Goal: Task Accomplishment & Management: Complete application form

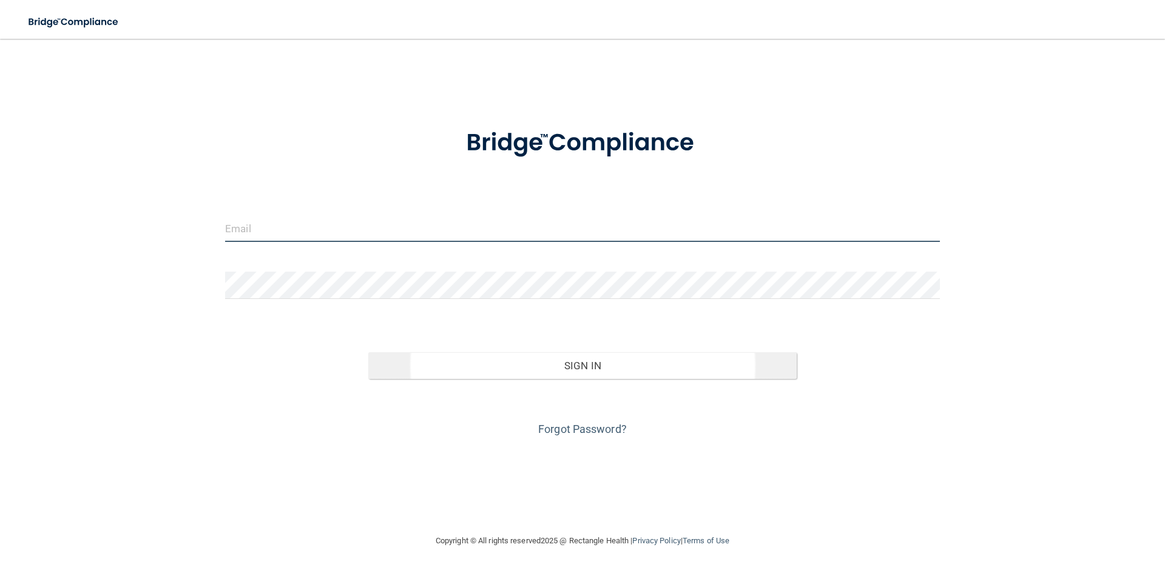
type input "[EMAIL_ADDRESS][DOMAIN_NAME]"
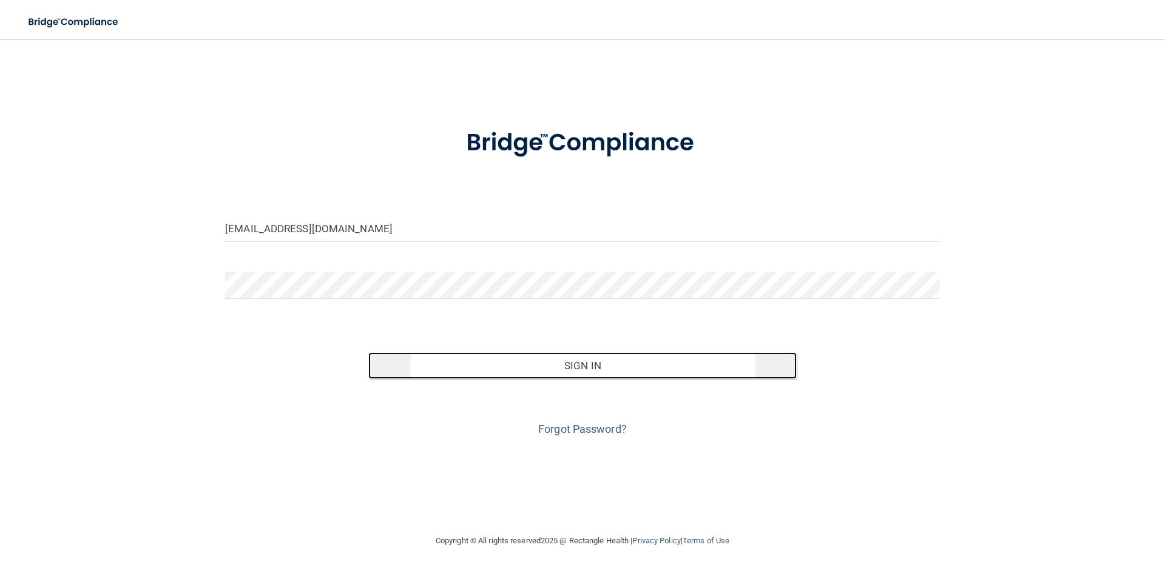
click at [575, 360] on button "Sign In" at bounding box center [582, 365] width 429 height 27
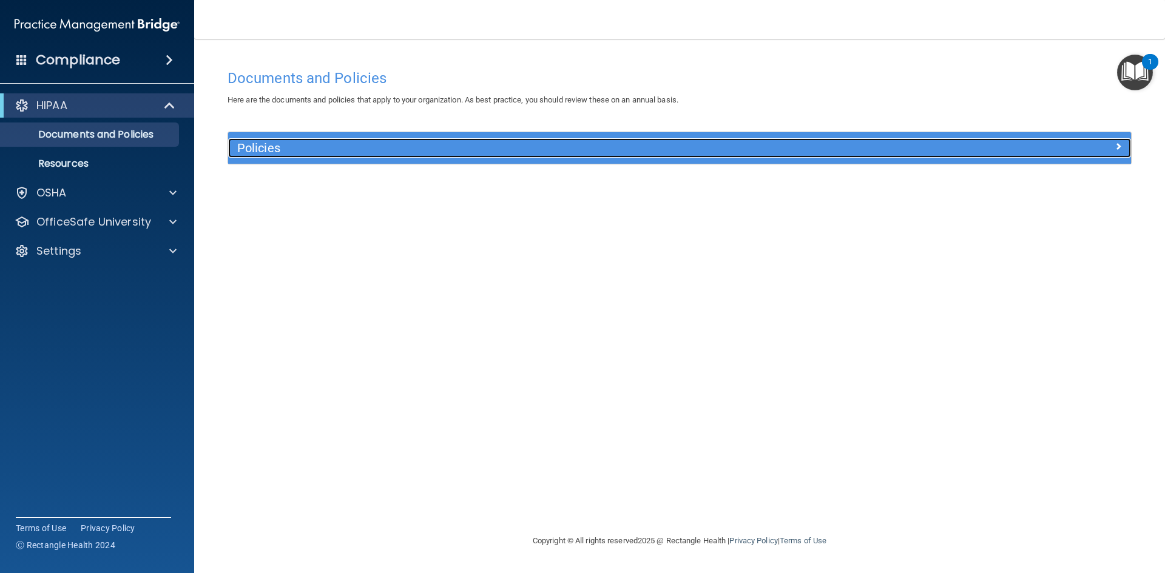
click at [1116, 144] on span at bounding box center [1117, 146] width 7 height 15
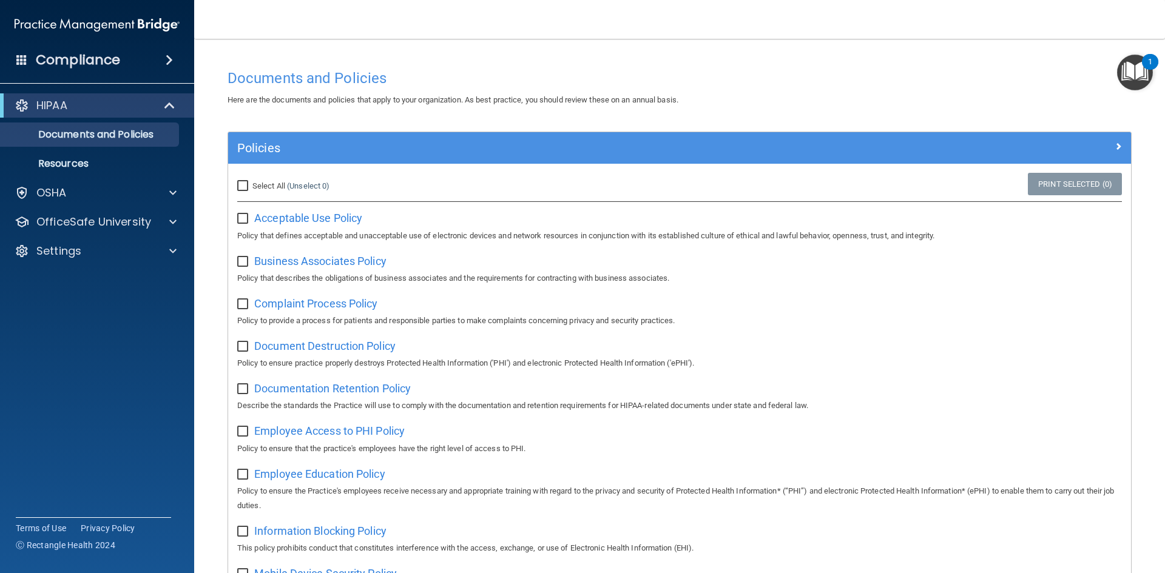
click at [857, 84] on h4 "Documents and Policies" at bounding box center [680, 78] width 904 height 16
click at [172, 219] on span at bounding box center [172, 222] width 7 height 15
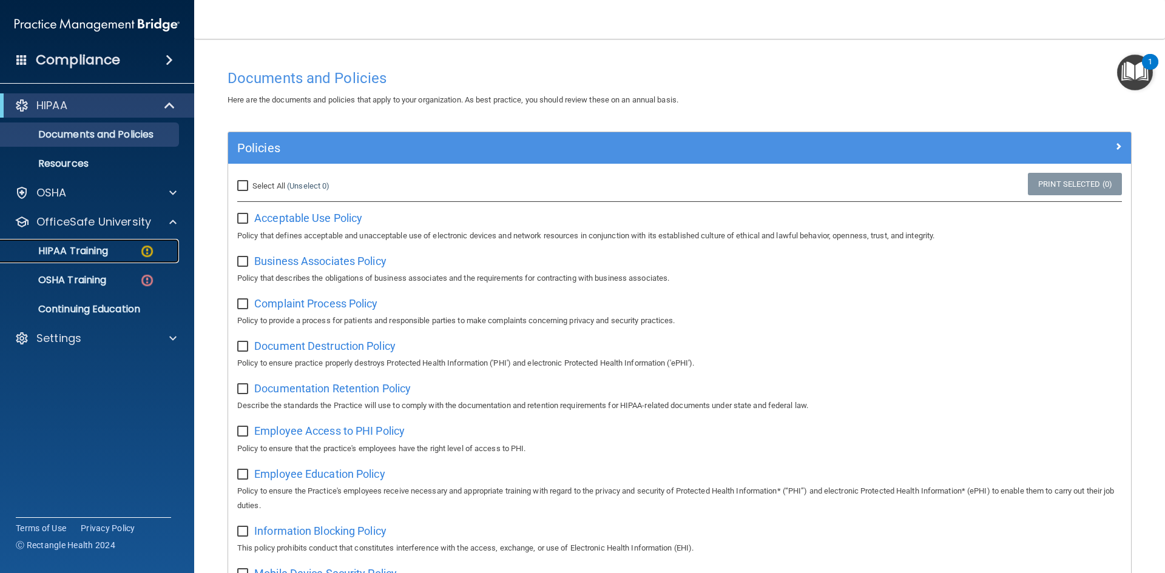
click at [121, 254] on div "HIPAA Training" at bounding box center [91, 251] width 166 height 12
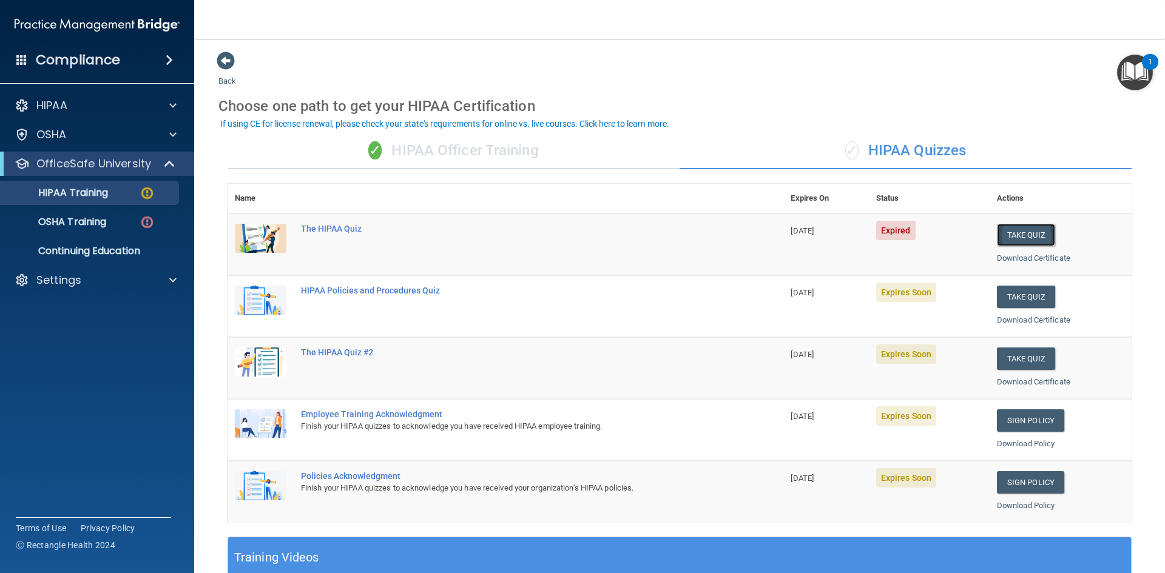
click at [1005, 227] on button "Take Quiz" at bounding box center [1026, 235] width 58 height 22
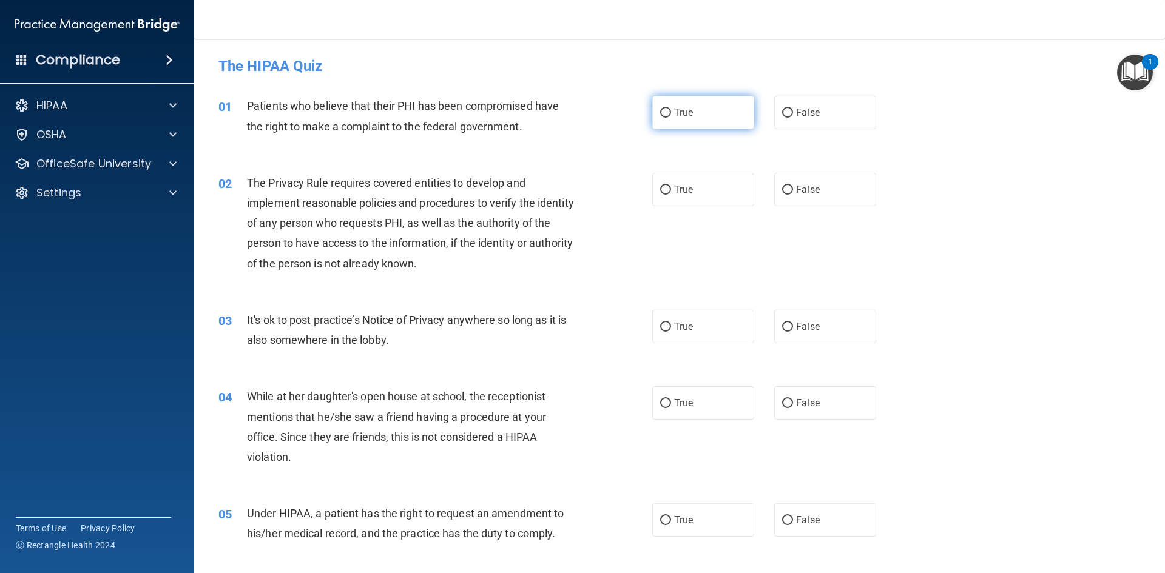
click at [663, 109] on input "True" at bounding box center [665, 113] width 11 height 9
radio input "true"
click at [666, 184] on label "True" at bounding box center [703, 189] width 102 height 33
click at [666, 186] on input "True" at bounding box center [665, 190] width 11 height 9
radio input "true"
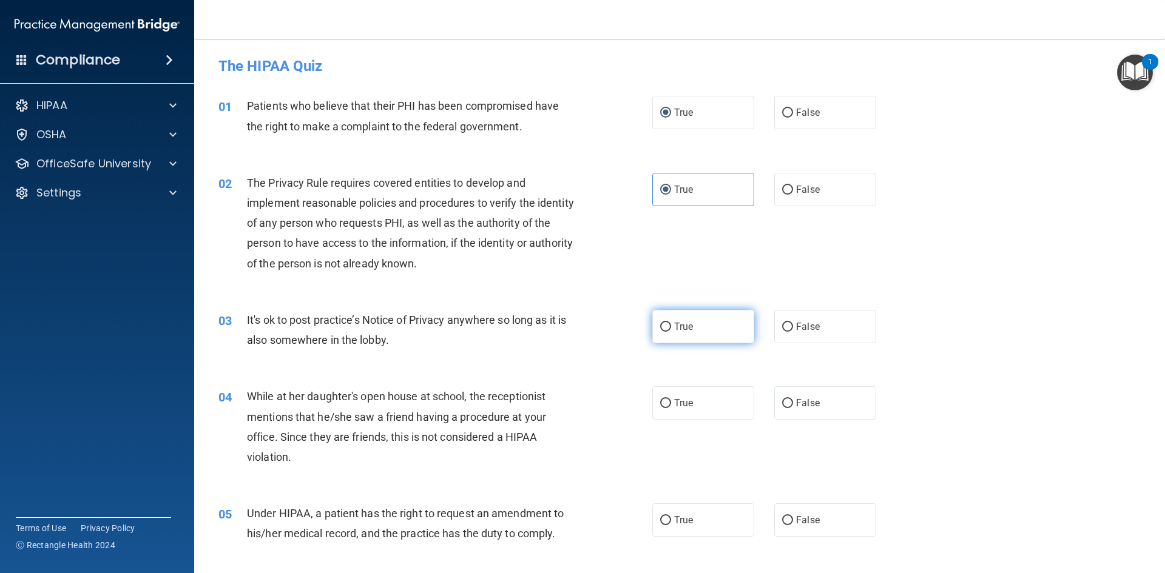
click at [666, 326] on input "True" at bounding box center [665, 327] width 11 height 9
radio input "true"
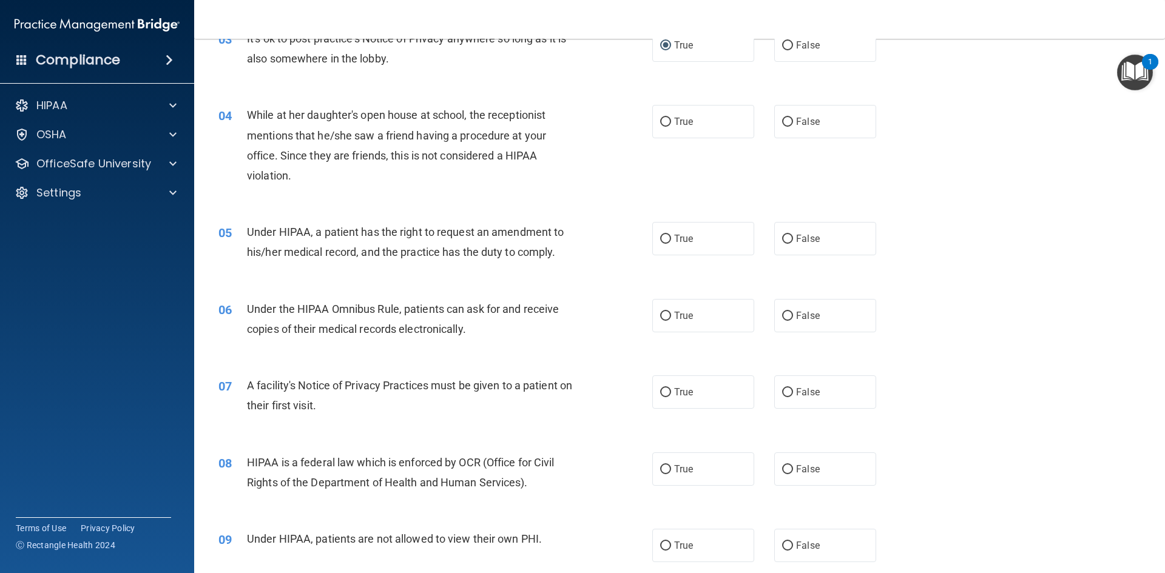
scroll to position [255, 0]
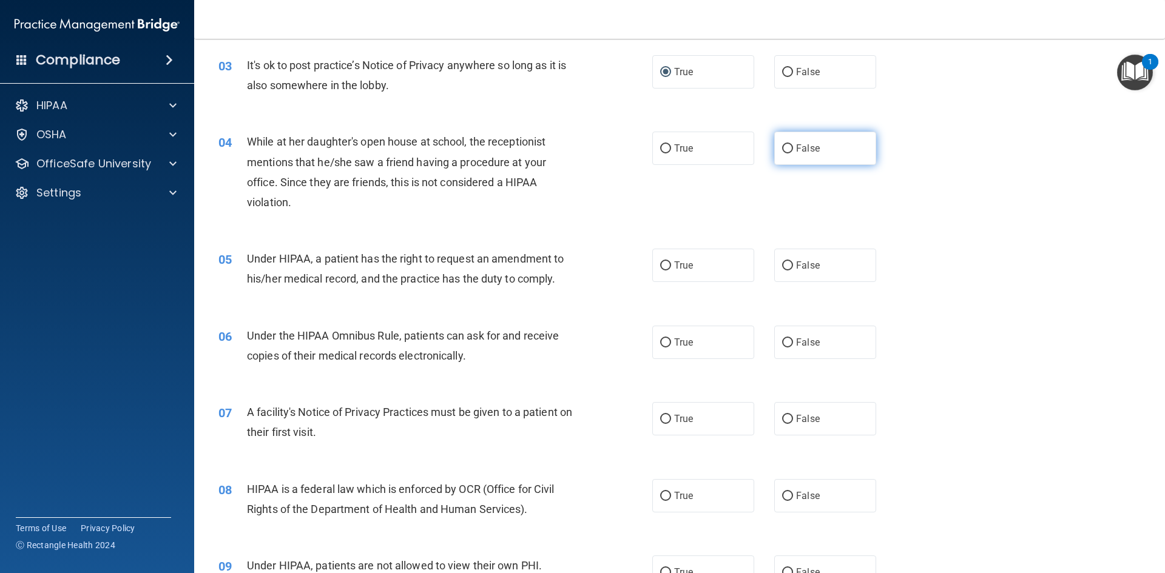
click at [782, 148] on input "False" at bounding box center [787, 148] width 11 height 9
radio input "true"
click at [660, 262] on input "True" at bounding box center [665, 265] width 11 height 9
radio input "true"
click at [660, 341] on input "True" at bounding box center [665, 343] width 11 height 9
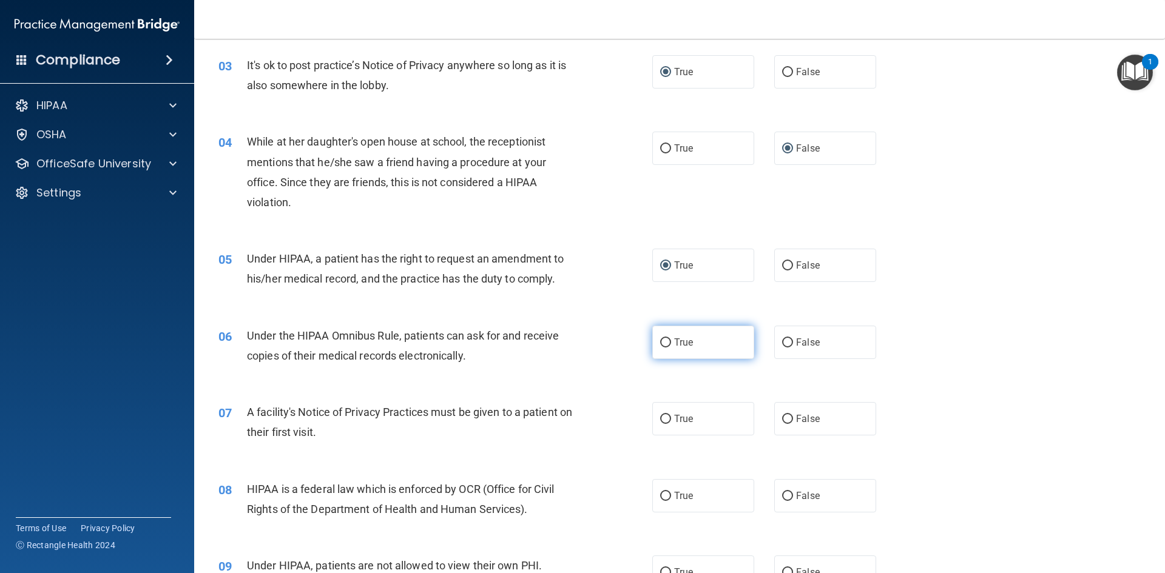
radio input "true"
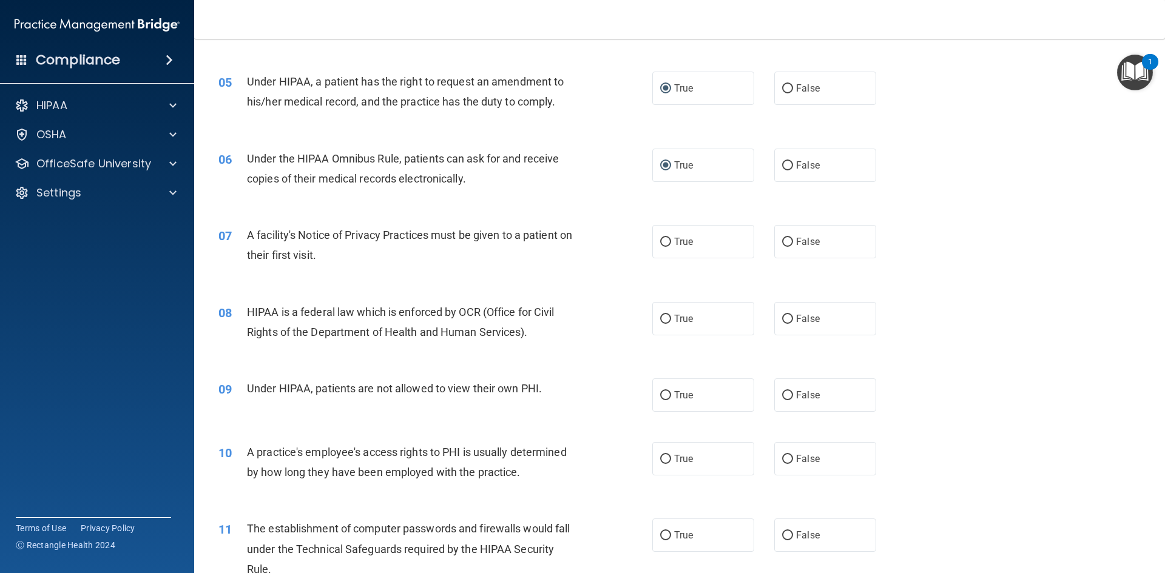
scroll to position [445, 0]
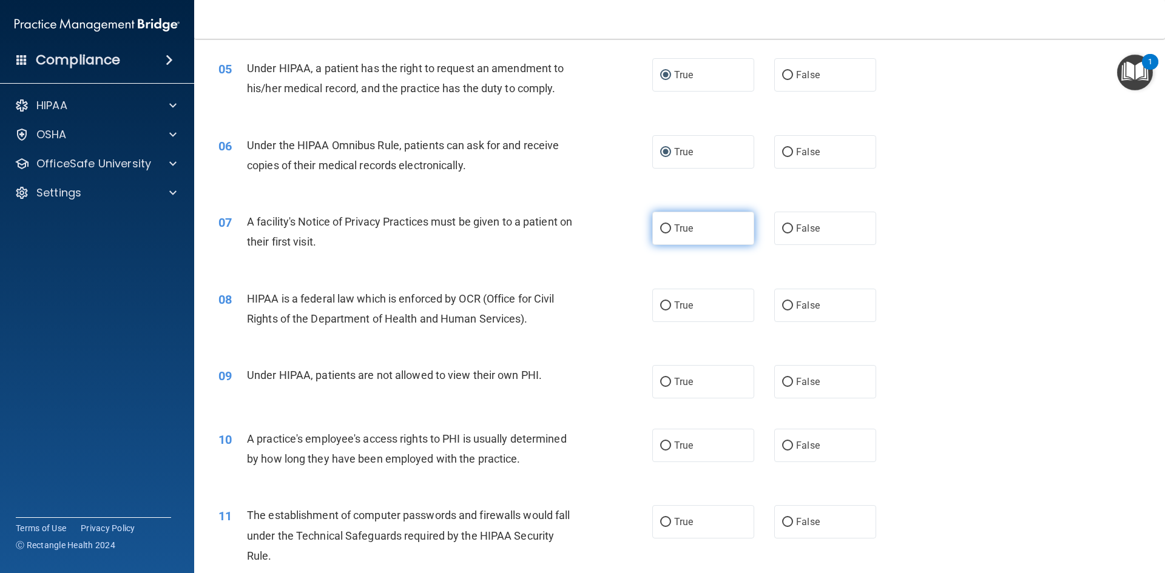
click at [660, 227] on input "True" at bounding box center [665, 228] width 11 height 9
radio input "true"
click at [782, 302] on input "False" at bounding box center [787, 306] width 11 height 9
radio input "true"
click at [782, 380] on input "False" at bounding box center [787, 382] width 11 height 9
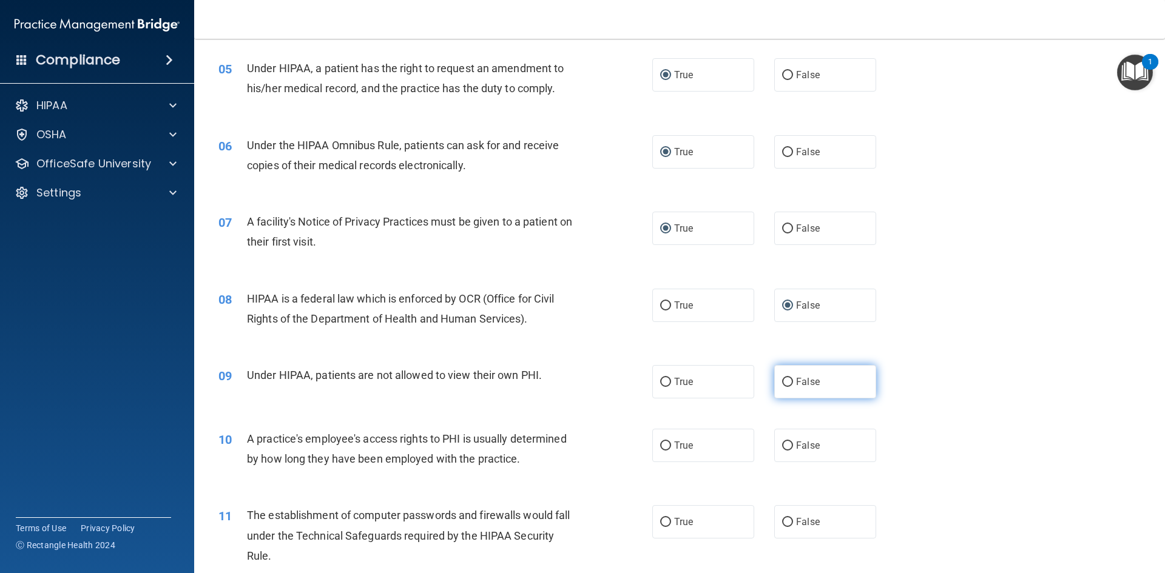
radio input "true"
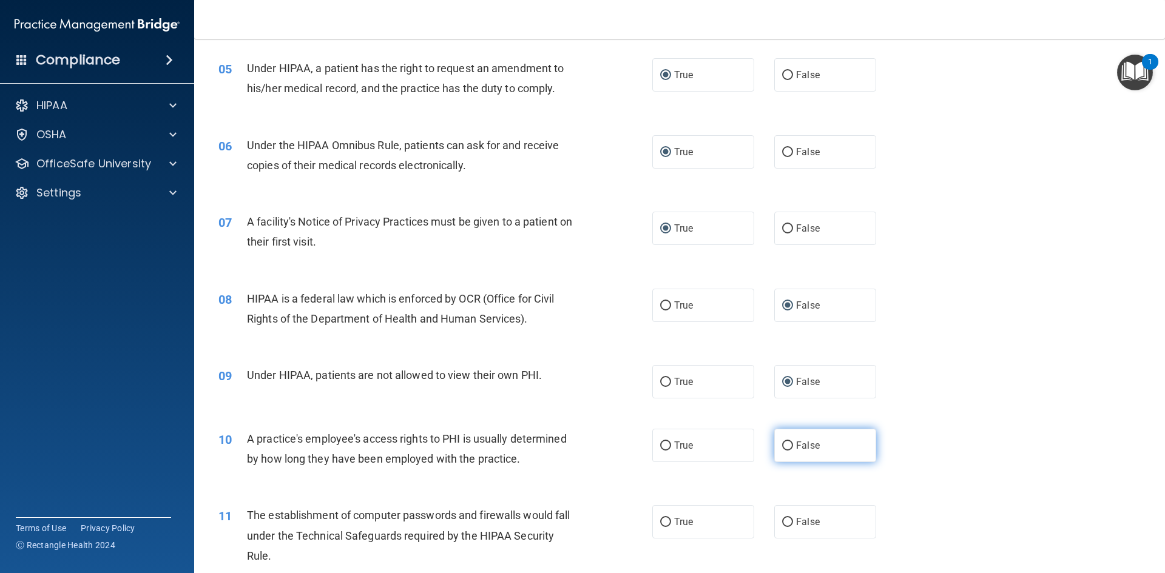
click at [782, 442] on input "False" at bounding box center [787, 446] width 11 height 9
radio input "true"
click at [660, 522] on input "True" at bounding box center [665, 522] width 11 height 9
radio input "true"
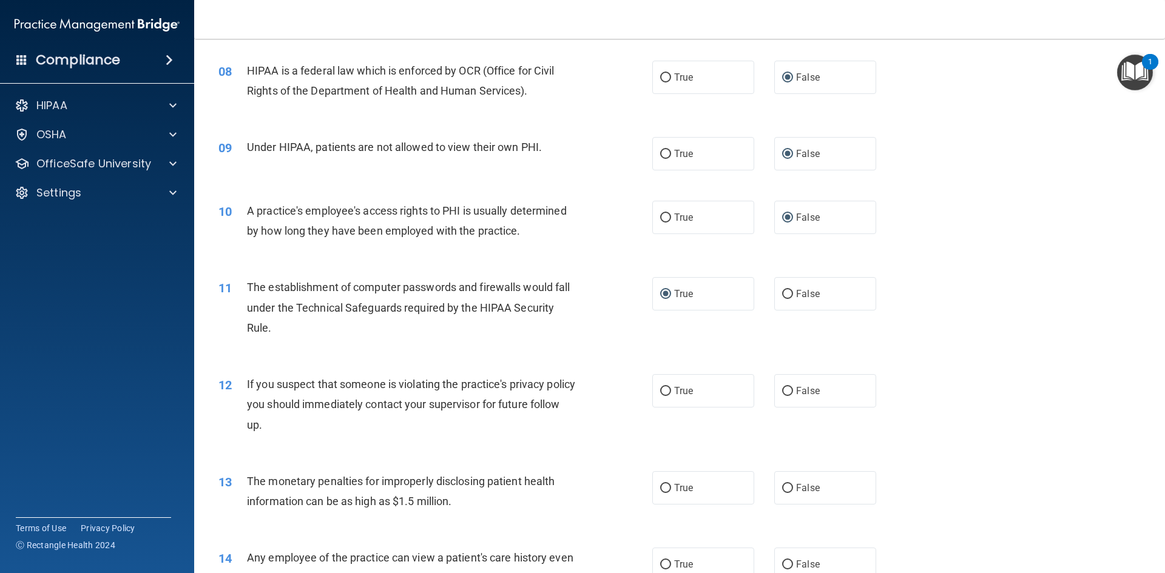
scroll to position [881, 0]
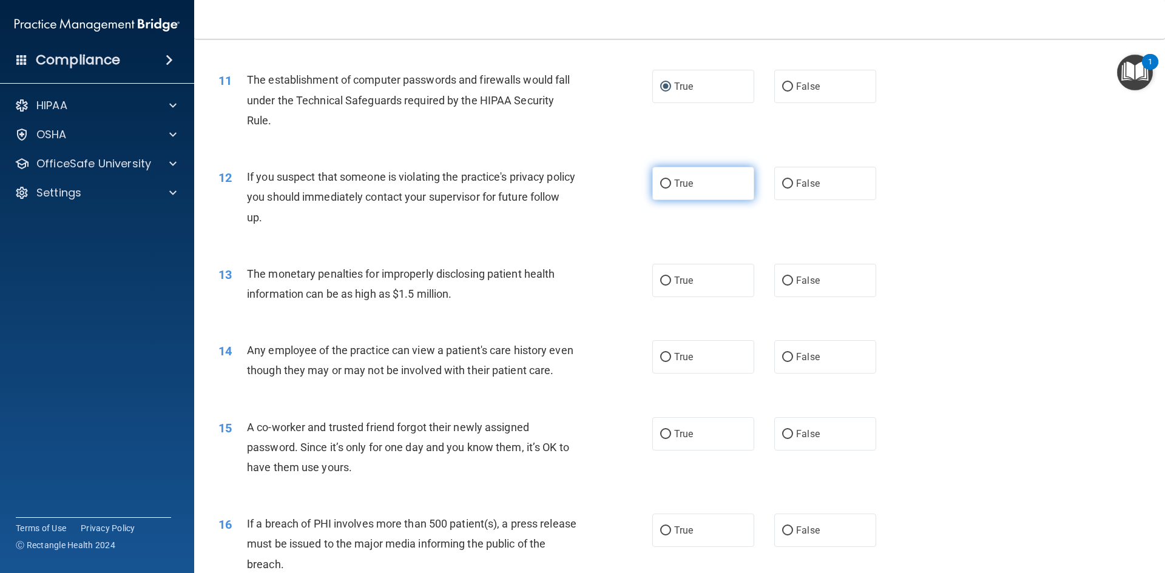
click at [660, 183] on input "True" at bounding box center [665, 184] width 11 height 9
radio input "true"
click at [663, 280] on input "True" at bounding box center [665, 281] width 11 height 9
radio input "true"
click at [784, 356] on input "False" at bounding box center [787, 357] width 11 height 9
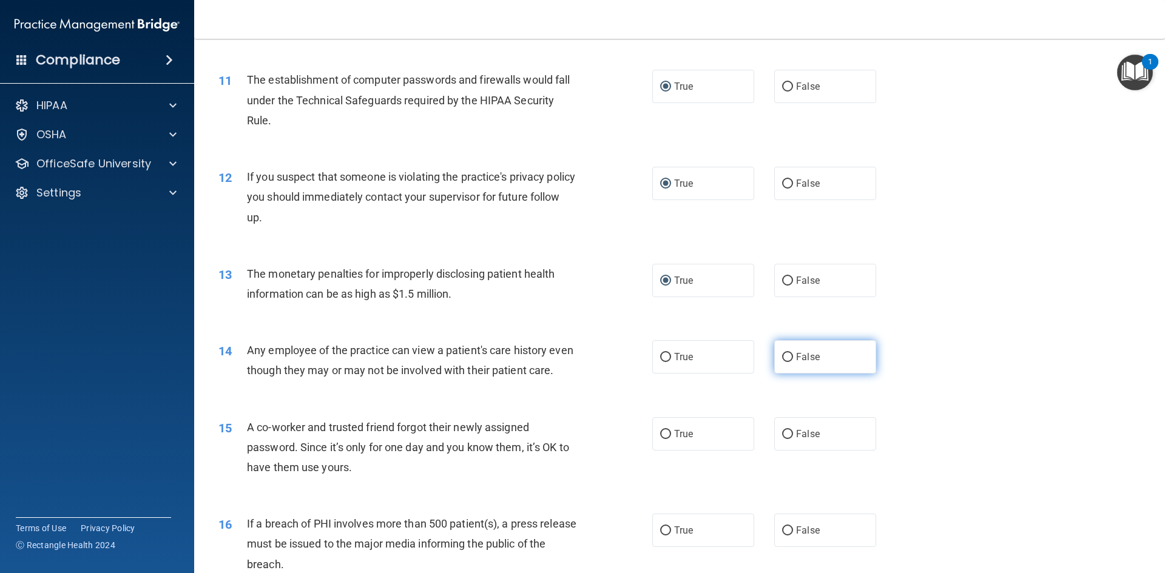
radio input "true"
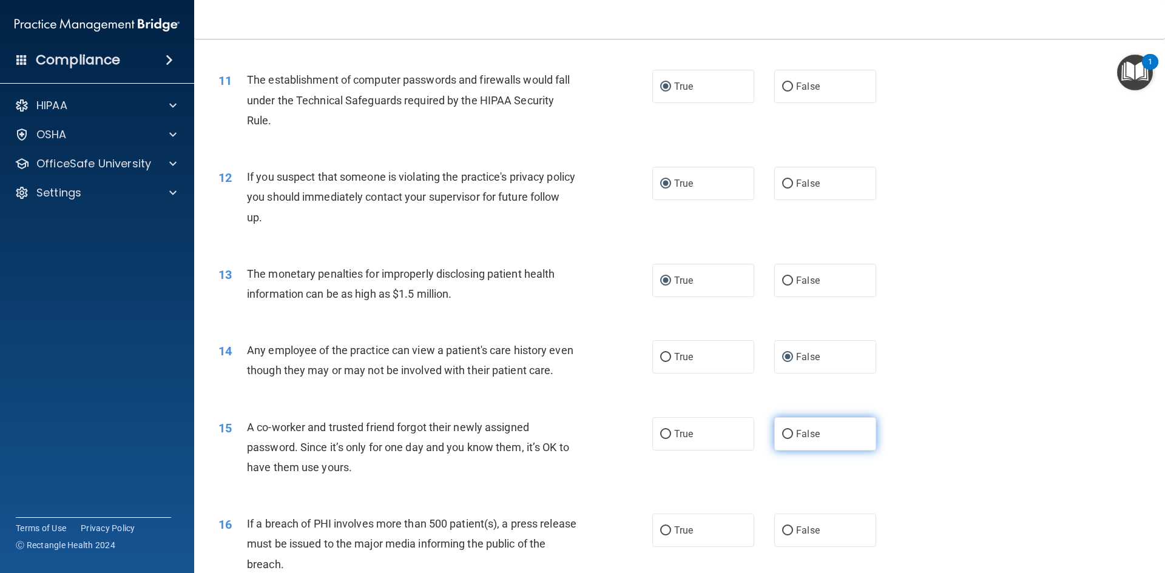
click at [782, 439] on input "False" at bounding box center [787, 434] width 11 height 9
radio input "true"
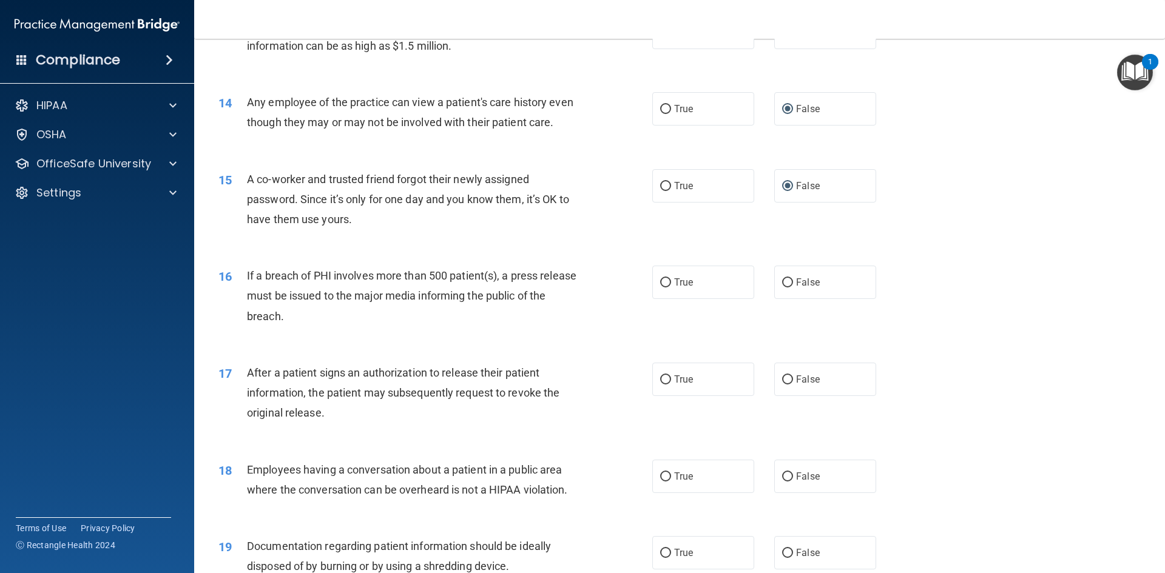
scroll to position [1166, 0]
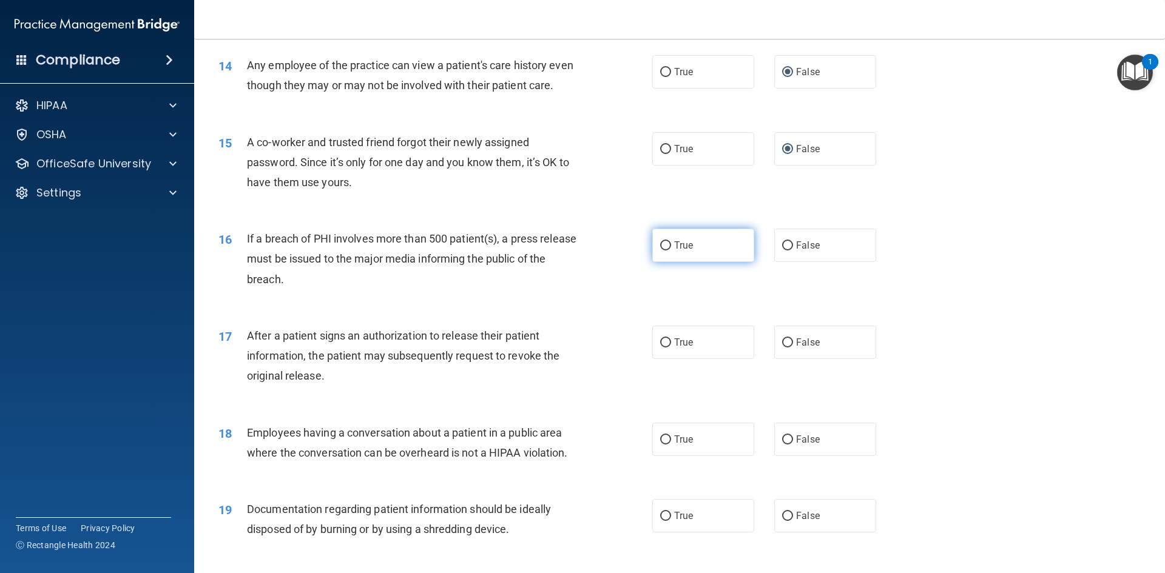
click at [658, 258] on label "True" at bounding box center [703, 245] width 102 height 33
click at [660, 251] on input "True" at bounding box center [665, 245] width 11 height 9
radio input "true"
click at [655, 359] on label "True" at bounding box center [703, 342] width 102 height 33
click at [660, 348] on input "True" at bounding box center [665, 343] width 11 height 9
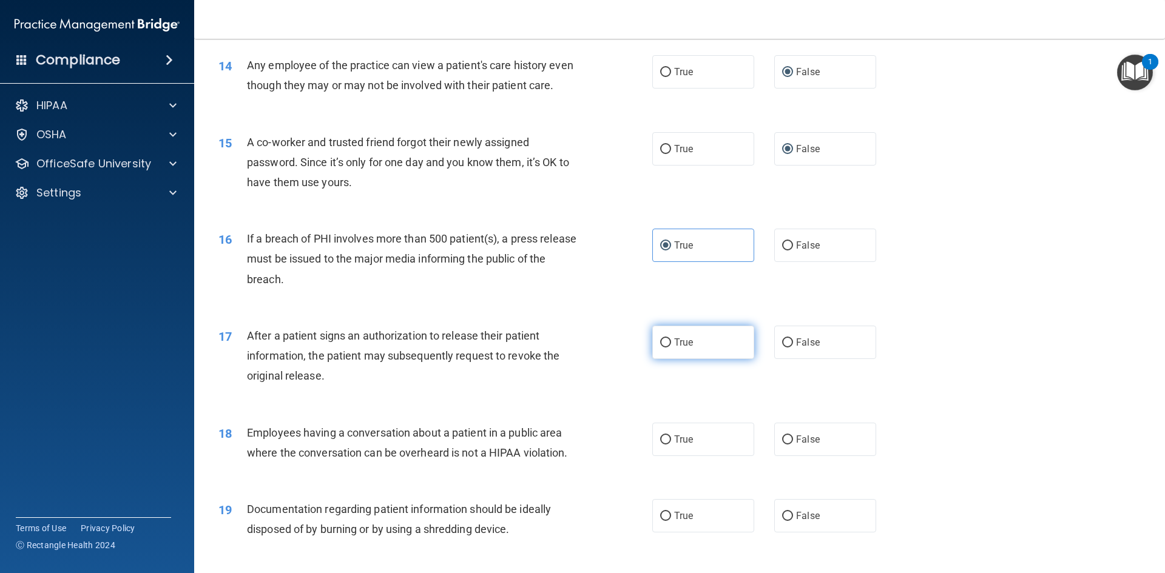
radio input "true"
click at [782, 445] on input "False" at bounding box center [787, 440] width 11 height 9
radio input "true"
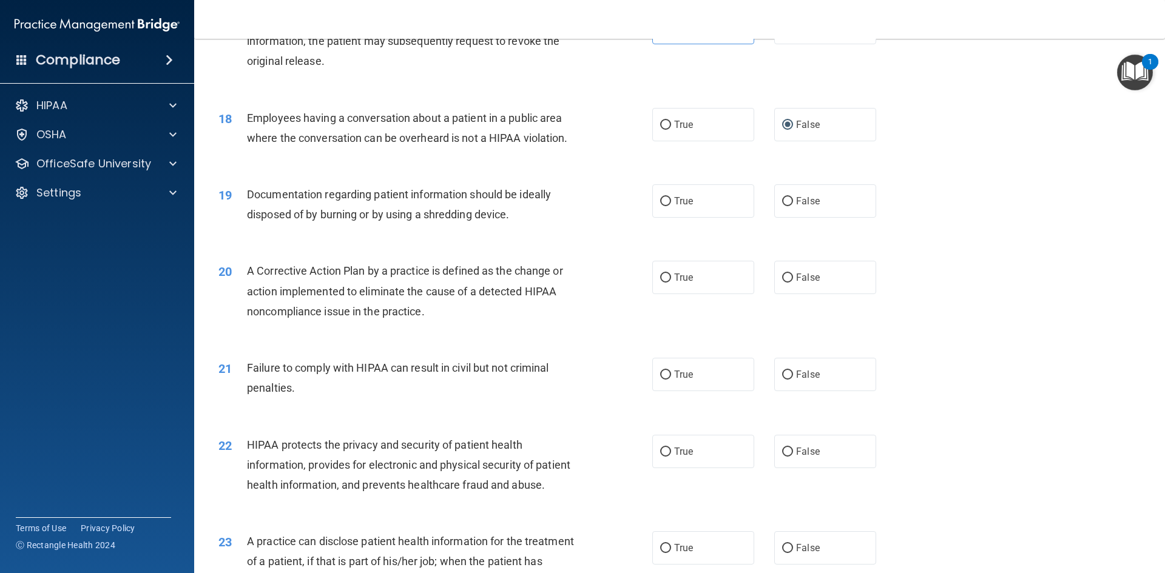
scroll to position [1511, 0]
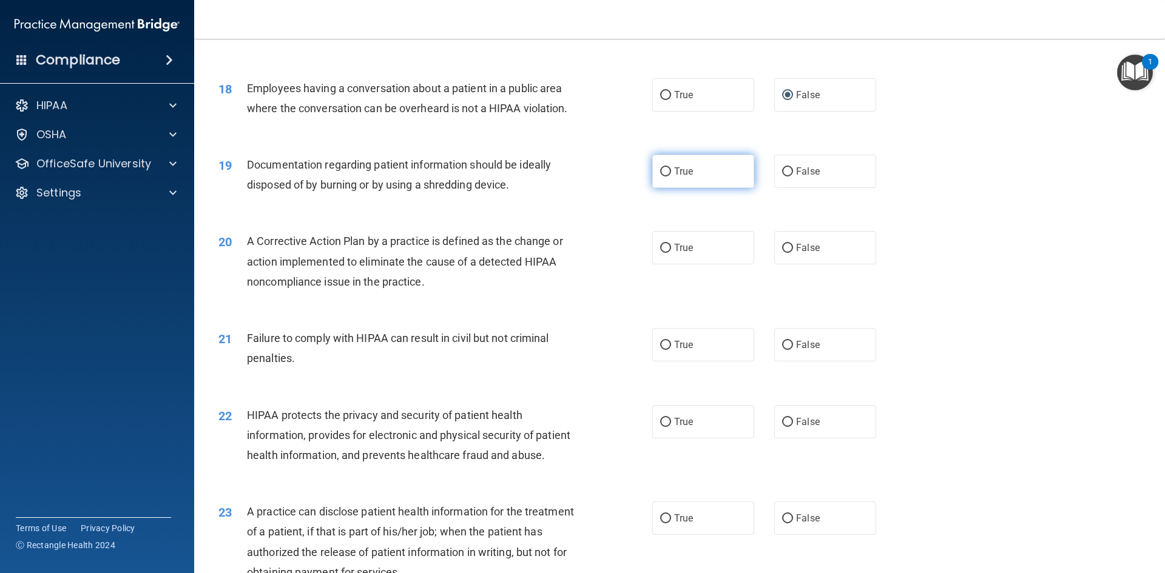
click at [660, 177] on input "True" at bounding box center [665, 171] width 11 height 9
radio input "true"
click at [663, 253] on input "True" at bounding box center [665, 248] width 11 height 9
radio input "true"
click at [660, 350] on input "True" at bounding box center [665, 345] width 11 height 9
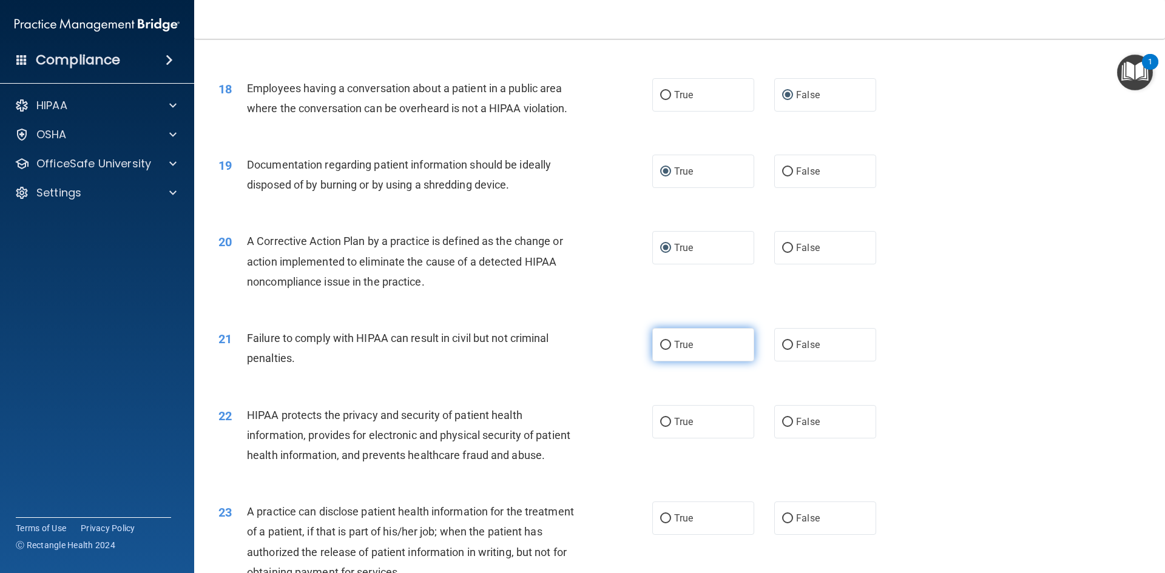
radio input "true"
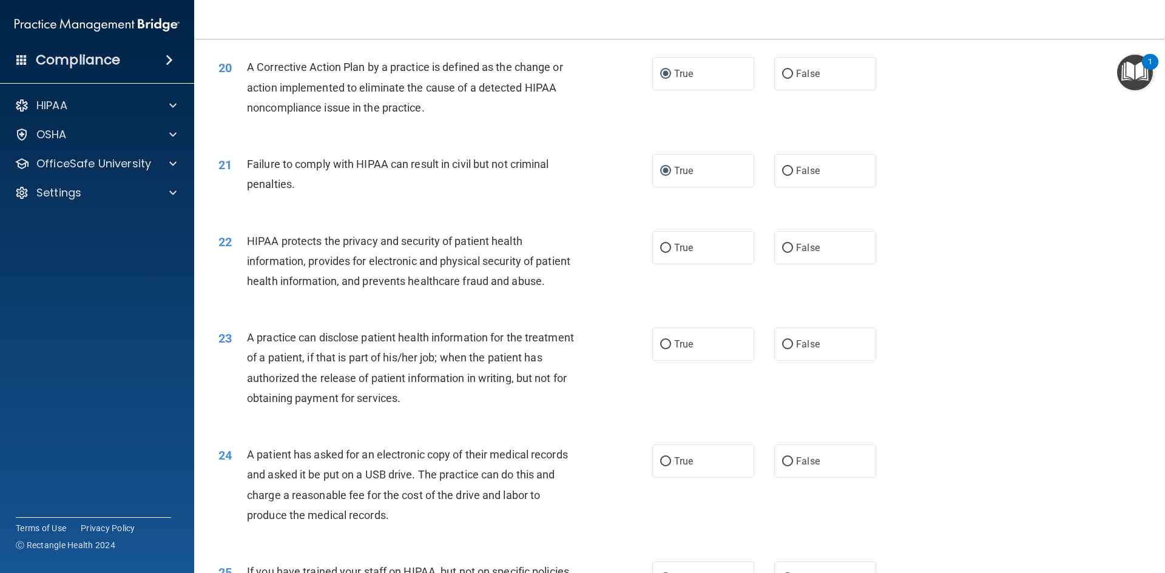
scroll to position [1705, 0]
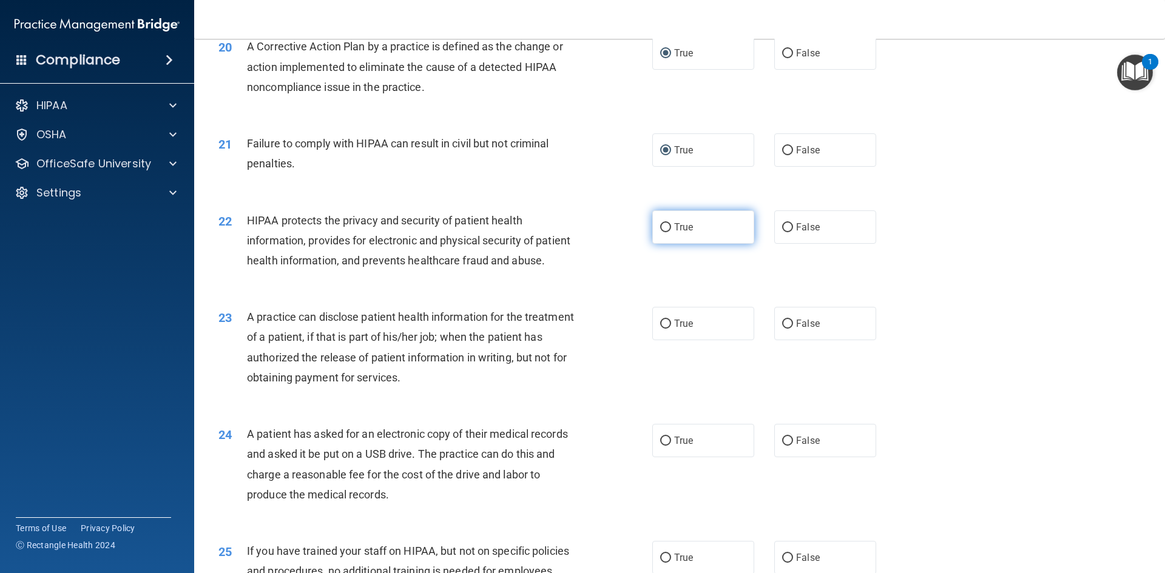
click at [663, 232] on input "True" at bounding box center [665, 227] width 11 height 9
radio input "true"
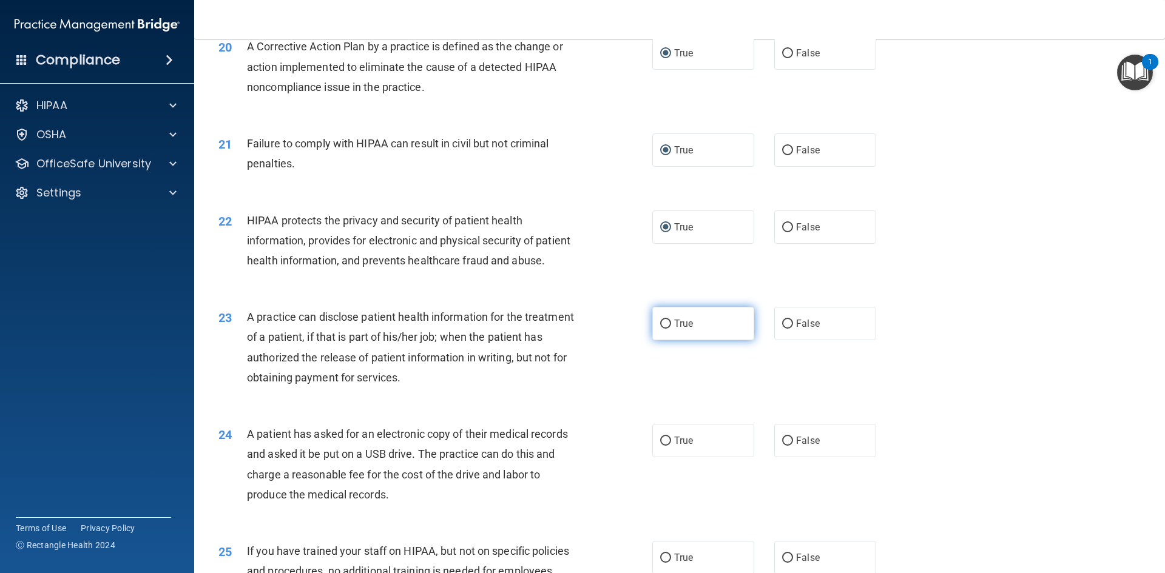
click at [664, 329] on input "True" at bounding box center [665, 324] width 11 height 9
radio input "true"
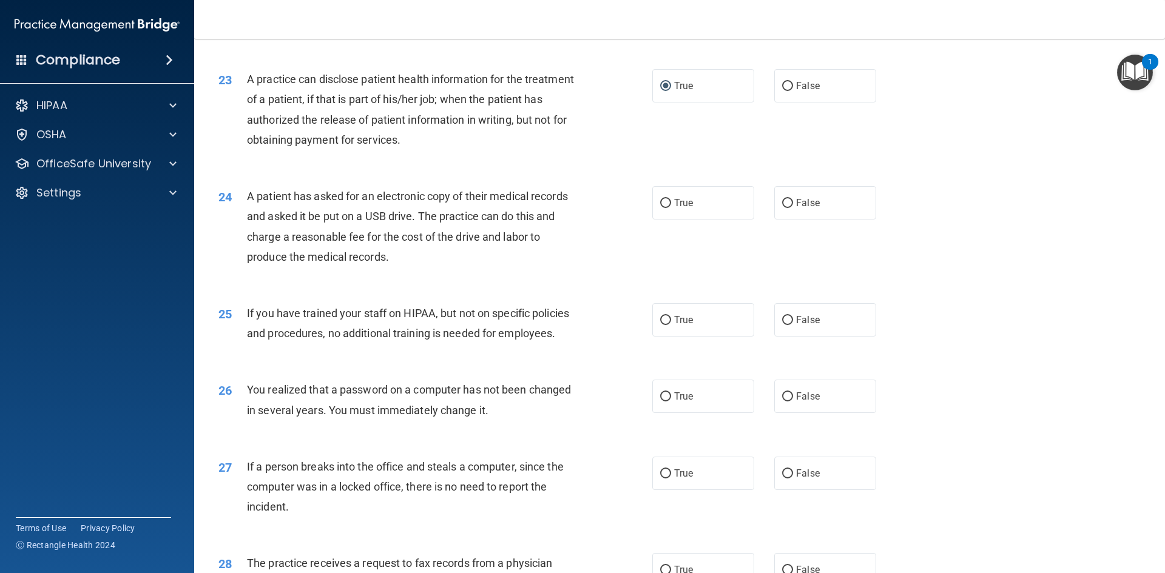
scroll to position [1977, 0]
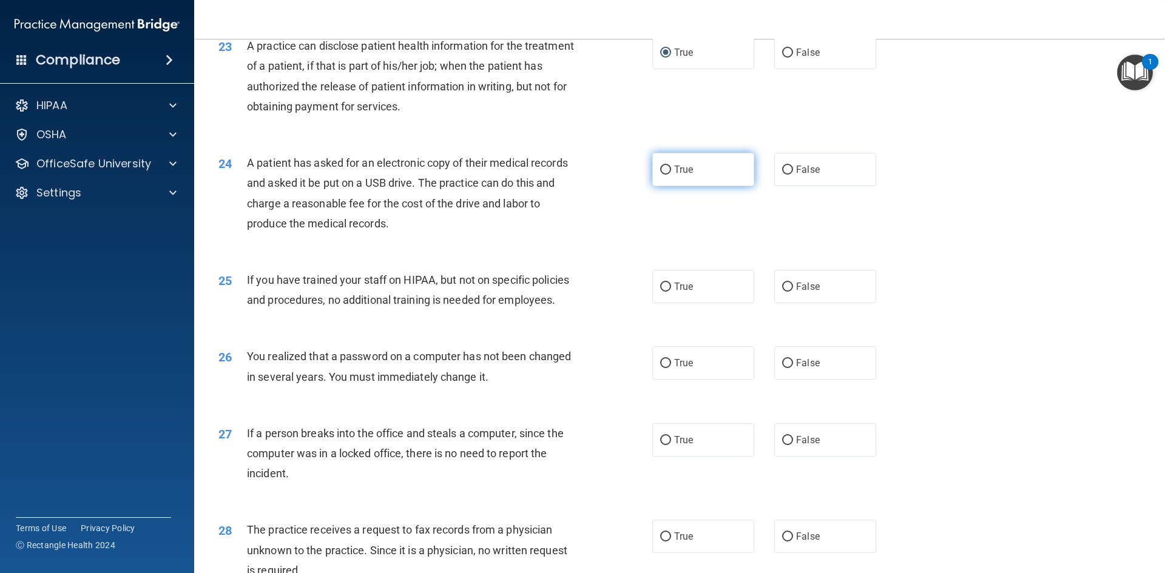
click at [655, 186] on label "True" at bounding box center [703, 169] width 102 height 33
click at [660, 175] on input "True" at bounding box center [665, 170] width 11 height 9
radio input "true"
click at [782, 292] on input "False" at bounding box center [787, 287] width 11 height 9
radio input "true"
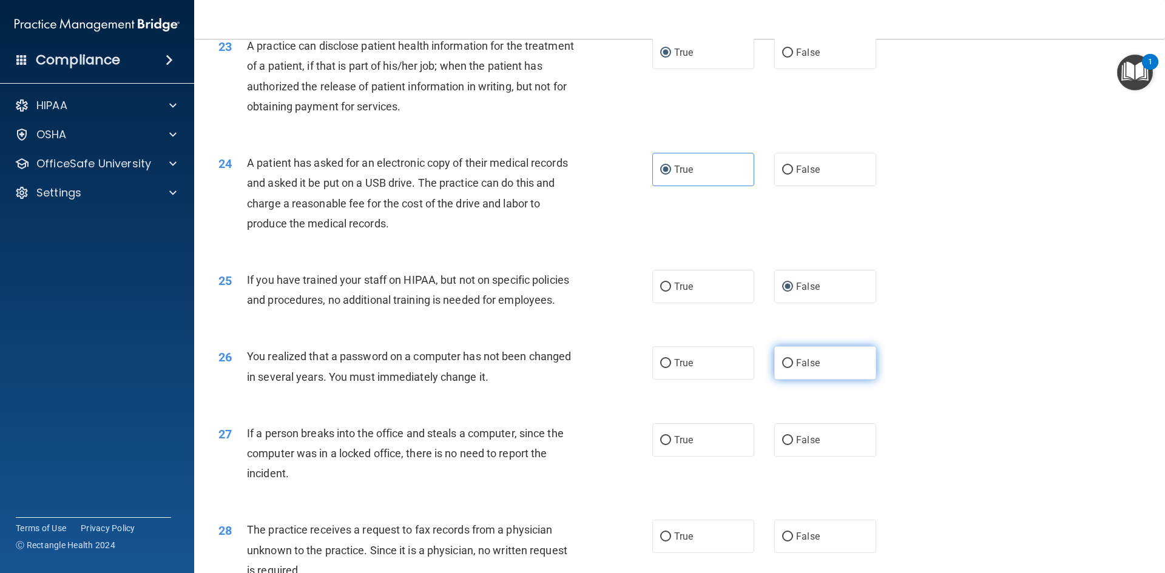
click at [783, 368] on input "False" at bounding box center [787, 363] width 11 height 9
radio input "true"
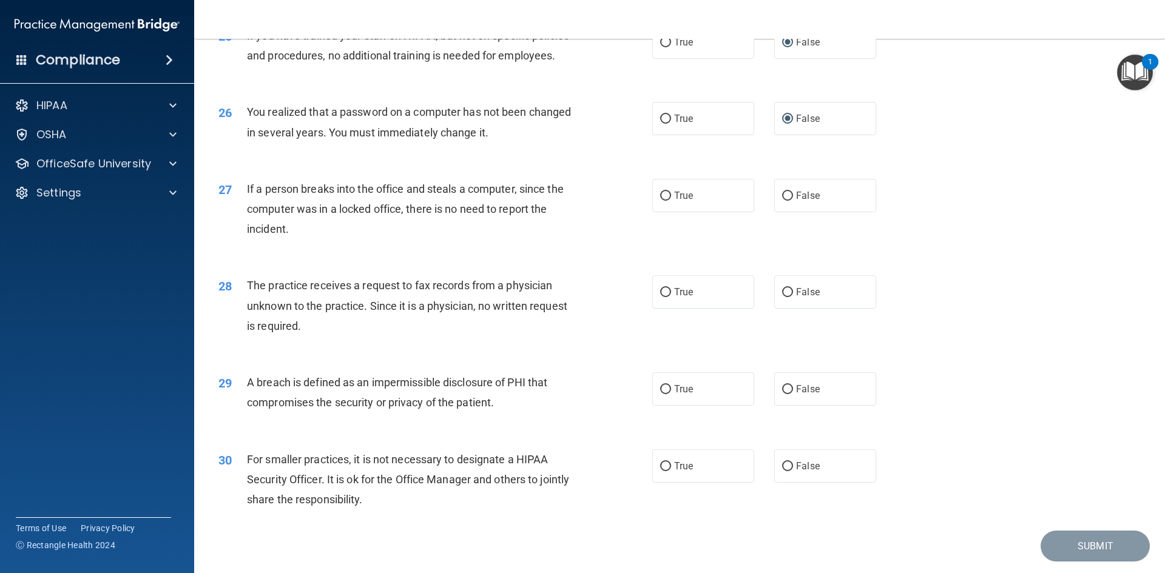
scroll to position [2238, 0]
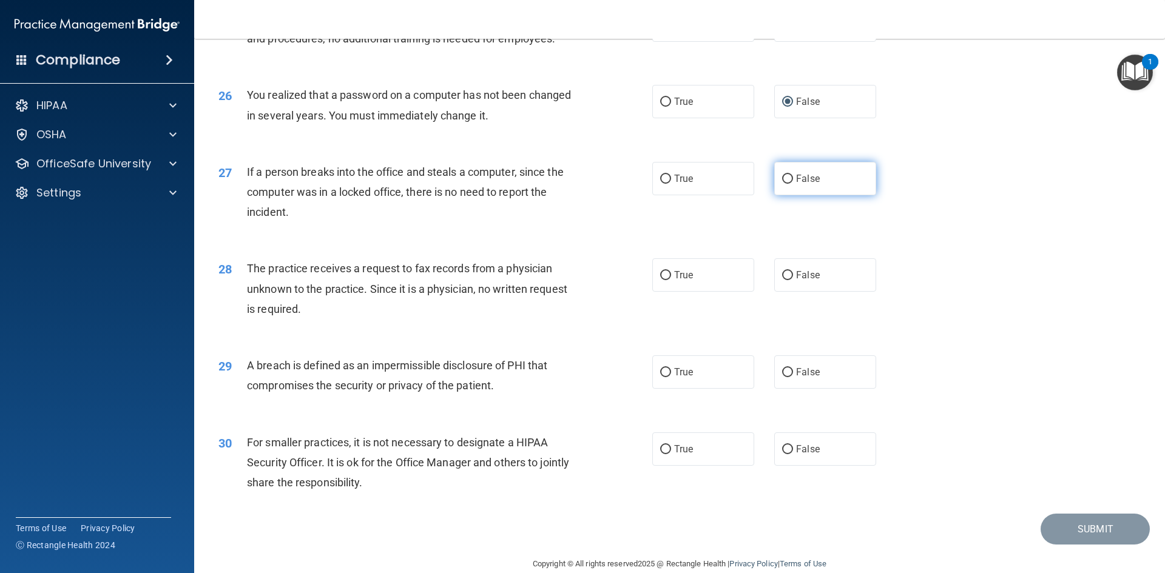
click at [785, 184] on input "False" at bounding box center [787, 179] width 11 height 9
radio input "true"
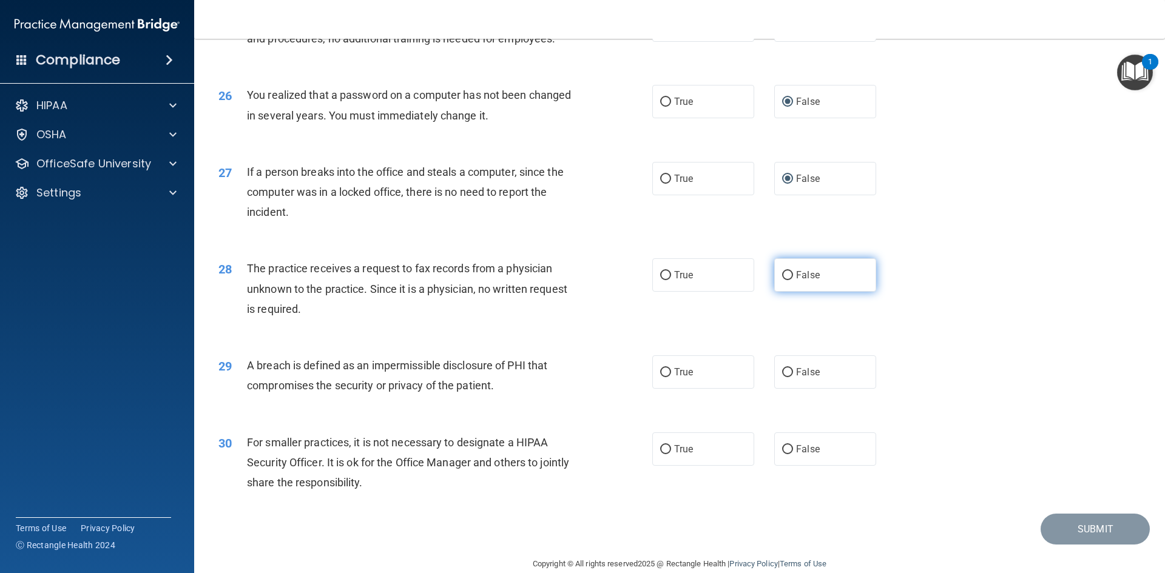
click at [786, 280] on input "False" at bounding box center [787, 275] width 11 height 9
radio input "true"
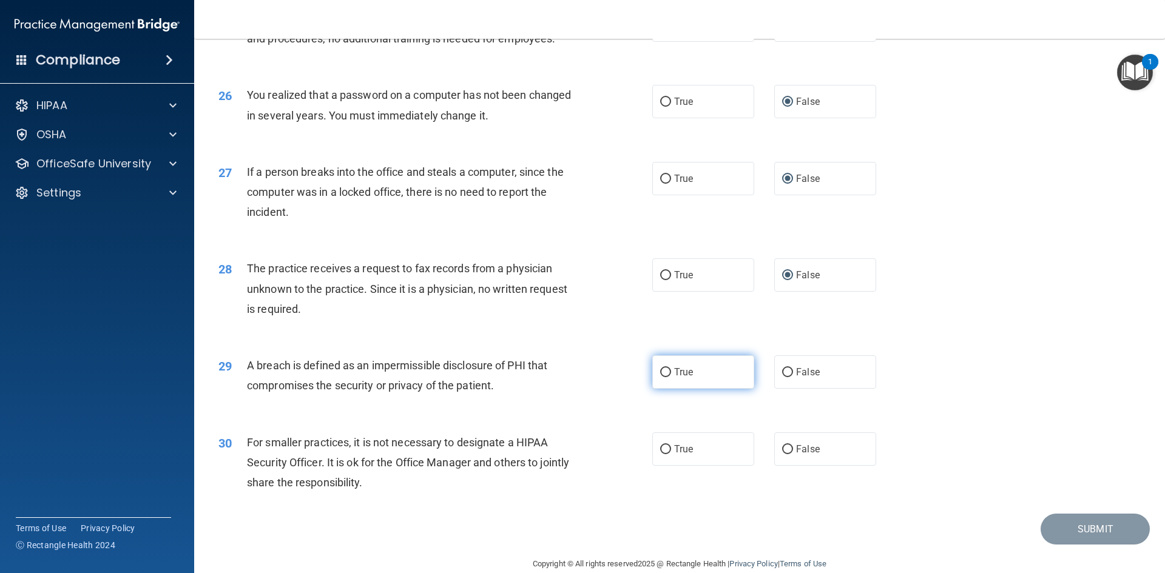
click at [660, 377] on input "True" at bounding box center [665, 372] width 11 height 9
radio input "true"
click at [782, 454] on input "False" at bounding box center [787, 449] width 11 height 9
radio input "true"
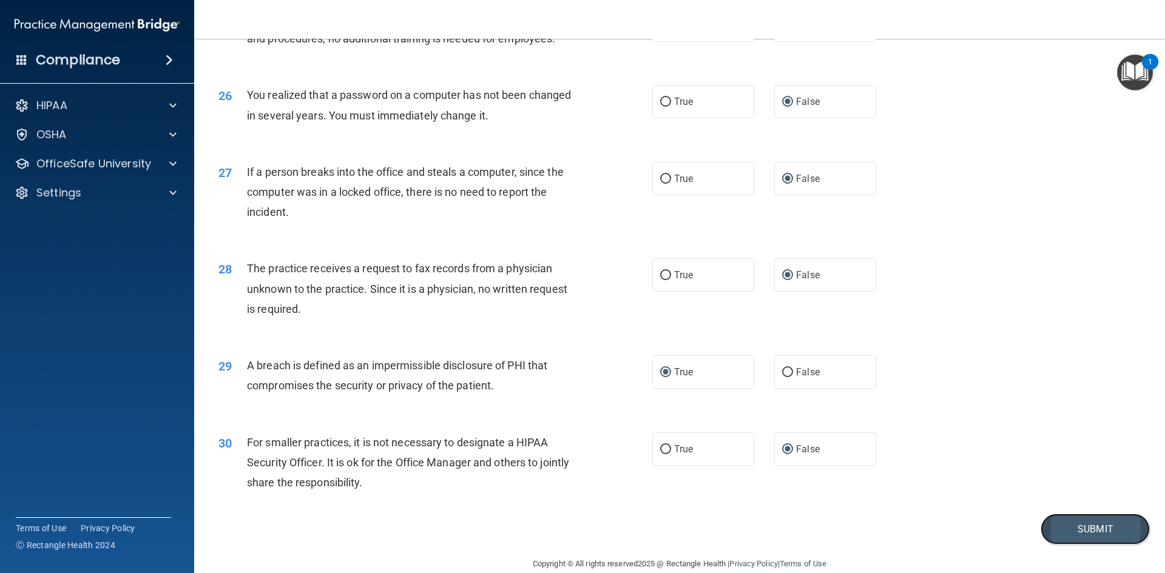
click at [1049, 545] on button "Submit" at bounding box center [1094, 529] width 109 height 31
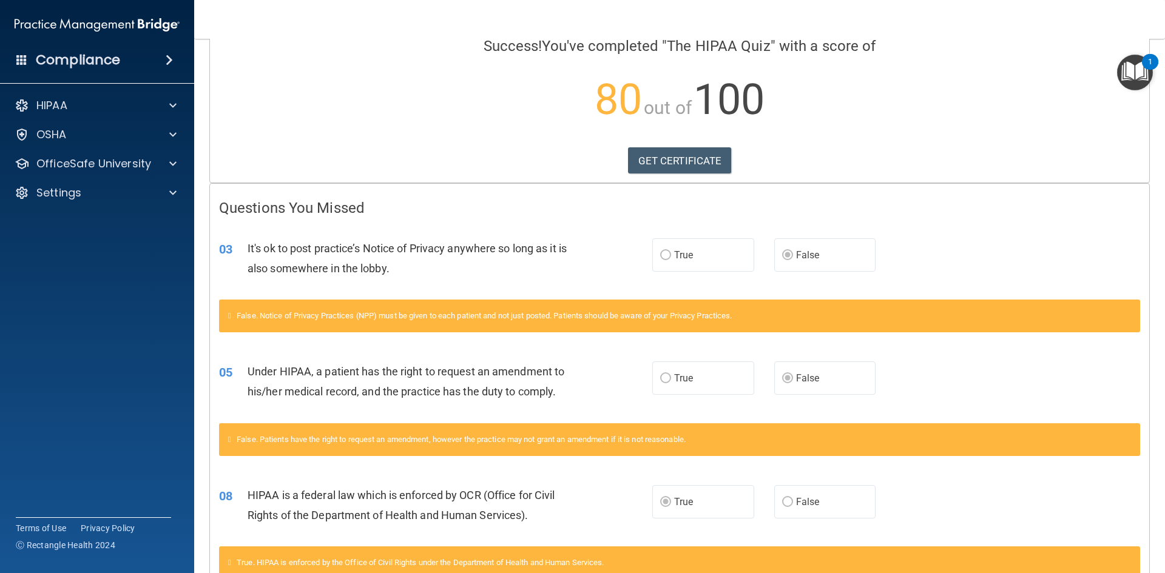
scroll to position [73, 0]
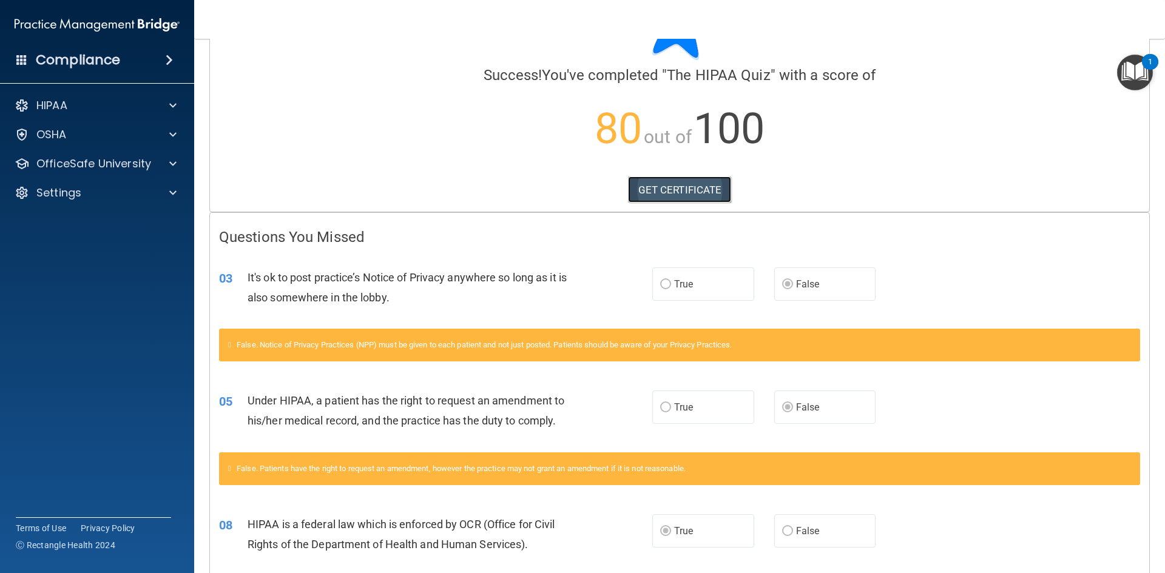
click at [661, 195] on link "GET CERTIFICATE" at bounding box center [680, 190] width 104 height 27
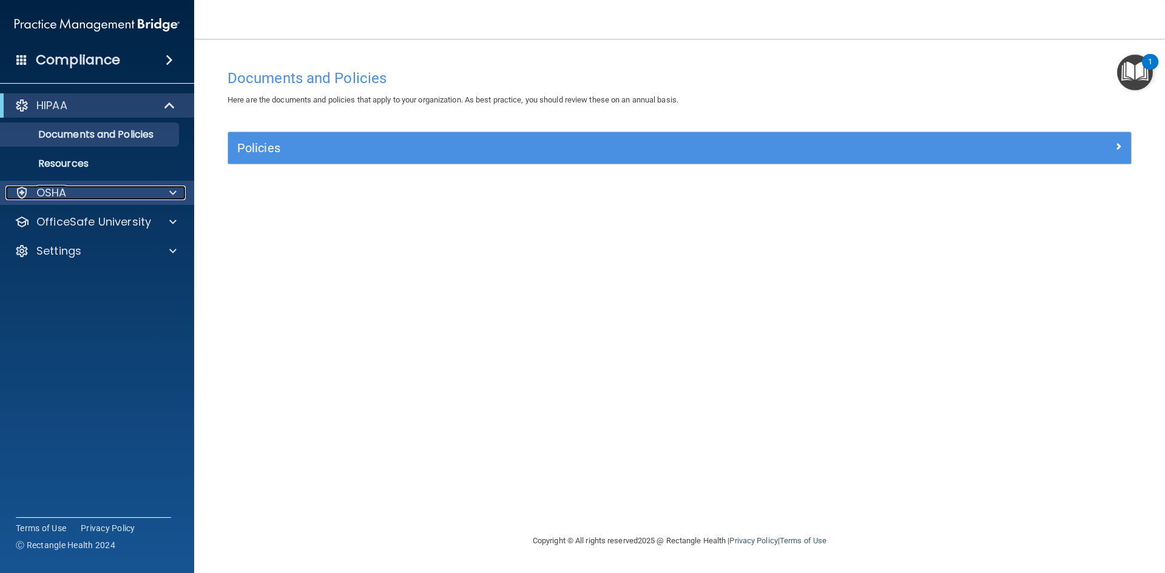
click at [171, 191] on span at bounding box center [172, 193] width 7 height 15
click at [172, 190] on span at bounding box center [172, 193] width 7 height 15
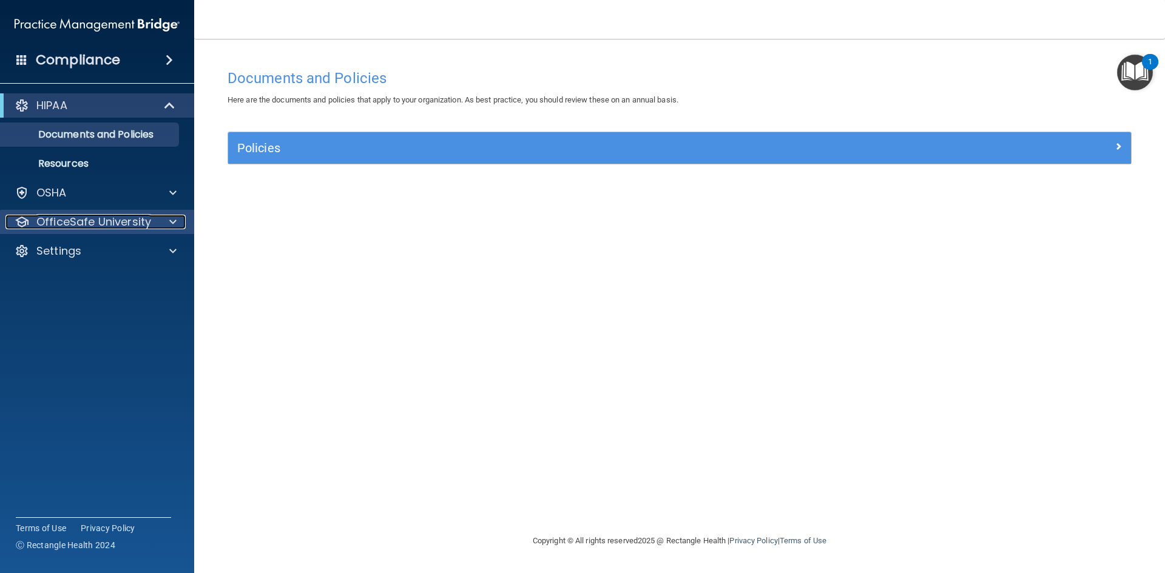
click at [169, 216] on div at bounding box center [171, 222] width 30 height 15
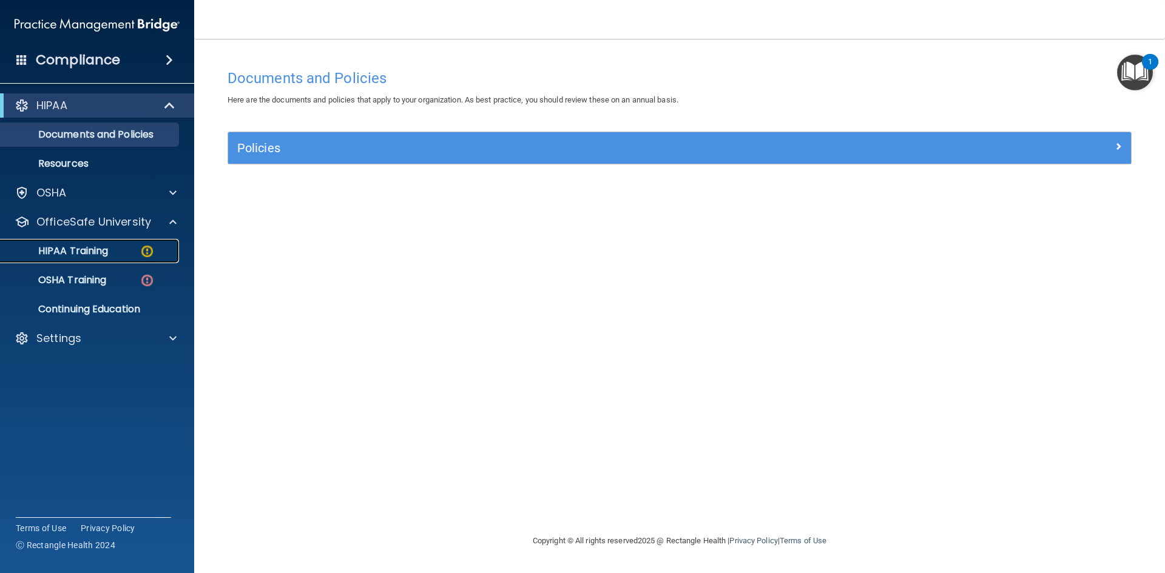
click at [158, 253] on div "HIPAA Training" at bounding box center [91, 251] width 166 height 12
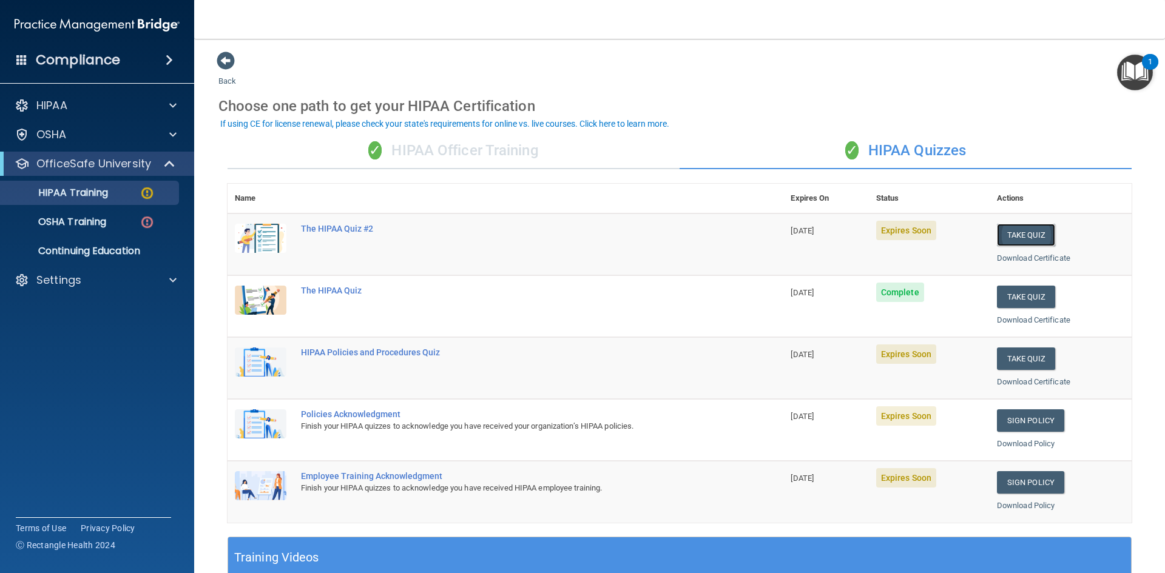
click at [1006, 232] on button "Take Quiz" at bounding box center [1026, 235] width 58 height 22
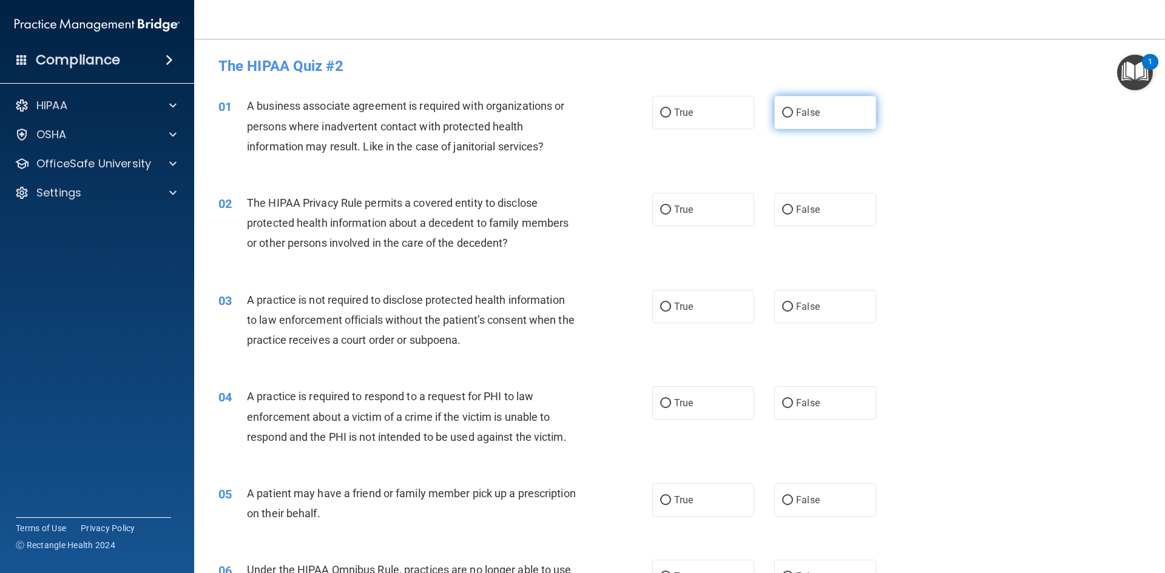
click at [782, 109] on input "False" at bounding box center [787, 113] width 11 height 9
radio input "true"
click at [782, 212] on input "False" at bounding box center [787, 210] width 11 height 9
radio input "true"
click at [664, 303] on input "True" at bounding box center [665, 307] width 11 height 9
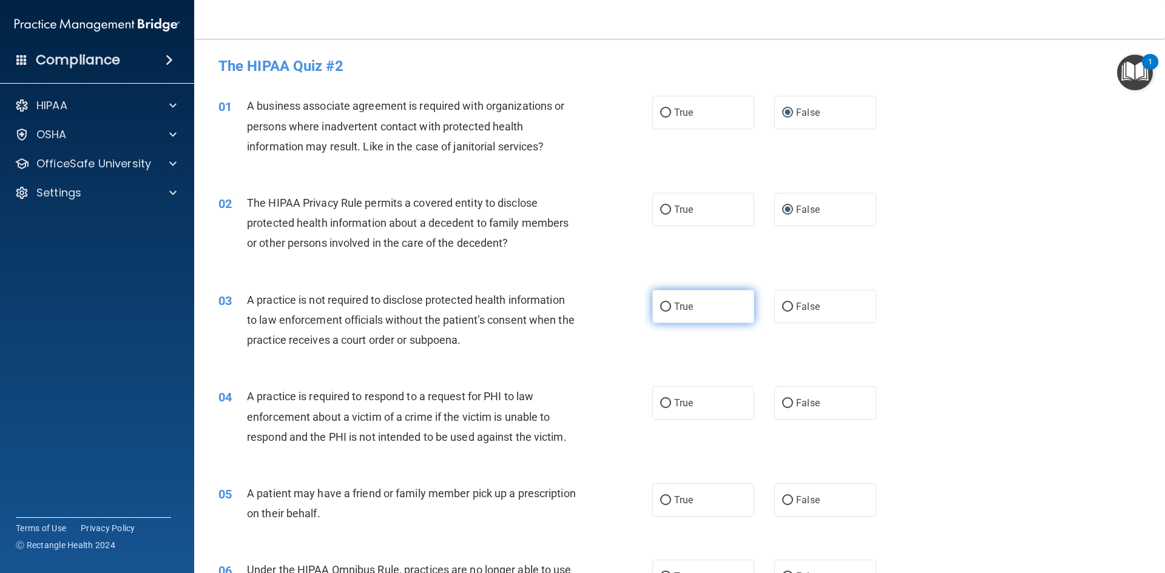
radio input "true"
click at [654, 415] on label "True" at bounding box center [703, 402] width 102 height 33
click at [660, 408] on input "True" at bounding box center [665, 403] width 11 height 9
radio input "true"
click at [660, 497] on input "True" at bounding box center [665, 500] width 11 height 9
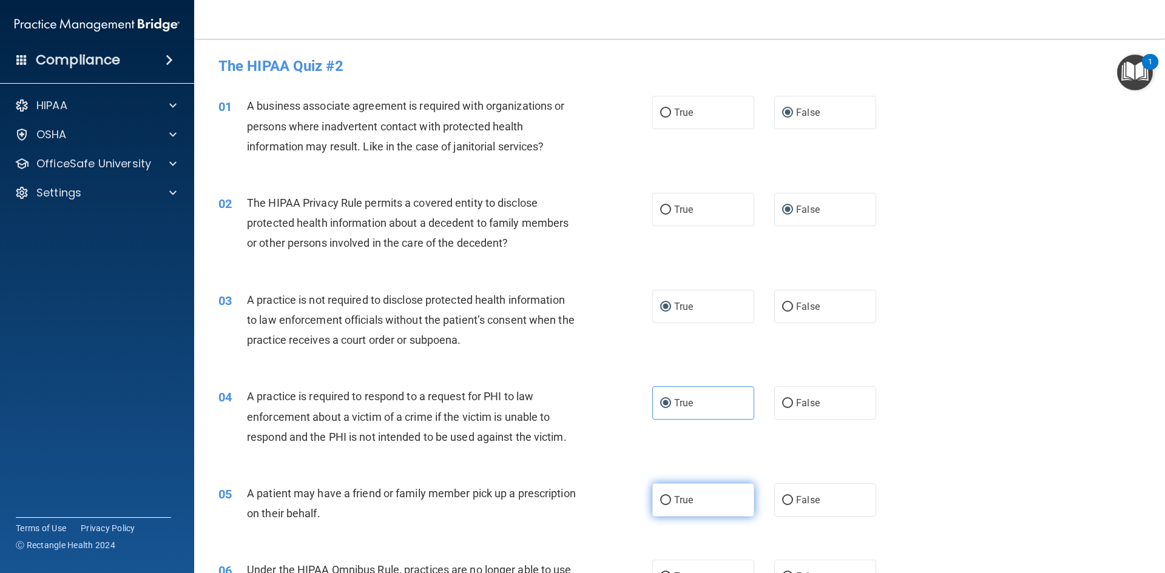
radio input "true"
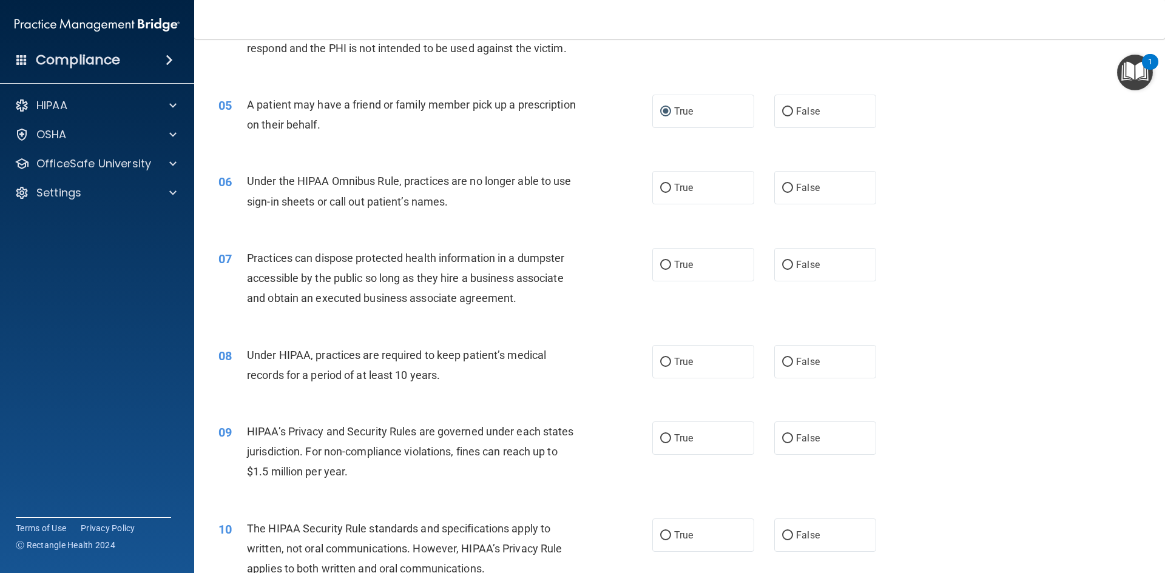
scroll to position [396, 0]
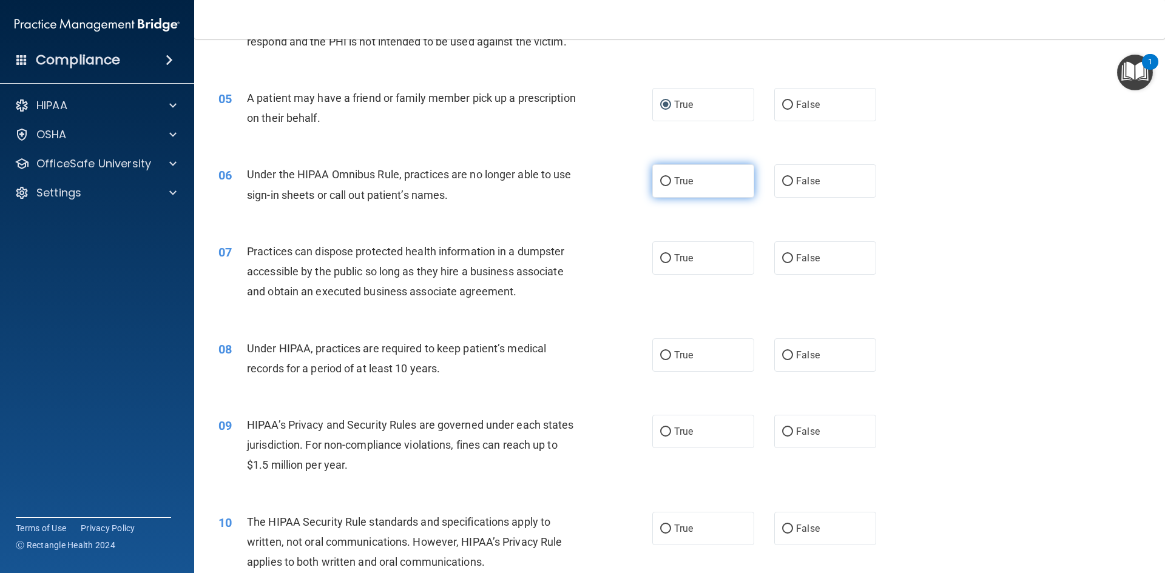
click at [667, 181] on label "True" at bounding box center [703, 180] width 102 height 33
click at [667, 181] on input "True" at bounding box center [665, 181] width 11 height 9
radio input "true"
click at [787, 183] on label "False" at bounding box center [825, 180] width 102 height 33
click at [787, 183] on input "False" at bounding box center [787, 181] width 11 height 9
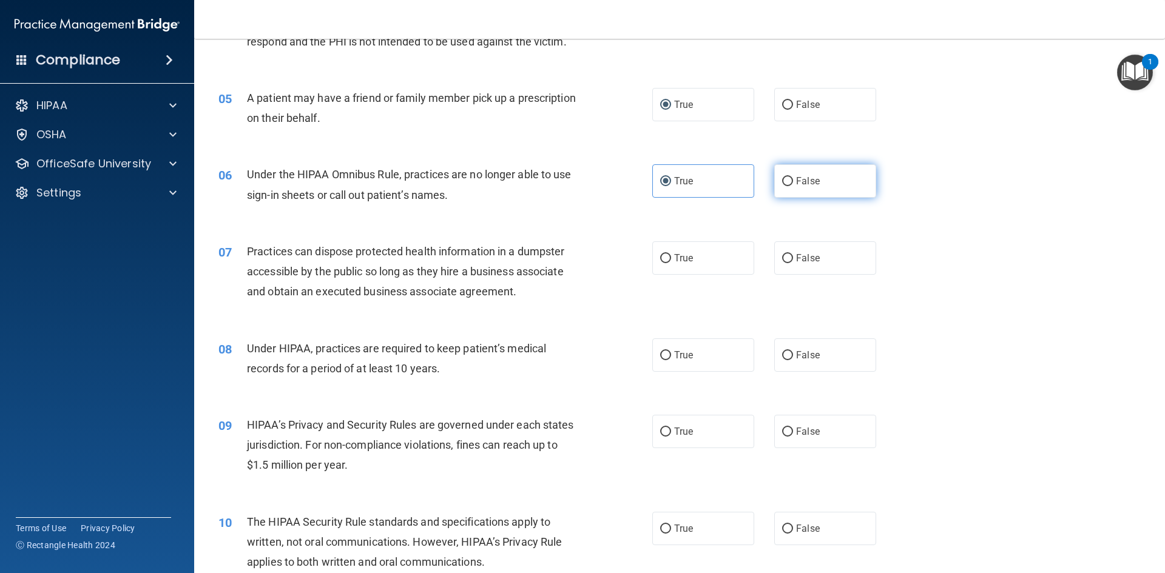
radio input "true"
radio input "false"
click at [782, 260] on input "False" at bounding box center [787, 258] width 11 height 9
radio input "true"
click at [786, 355] on input "False" at bounding box center [787, 355] width 11 height 9
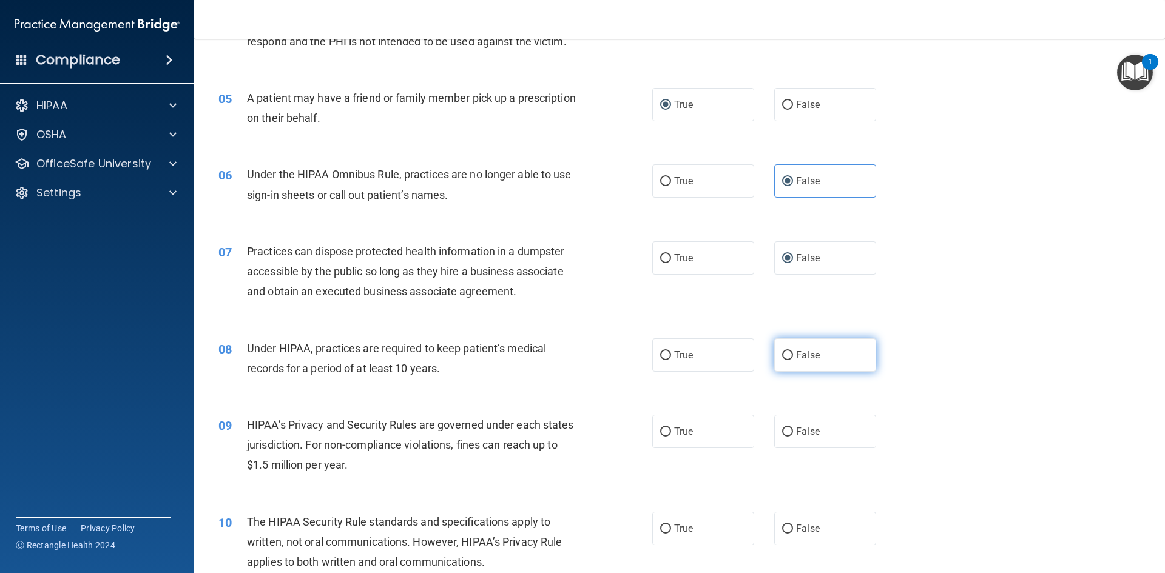
radio input "true"
click at [660, 431] on input "True" at bounding box center [665, 432] width 11 height 9
radio input "true"
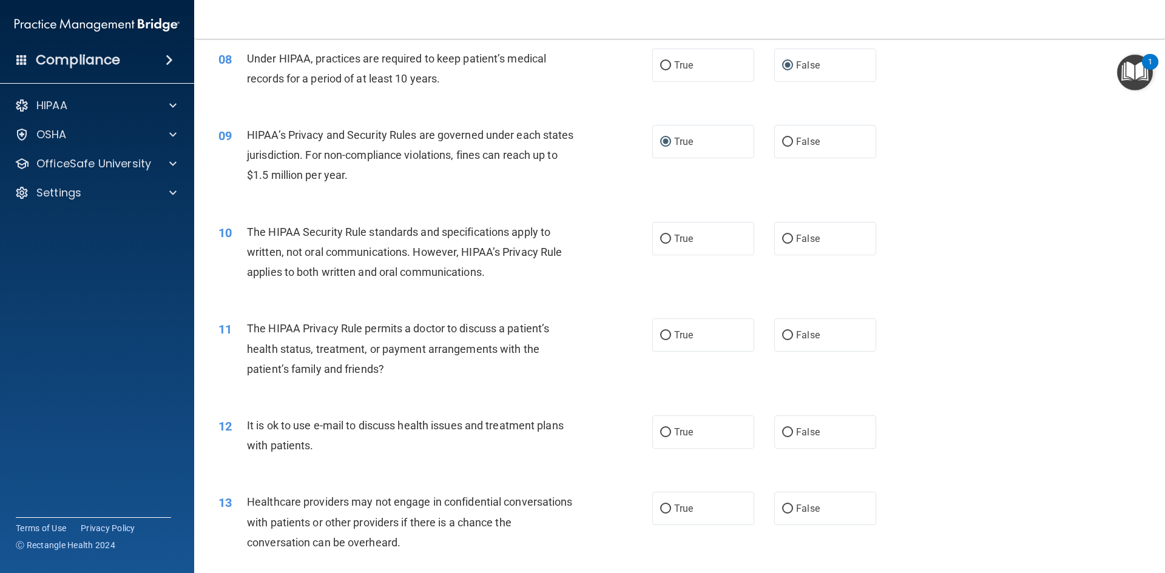
scroll to position [735, 0]
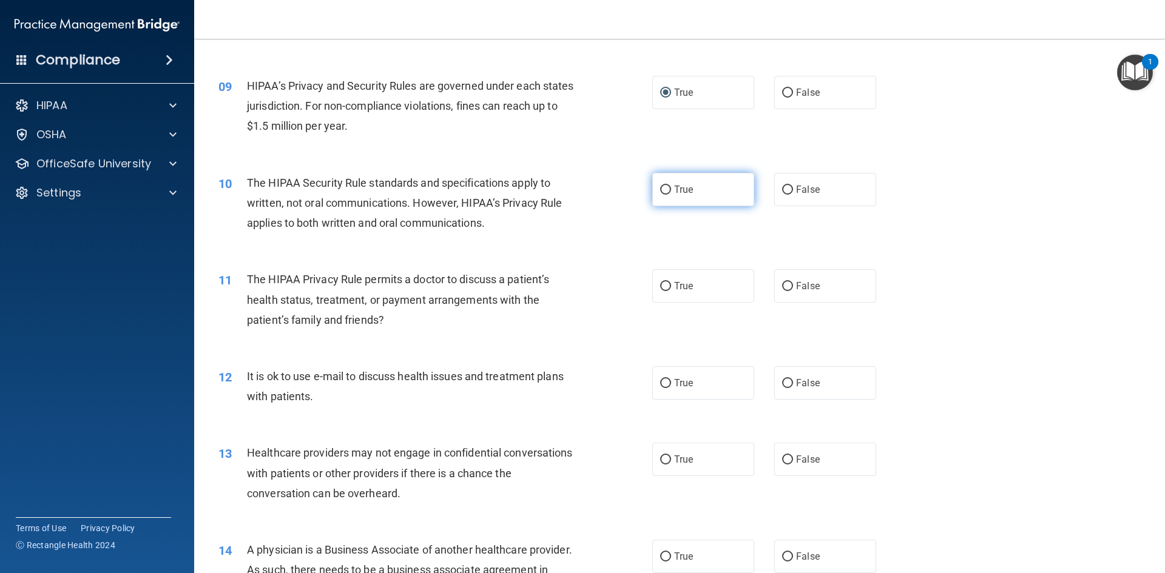
click at [660, 194] on input "True" at bounding box center [665, 190] width 11 height 9
radio input "true"
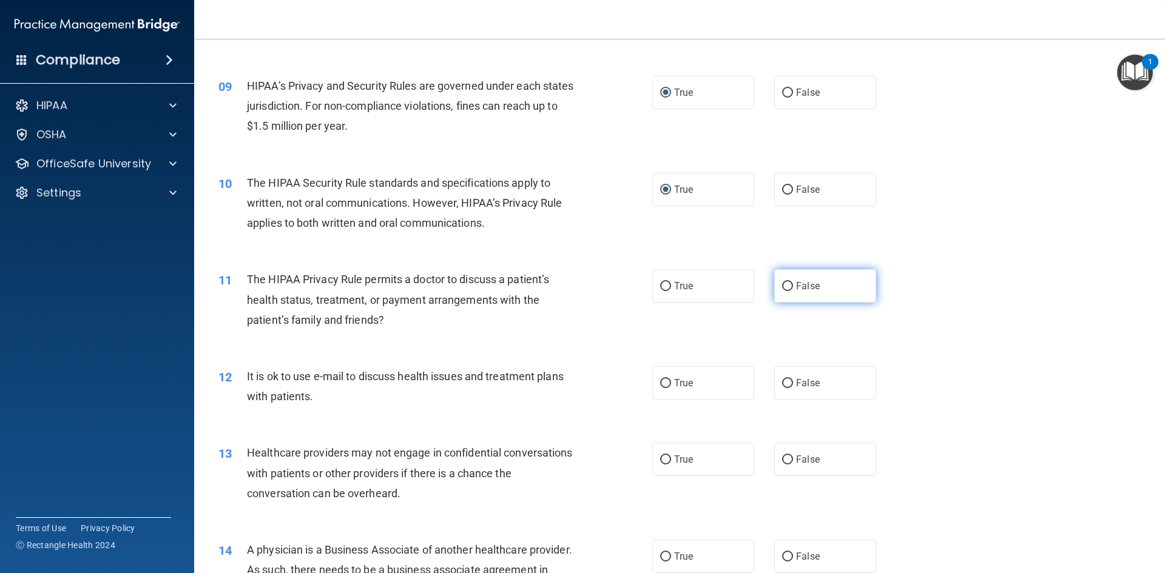
click at [782, 282] on input "False" at bounding box center [787, 286] width 11 height 9
radio input "true"
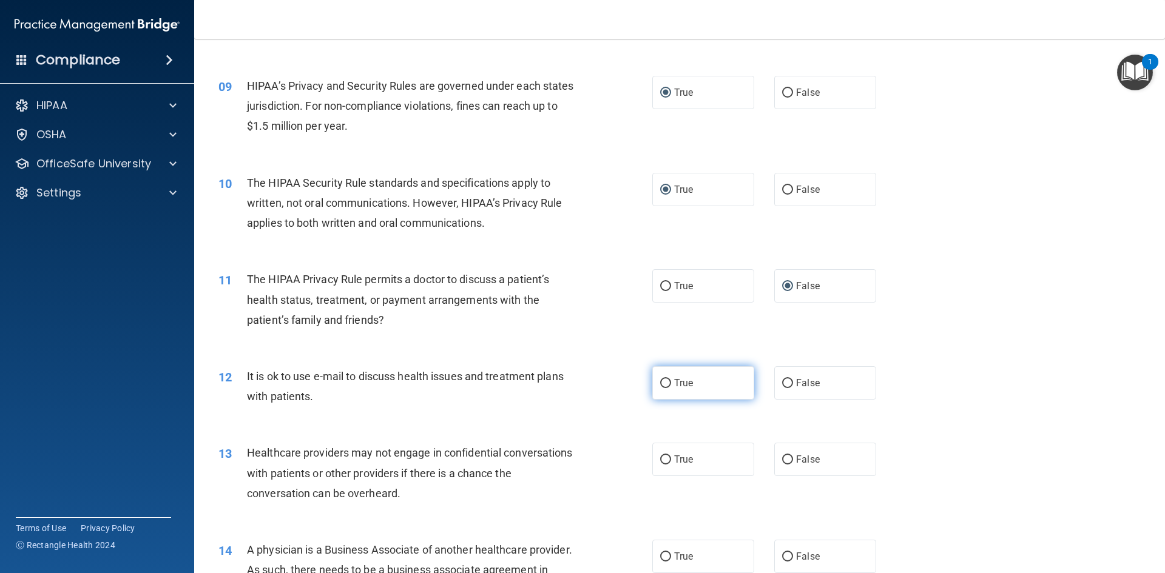
click at [663, 379] on input "True" at bounding box center [665, 383] width 11 height 9
radio input "true"
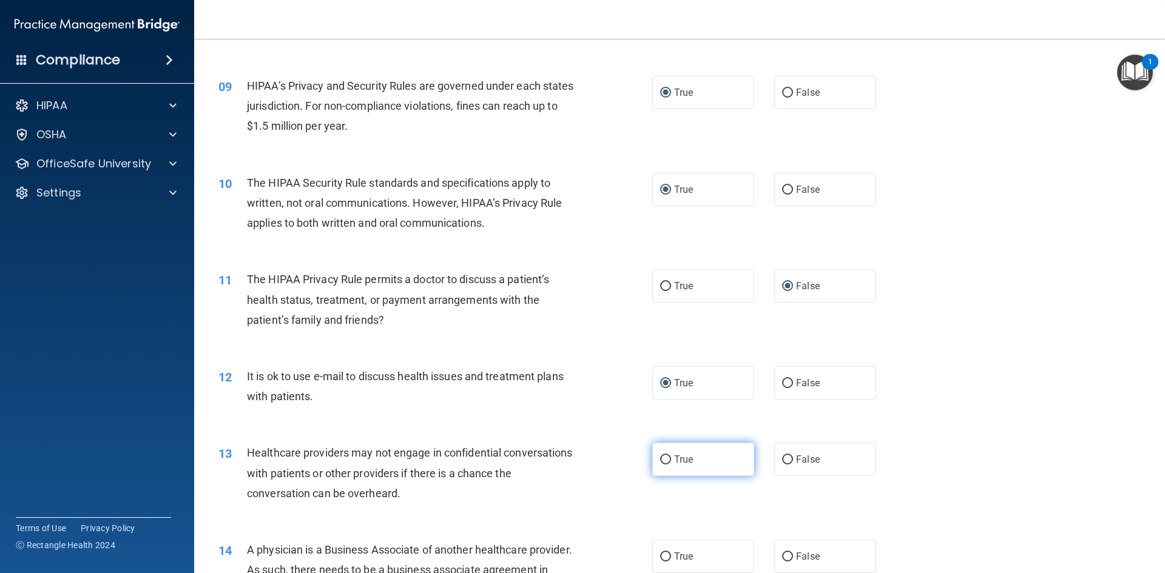
click at [660, 461] on input "True" at bounding box center [665, 460] width 11 height 9
radio input "true"
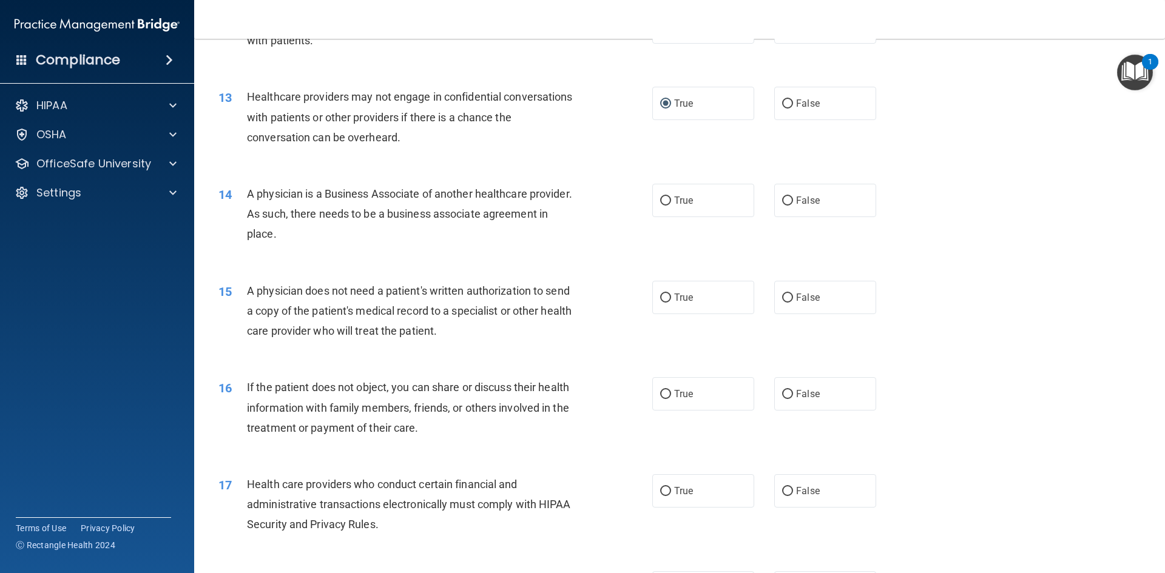
scroll to position [1094, 0]
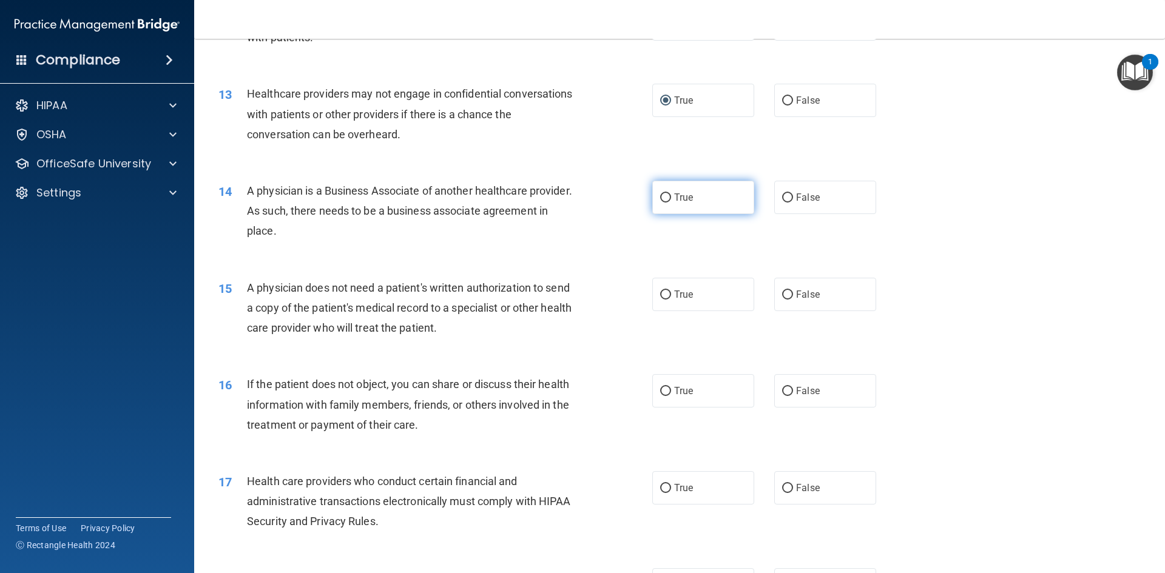
click at [664, 197] on input "True" at bounding box center [665, 198] width 11 height 9
radio input "true"
click at [661, 295] on input "True" at bounding box center [665, 295] width 11 height 9
radio input "true"
click at [653, 485] on label "True" at bounding box center [703, 487] width 102 height 33
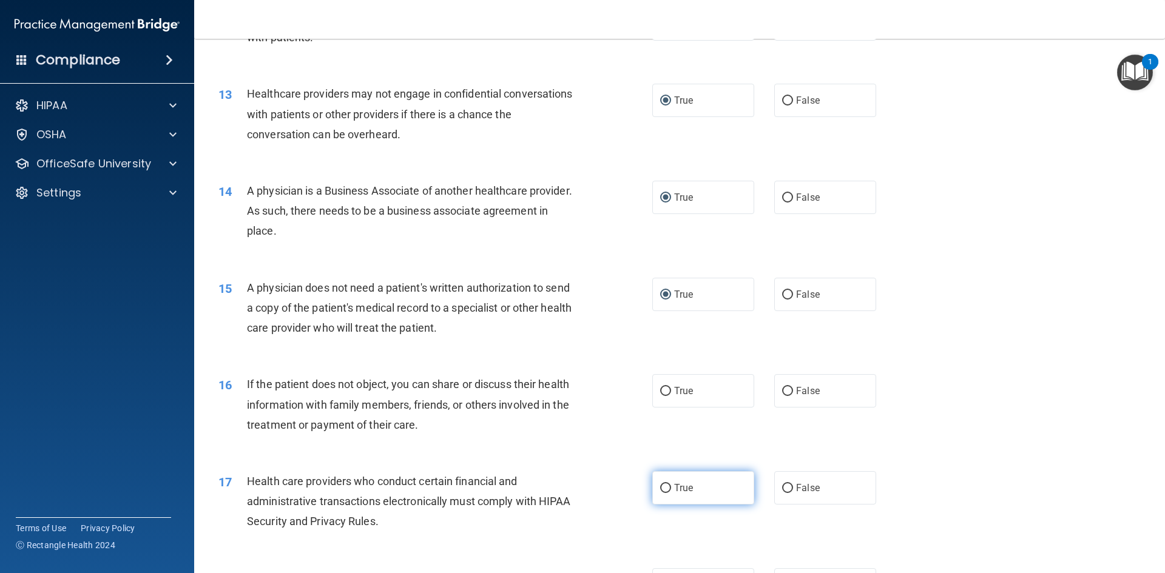
click at [660, 485] on input "True" at bounding box center [665, 488] width 11 height 9
radio input "true"
click at [661, 389] on input "True" at bounding box center [665, 391] width 11 height 9
radio input "true"
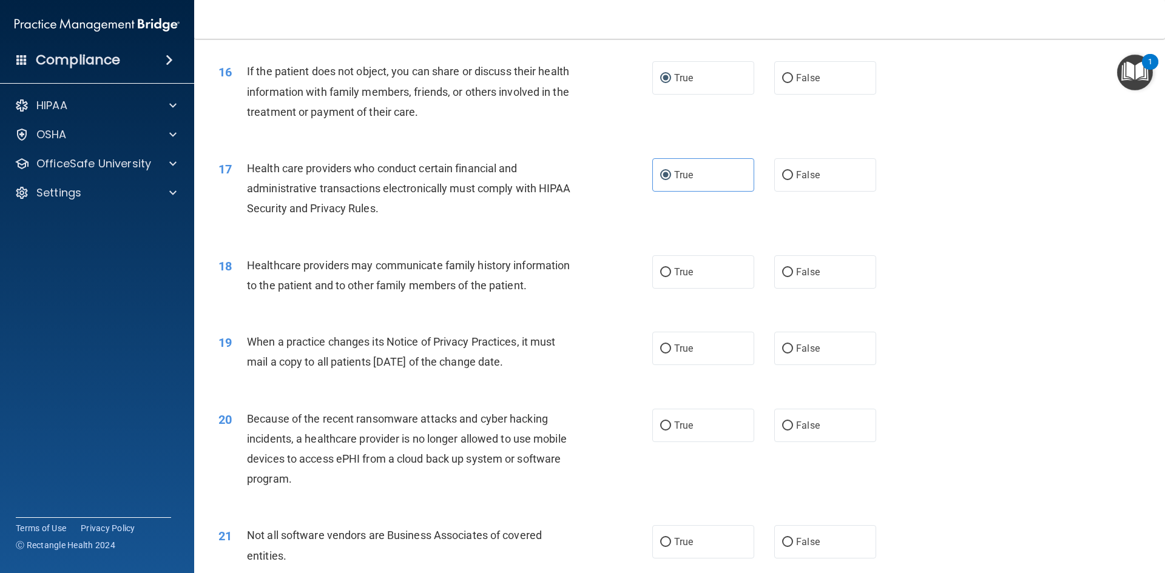
scroll to position [1450, 0]
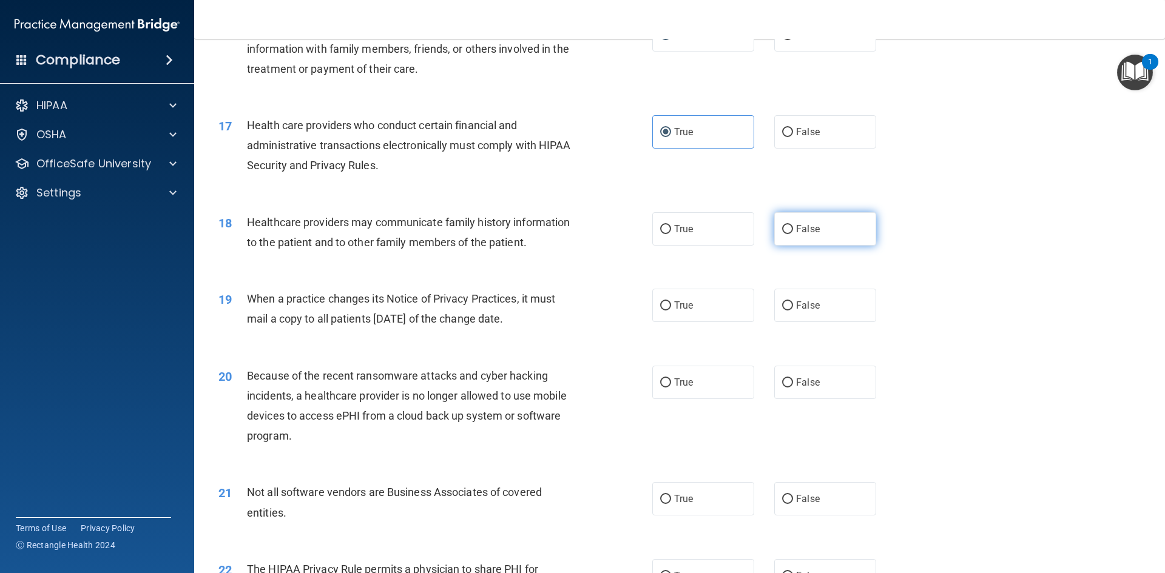
click at [782, 228] on input "False" at bounding box center [787, 229] width 11 height 9
radio input "true"
click at [782, 303] on input "False" at bounding box center [787, 306] width 11 height 9
radio input "true"
click at [782, 382] on input "False" at bounding box center [787, 383] width 11 height 9
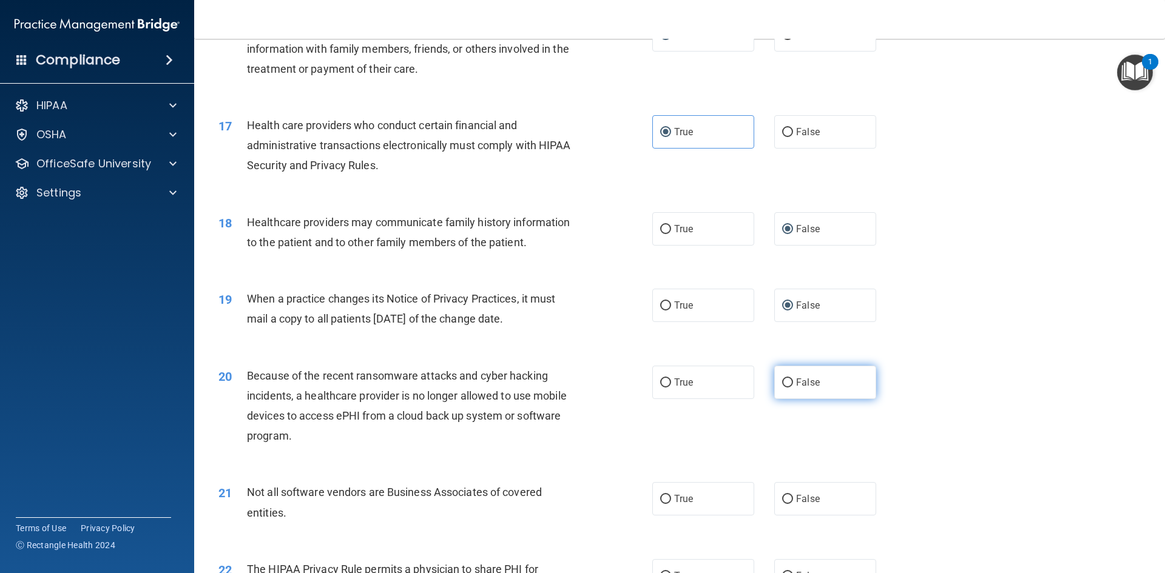
radio input "true"
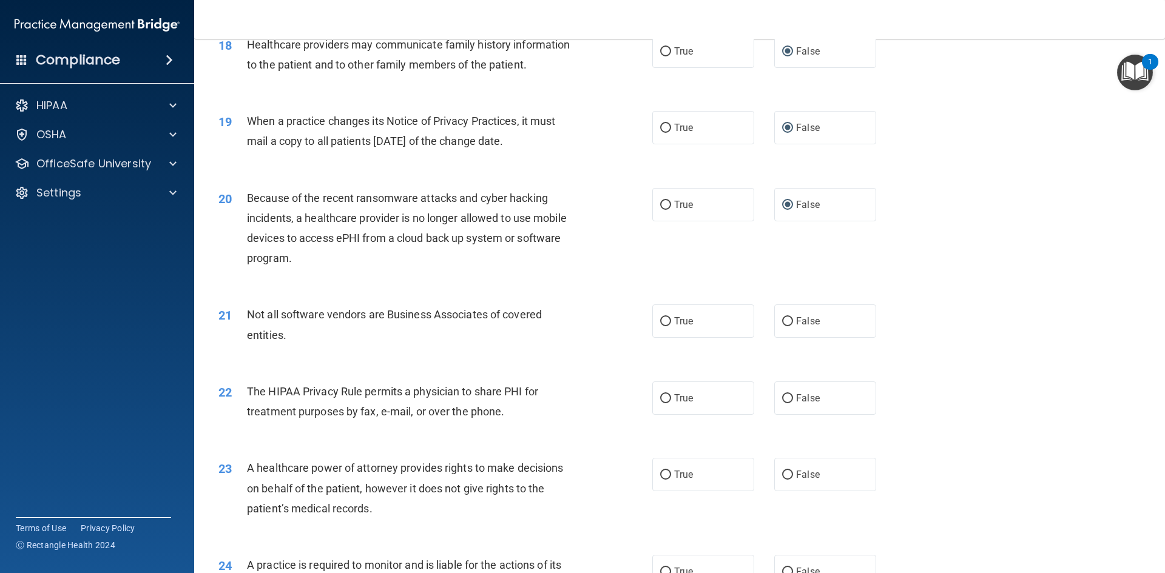
scroll to position [1691, 0]
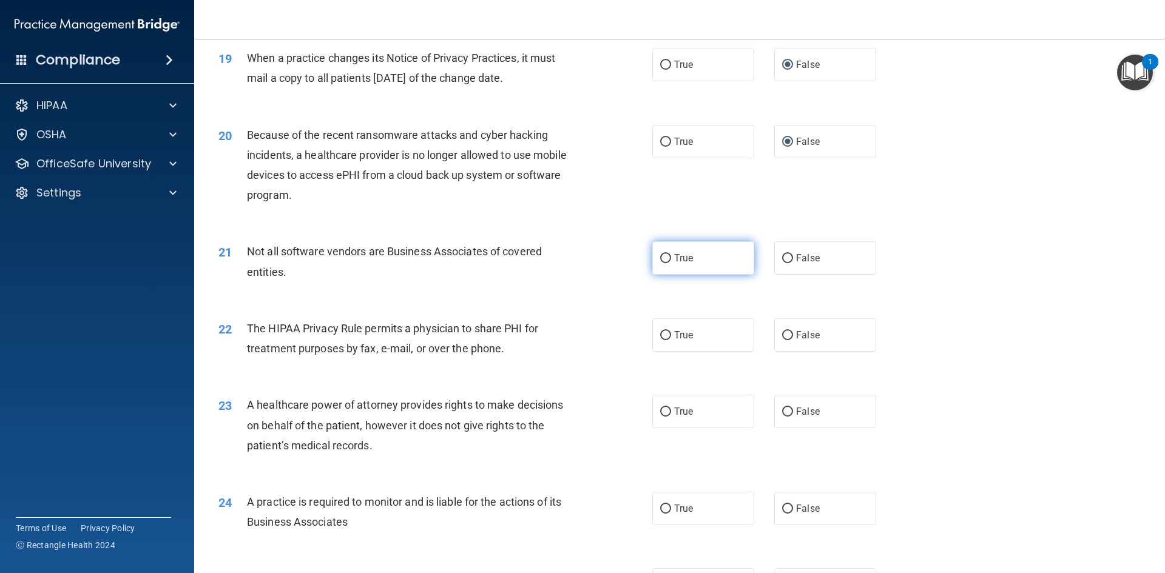
click at [660, 254] on input "True" at bounding box center [665, 258] width 11 height 9
radio input "true"
click at [658, 342] on label "True" at bounding box center [703, 335] width 102 height 33
click at [660, 340] on input "True" at bounding box center [665, 335] width 11 height 9
radio input "true"
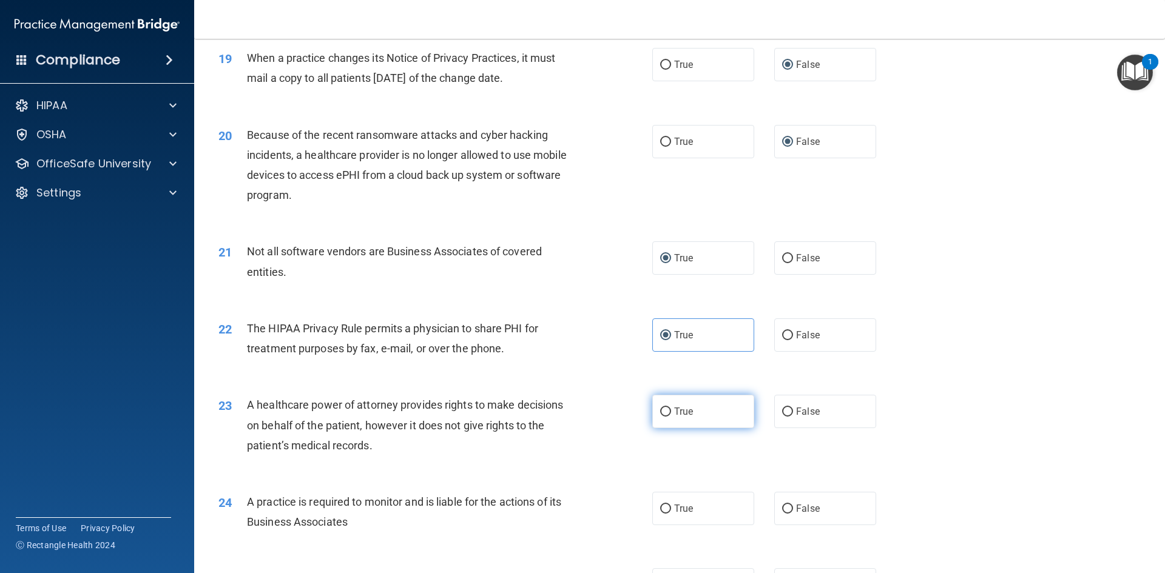
click at [662, 411] on input "True" at bounding box center [665, 412] width 11 height 9
radio input "true"
click at [660, 513] on input "True" at bounding box center [665, 509] width 11 height 9
radio input "true"
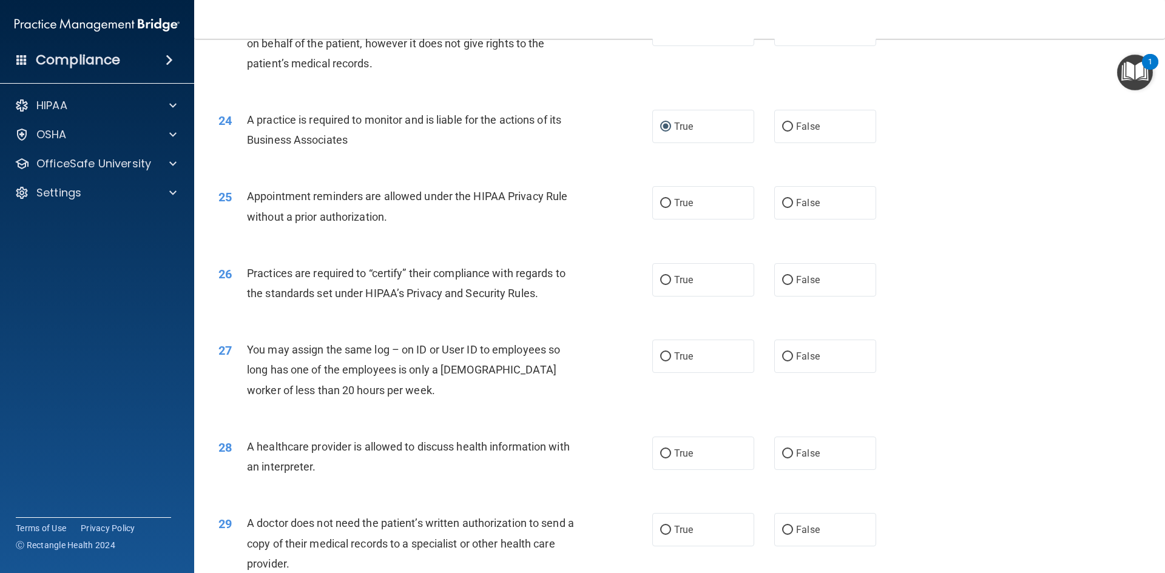
scroll to position [2119, 0]
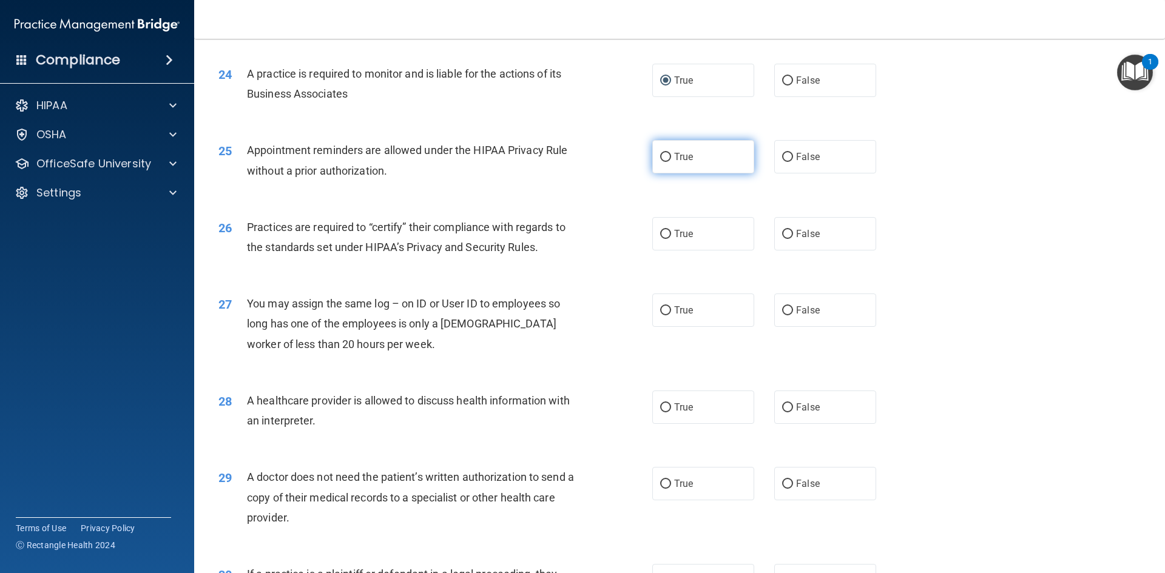
click at [660, 154] on input "True" at bounding box center [665, 157] width 11 height 9
radio input "true"
click at [660, 231] on input "True" at bounding box center [665, 234] width 11 height 9
radio input "true"
click at [784, 306] on input "False" at bounding box center [787, 310] width 11 height 9
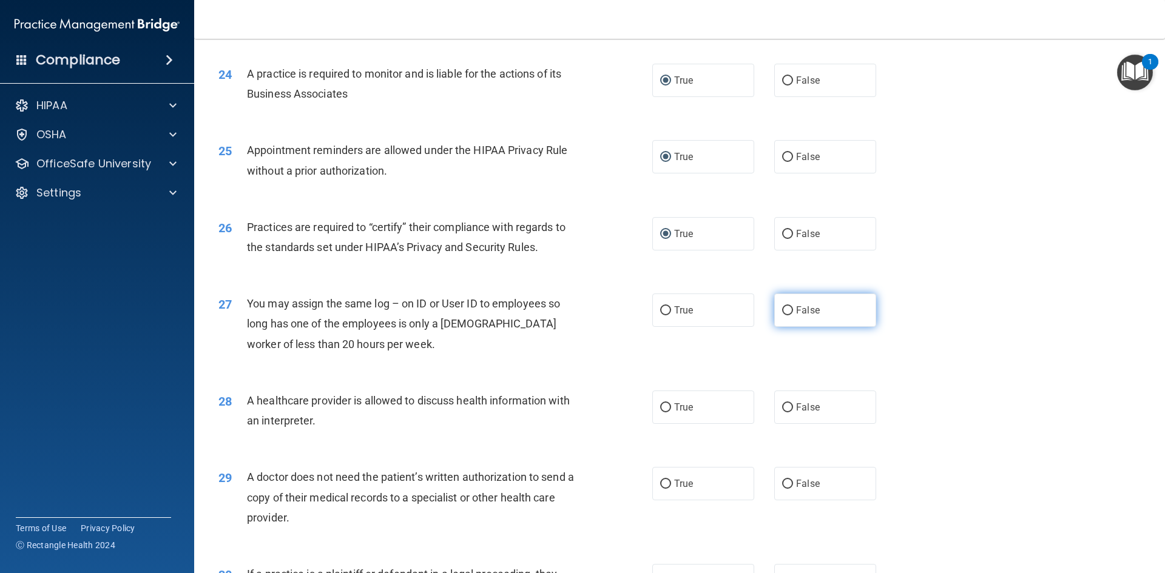
radio input "true"
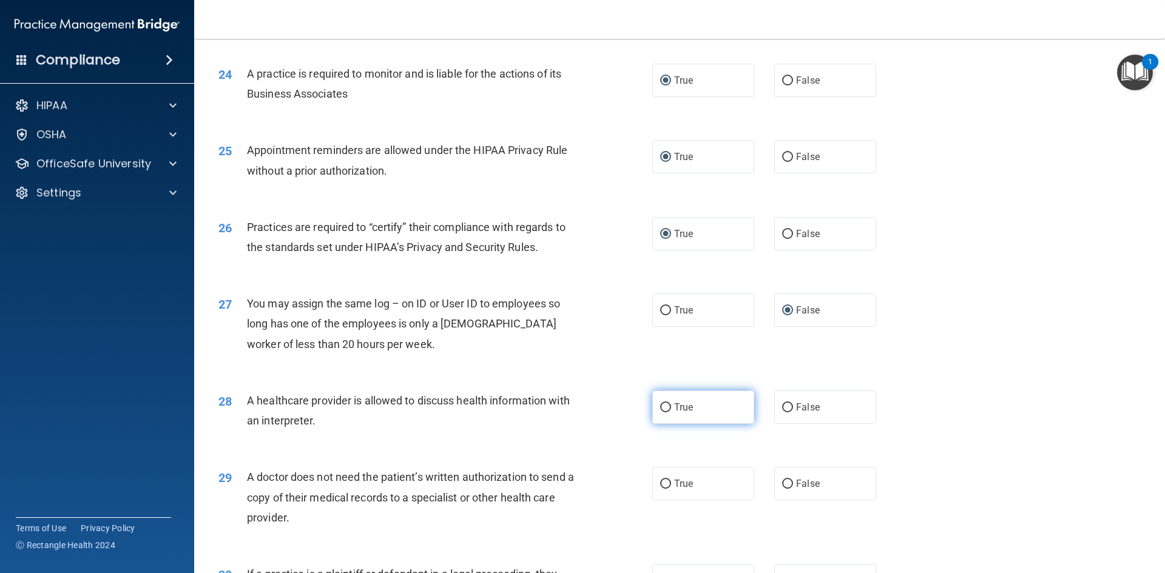
click at [663, 410] on input "True" at bounding box center [665, 407] width 11 height 9
radio input "true"
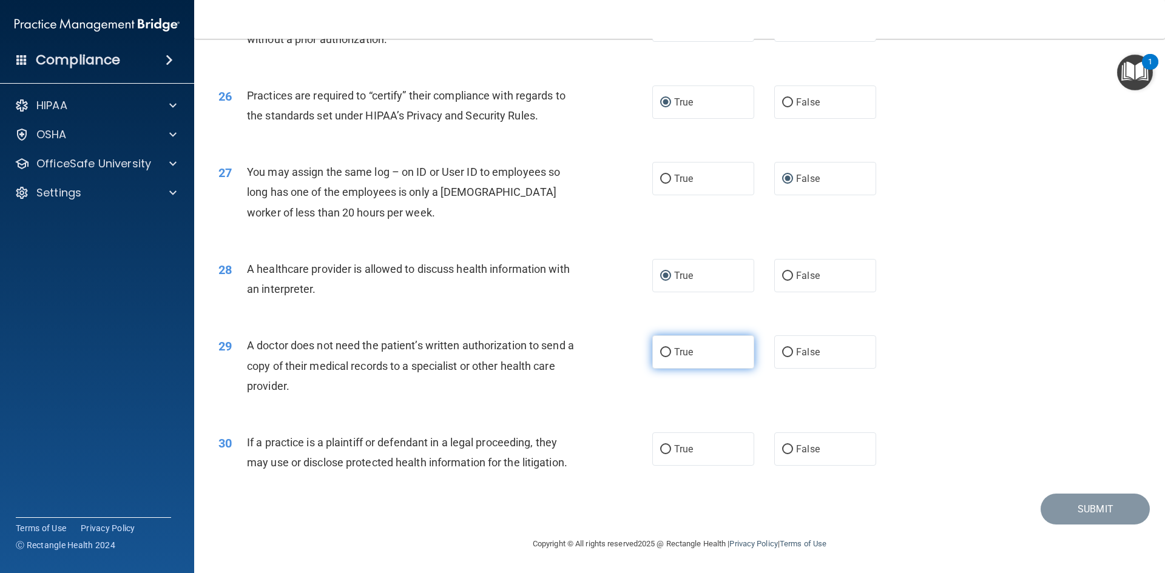
click at [662, 356] on input "True" at bounding box center [665, 352] width 11 height 9
radio input "true"
click at [652, 450] on label "True" at bounding box center [703, 449] width 102 height 33
click at [660, 450] on input "True" at bounding box center [665, 449] width 11 height 9
radio input "true"
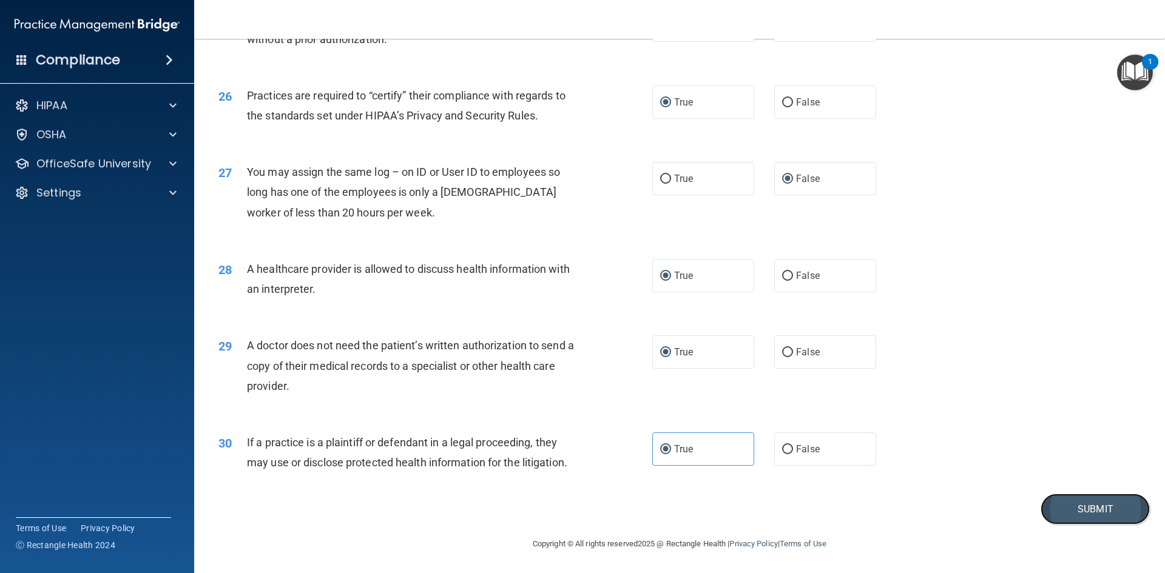
click at [1055, 520] on button "Submit" at bounding box center [1094, 509] width 109 height 31
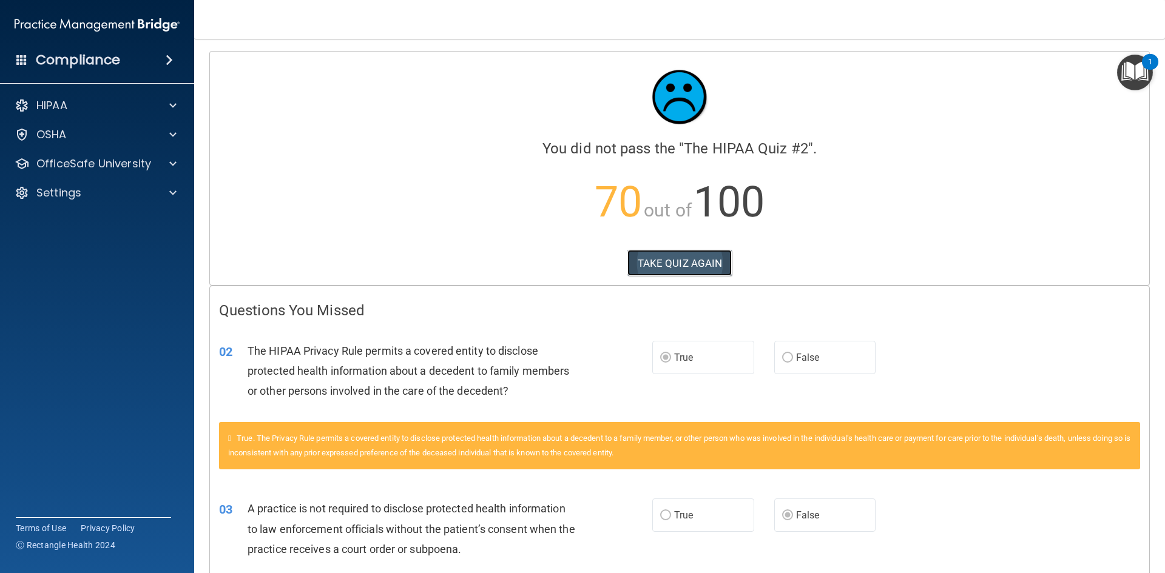
click at [672, 265] on button "TAKE QUIZ AGAIN" at bounding box center [679, 263] width 105 height 27
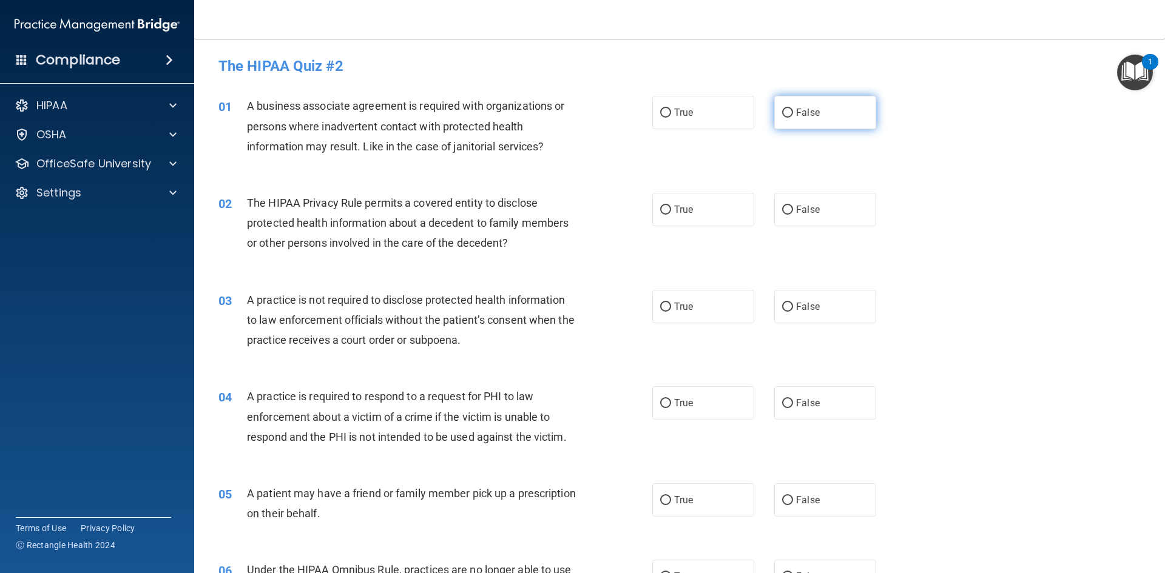
click at [782, 112] on input "False" at bounding box center [787, 113] width 11 height 9
radio input "true"
click at [661, 207] on input "True" at bounding box center [665, 210] width 11 height 9
radio input "true"
click at [786, 304] on input "False" at bounding box center [787, 307] width 11 height 9
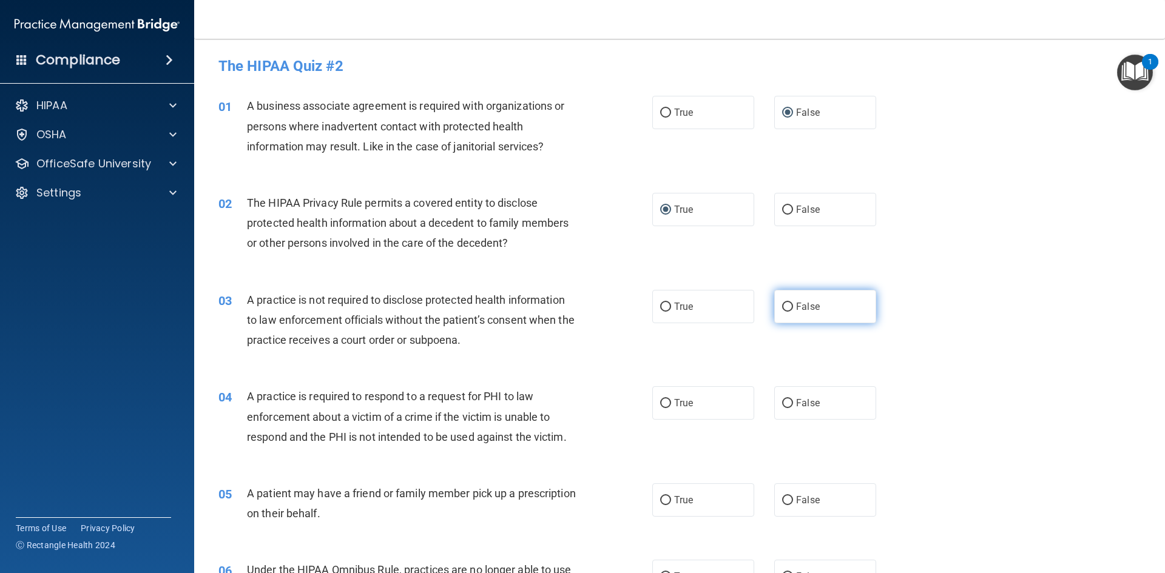
radio input "true"
click at [666, 406] on label "True" at bounding box center [703, 402] width 102 height 33
click at [663, 404] on input "True" at bounding box center [665, 403] width 11 height 9
radio input "true"
click at [660, 502] on input "True" at bounding box center [665, 500] width 11 height 9
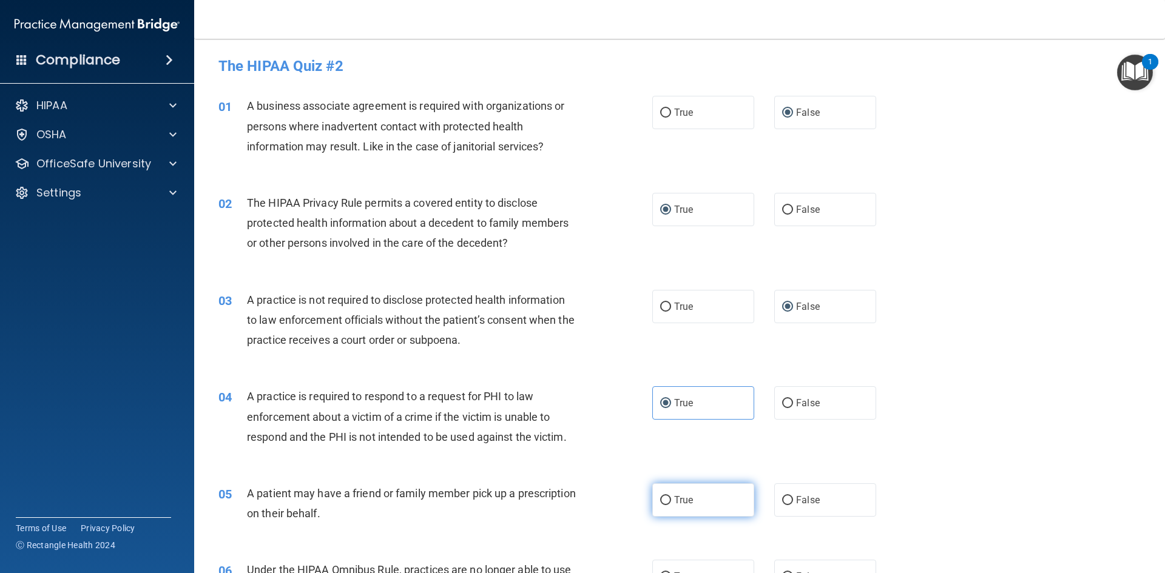
radio input "true"
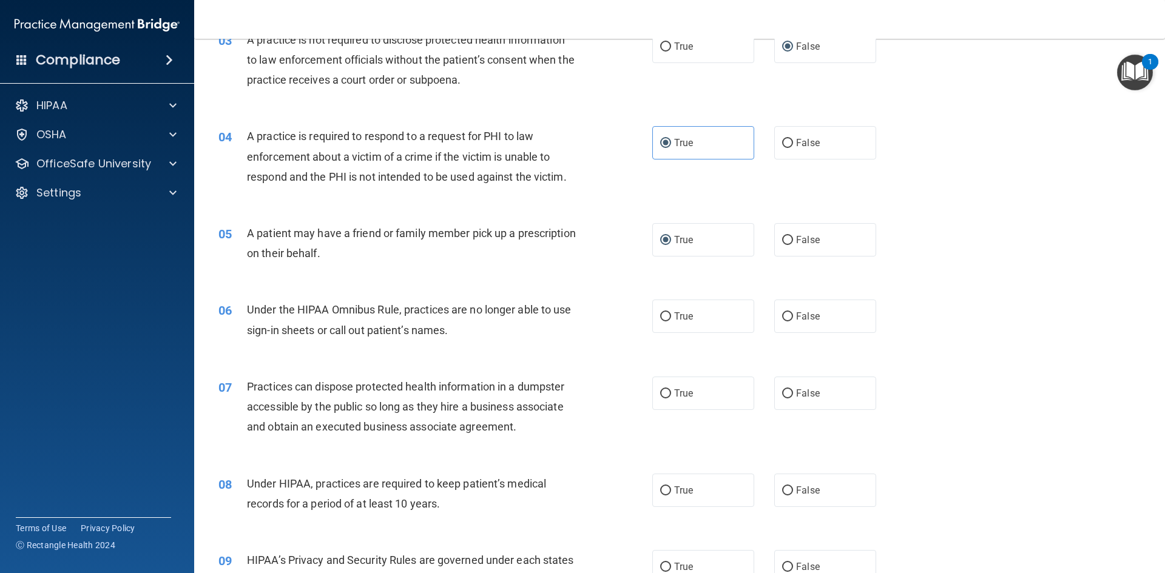
scroll to position [303, 0]
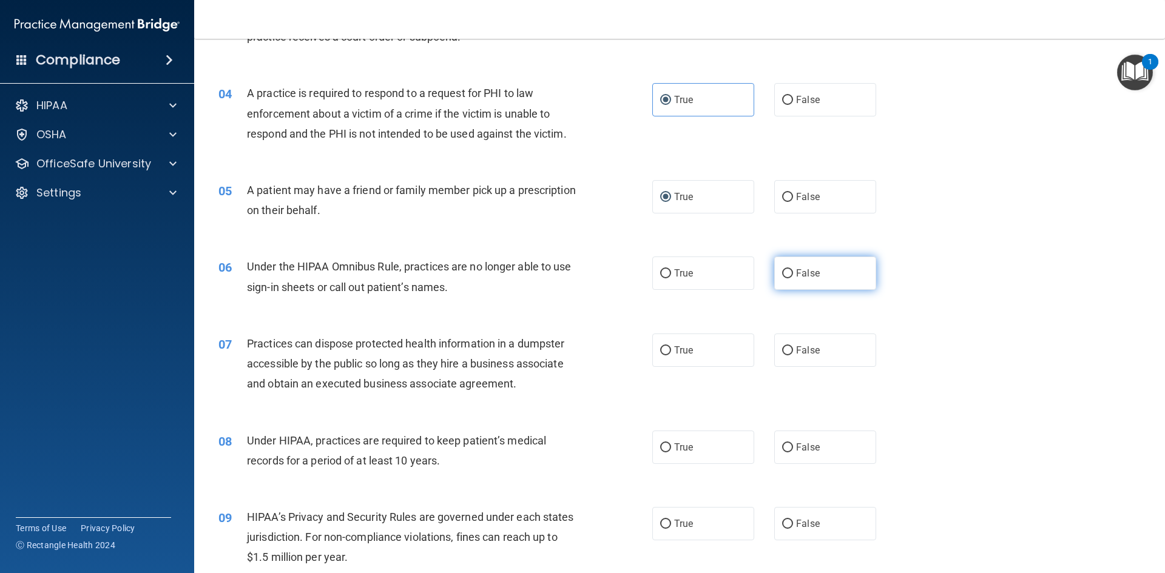
click at [785, 274] on input "False" at bounding box center [787, 273] width 11 height 9
radio input "true"
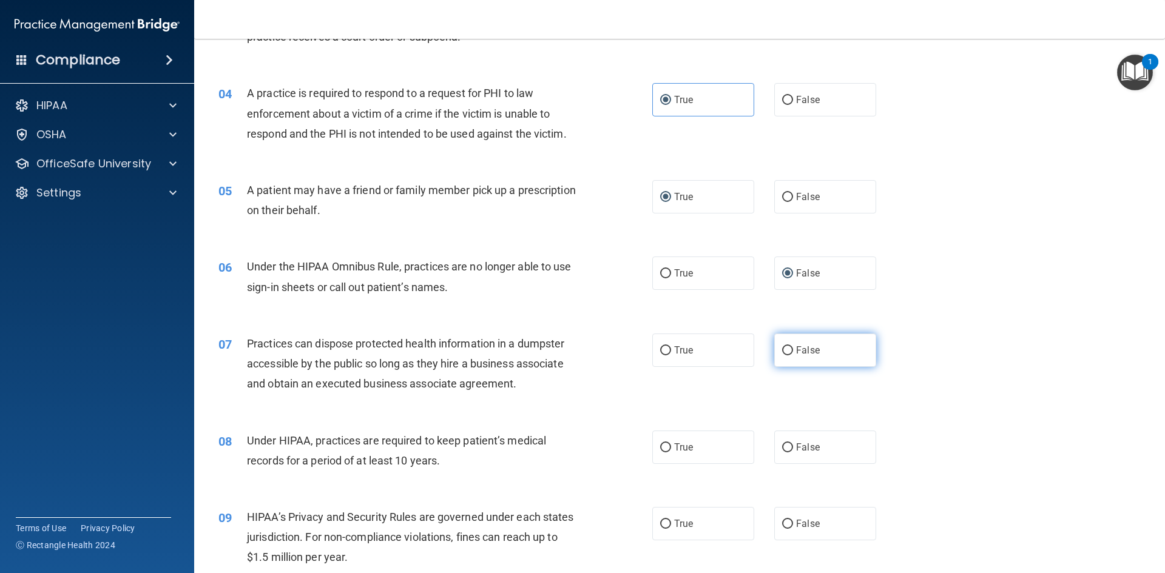
click at [783, 349] on input "False" at bounding box center [787, 350] width 11 height 9
radio input "true"
click at [775, 447] on label "False" at bounding box center [825, 447] width 102 height 33
click at [782, 447] on input "False" at bounding box center [787, 447] width 11 height 9
radio input "true"
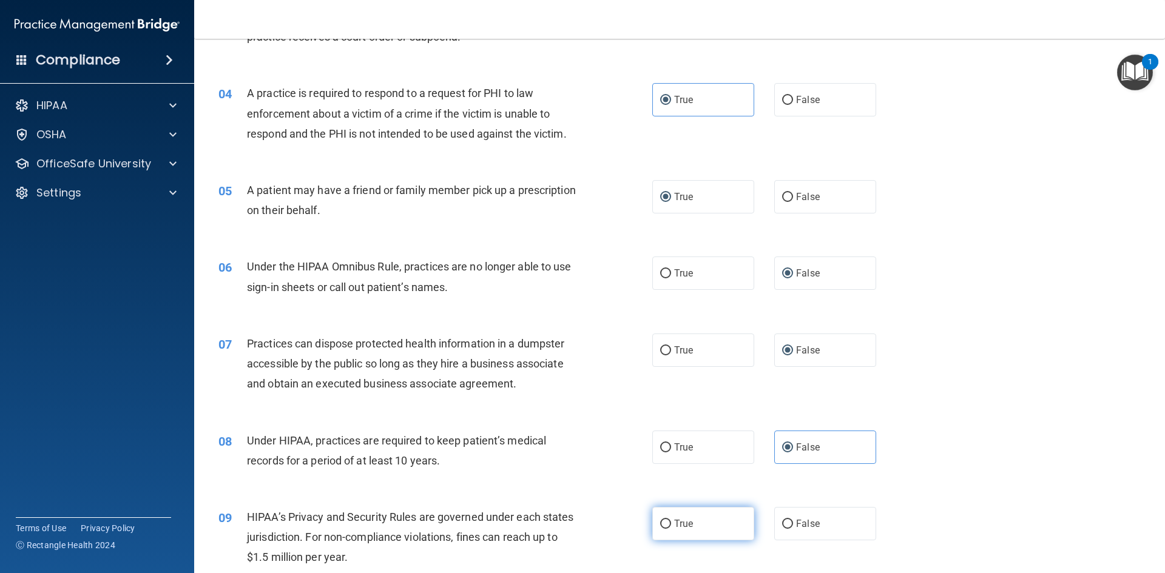
click at [660, 521] on input "True" at bounding box center [665, 524] width 11 height 9
radio input "true"
click at [784, 523] on input "False" at bounding box center [787, 524] width 11 height 9
radio input "true"
radio input "false"
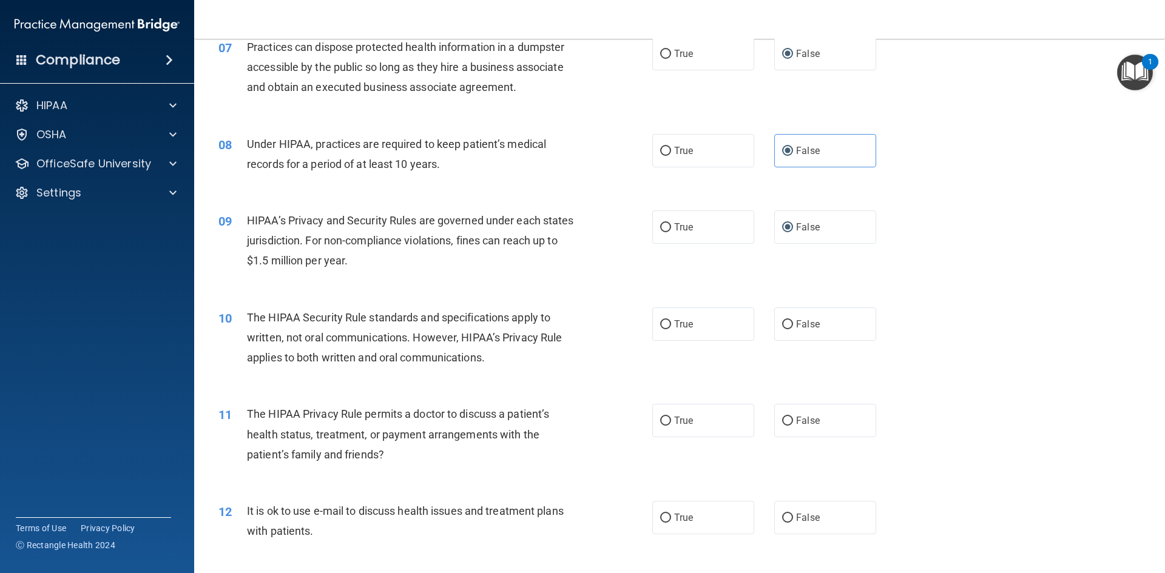
scroll to position [603, 0]
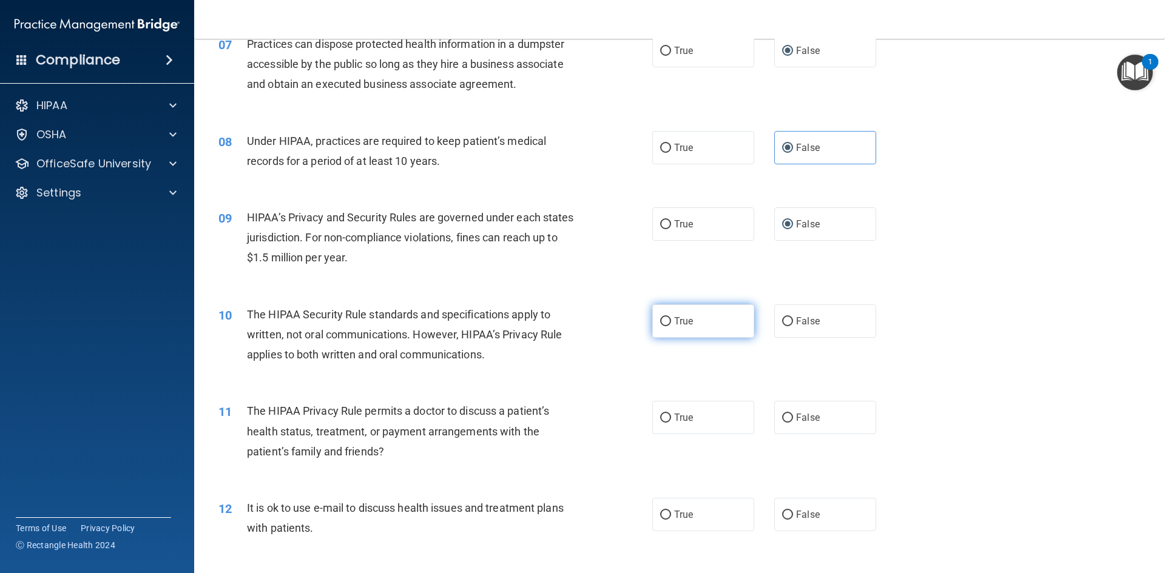
click at [661, 320] on input "True" at bounding box center [665, 321] width 11 height 9
radio input "true"
click at [667, 417] on label "True" at bounding box center [703, 417] width 102 height 33
click at [667, 417] on input "True" at bounding box center [665, 418] width 11 height 9
radio input "true"
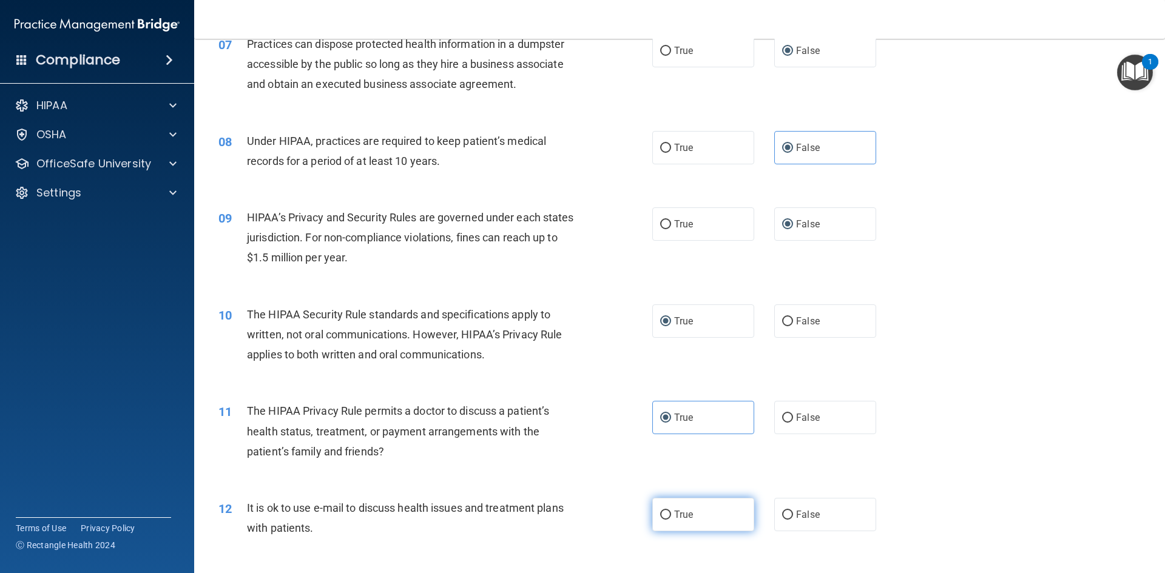
click at [660, 514] on input "True" at bounding box center [665, 515] width 11 height 9
radio input "true"
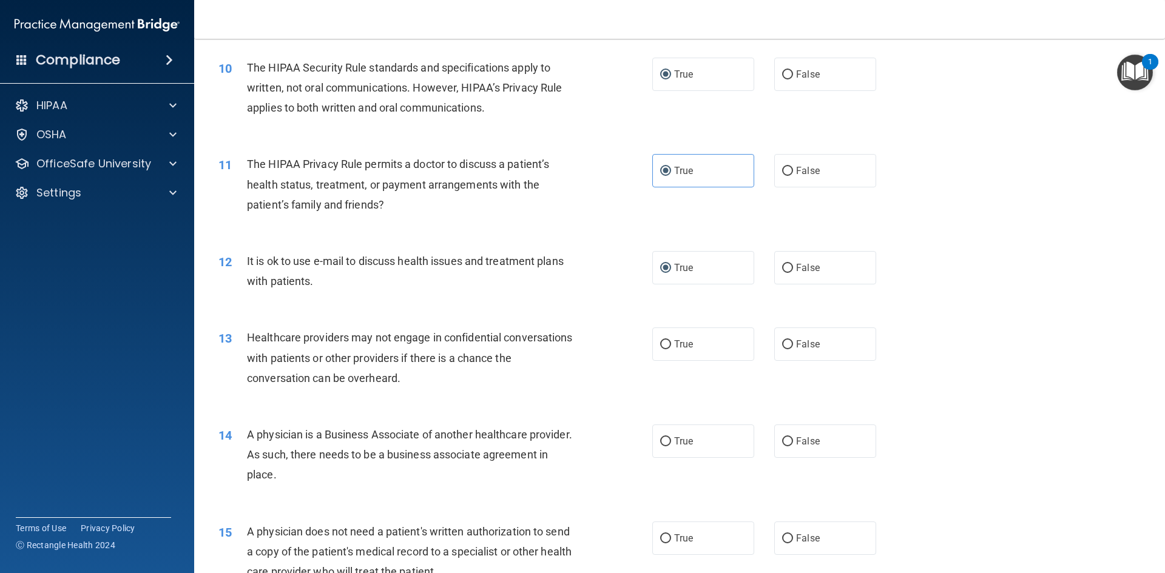
scroll to position [867, 0]
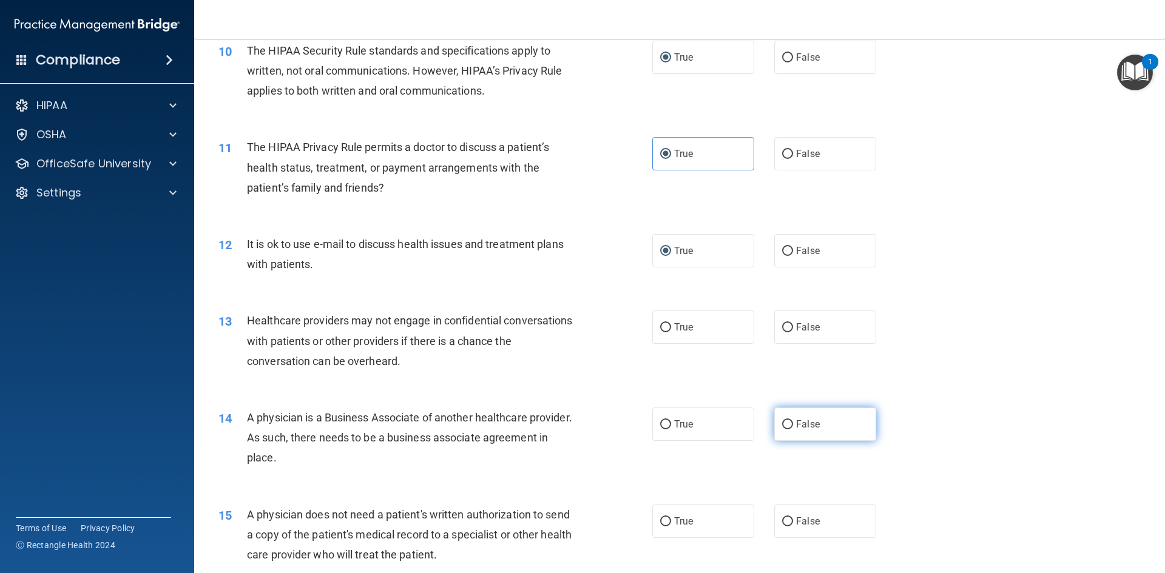
click at [783, 422] on input "False" at bounding box center [787, 424] width 11 height 9
radio input "true"
click at [783, 522] on input "False" at bounding box center [787, 522] width 11 height 9
radio input "true"
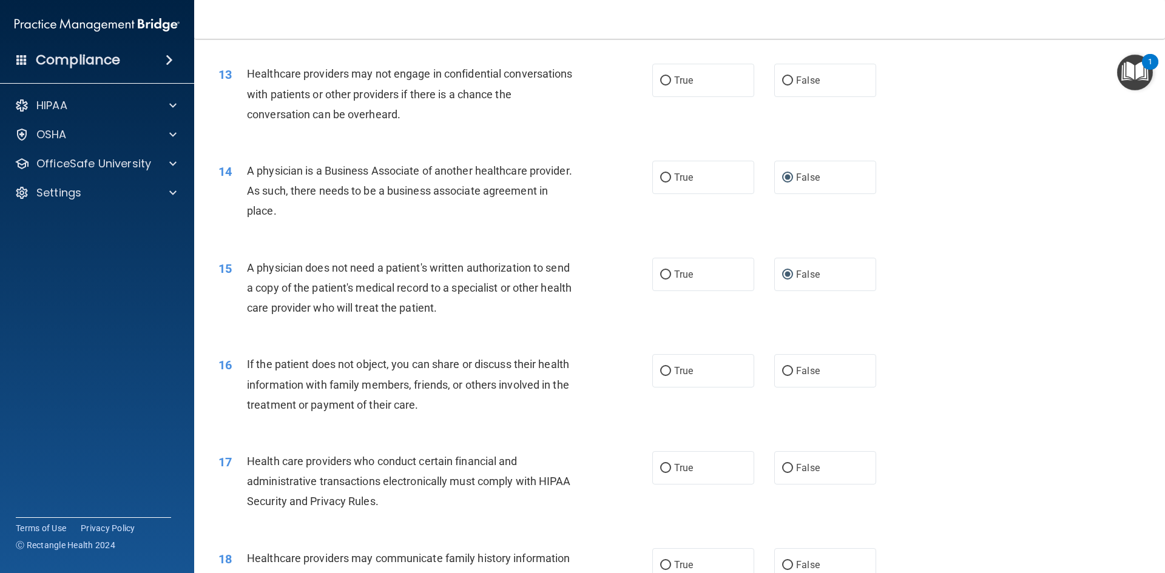
scroll to position [1117, 0]
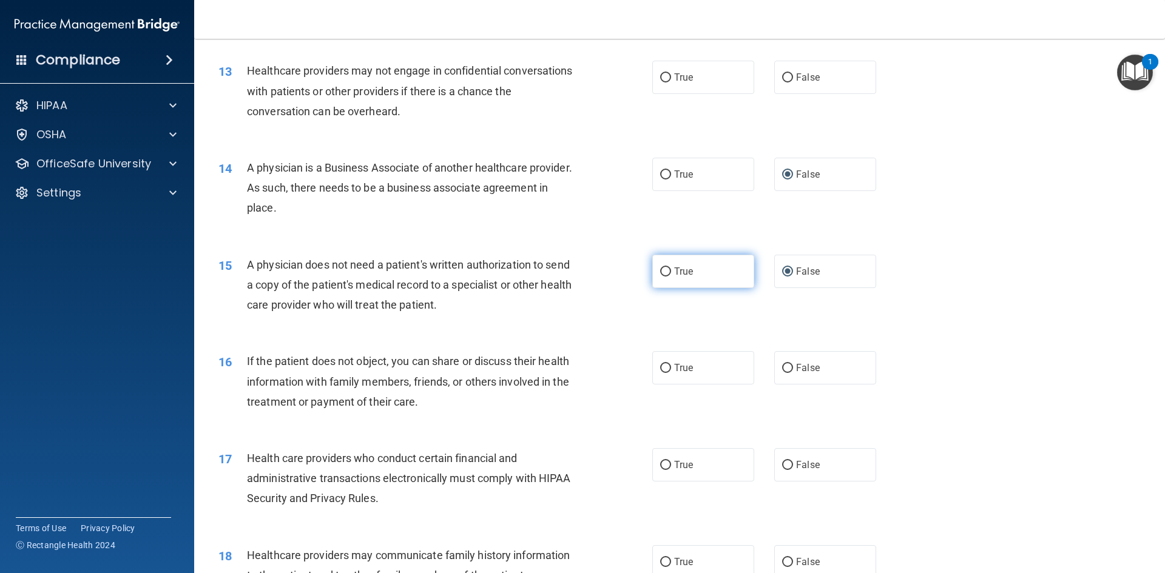
click at [663, 271] on input "True" at bounding box center [665, 272] width 11 height 9
radio input "true"
radio input "false"
click at [785, 78] on input "False" at bounding box center [787, 77] width 11 height 9
radio input "true"
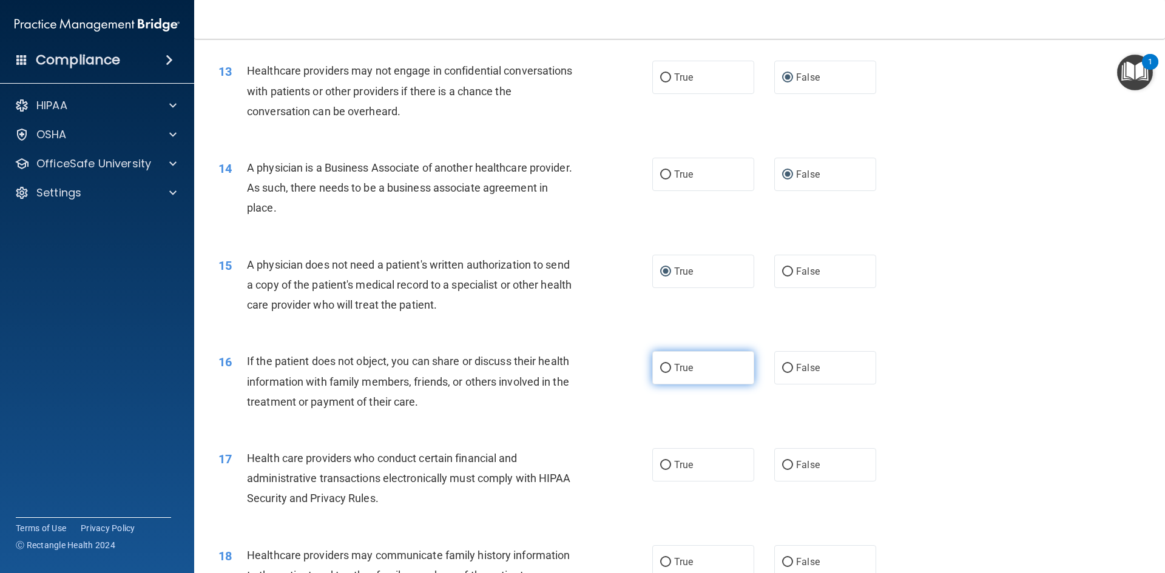
click at [664, 370] on input "True" at bounding box center [665, 368] width 11 height 9
radio input "true"
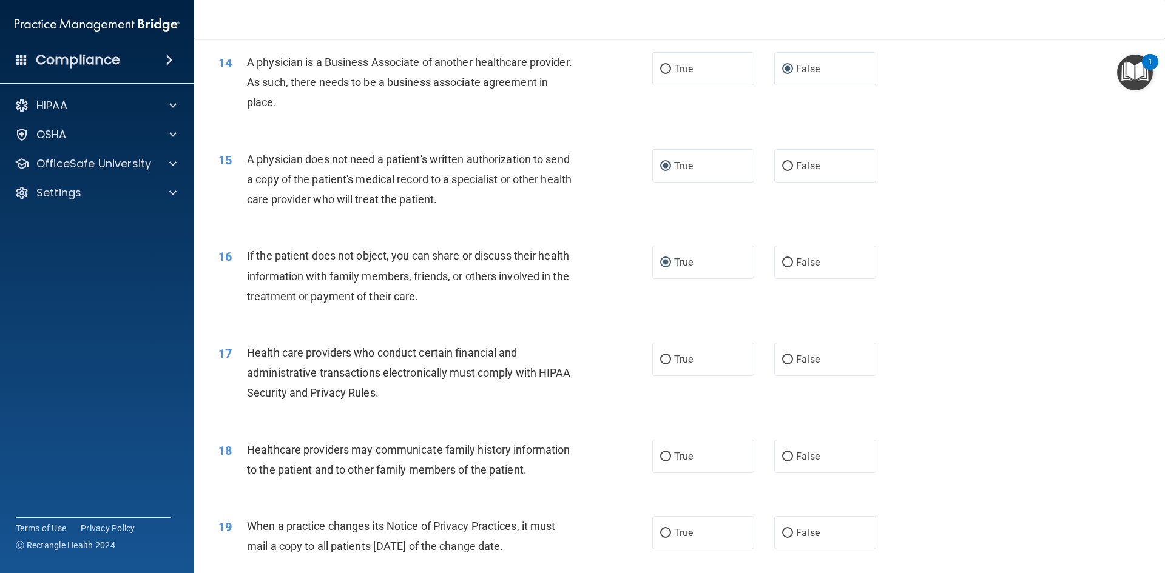
scroll to position [1275, 0]
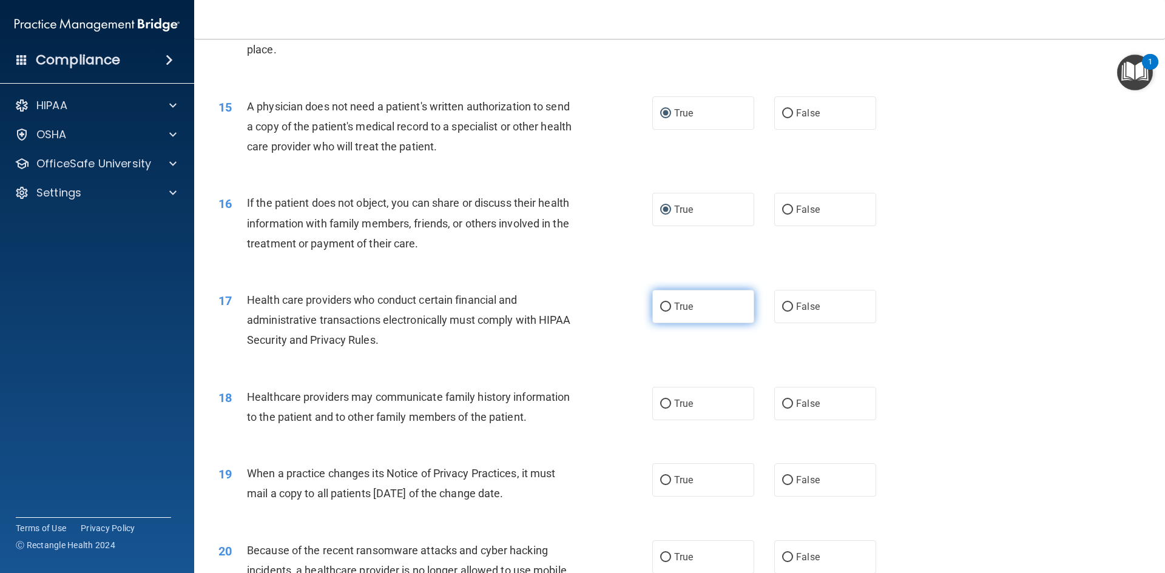
click at [664, 305] on input "True" at bounding box center [665, 307] width 11 height 9
radio input "true"
click at [666, 405] on input "True" at bounding box center [665, 404] width 11 height 9
radio input "true"
click at [787, 482] on input "False" at bounding box center [787, 480] width 11 height 9
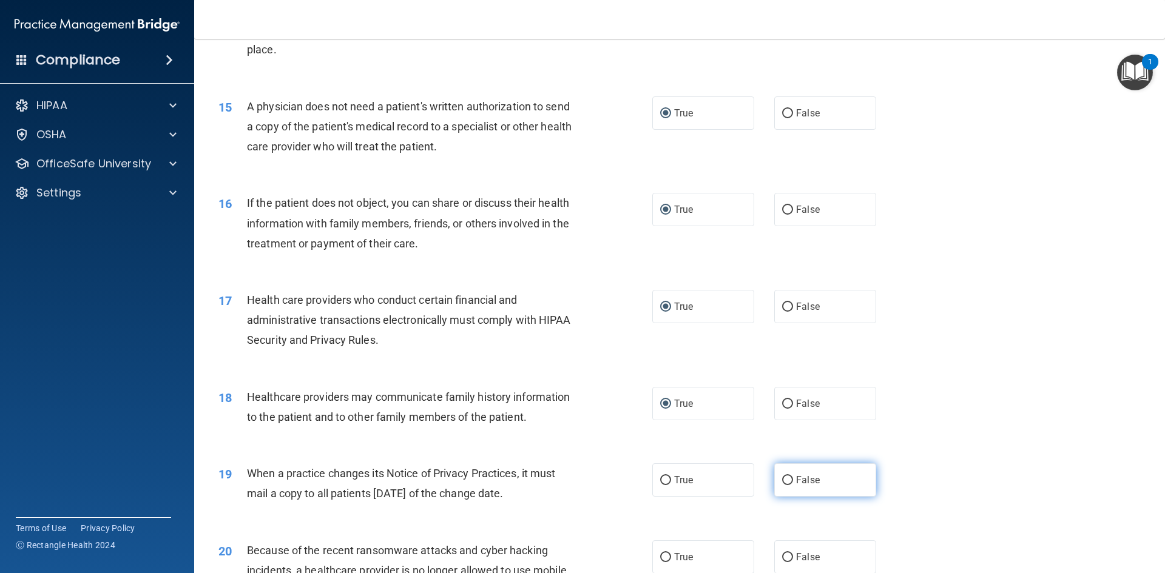
radio input "true"
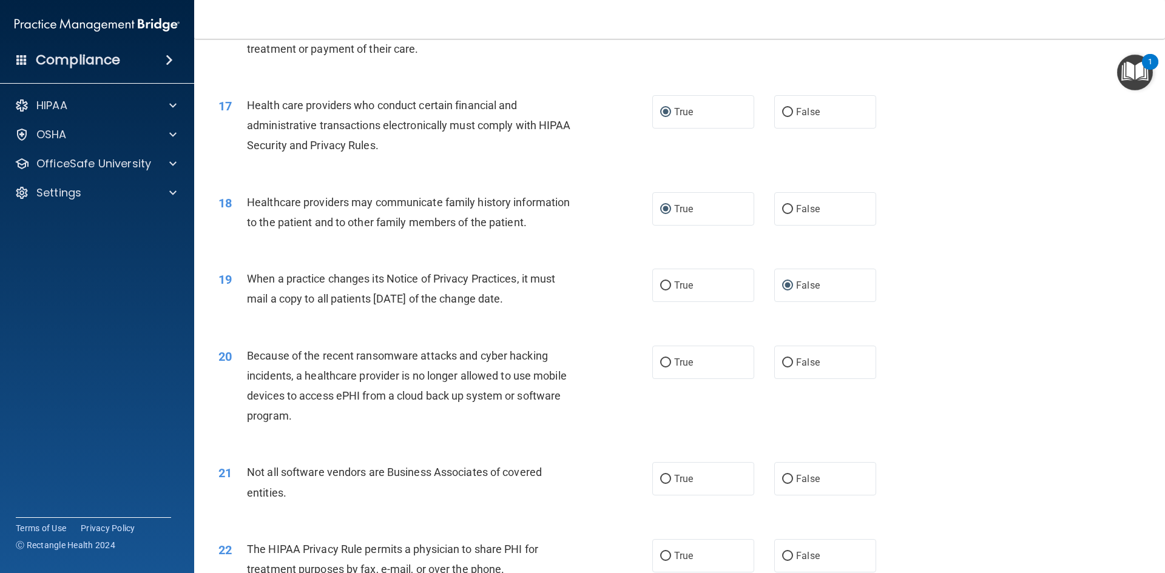
scroll to position [1496, 0]
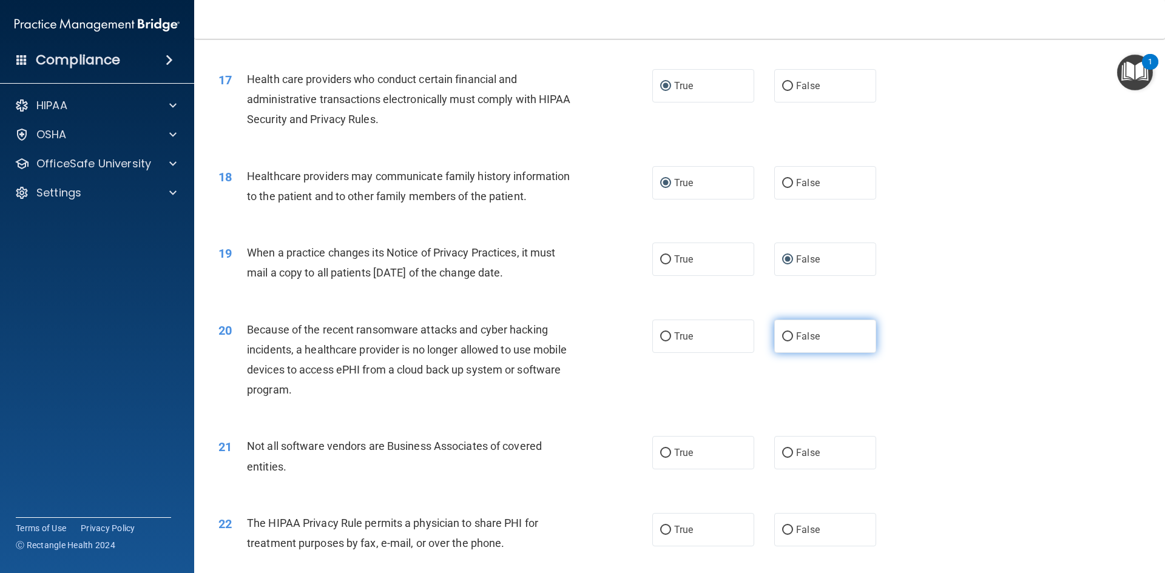
click at [784, 335] on input "False" at bounding box center [787, 336] width 11 height 9
radio input "true"
click at [667, 450] on label "True" at bounding box center [703, 452] width 102 height 33
click at [667, 450] on input "True" at bounding box center [665, 453] width 11 height 9
radio input "true"
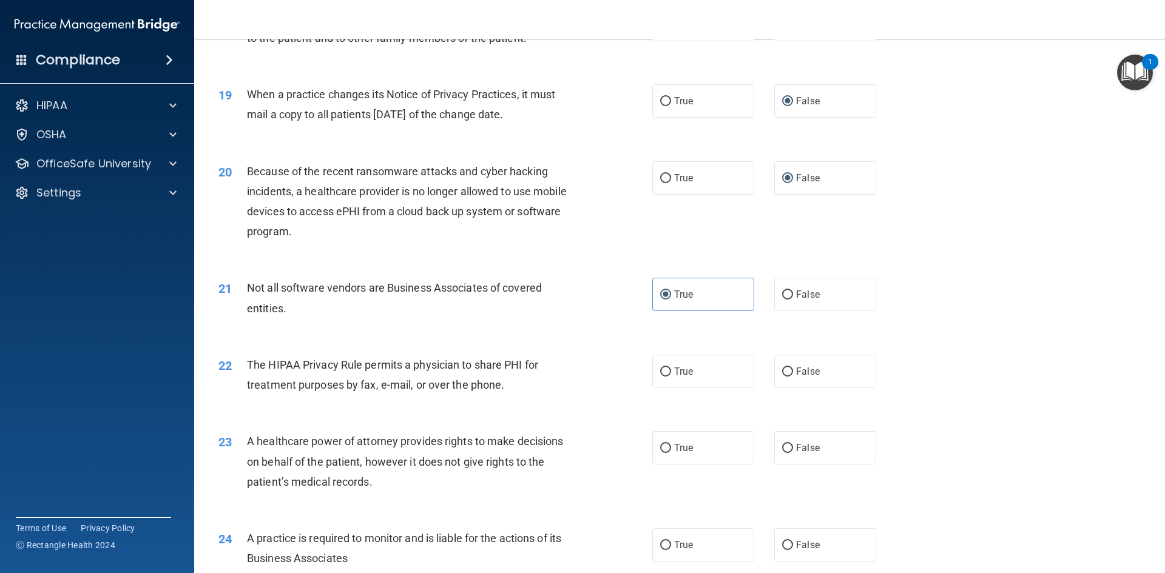
scroll to position [1657, 0]
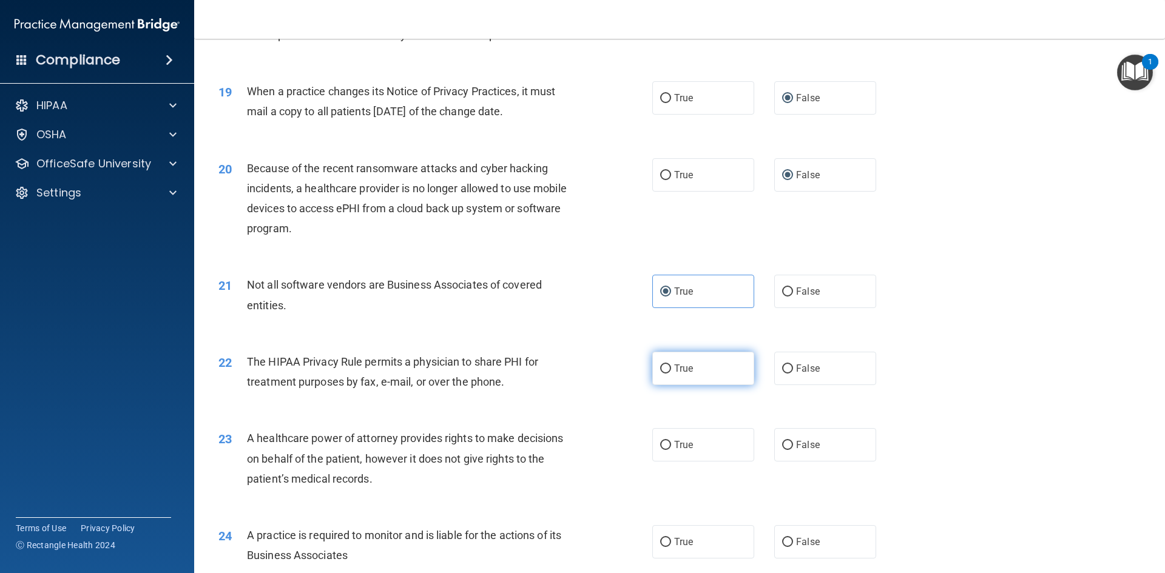
click at [660, 368] on input "True" at bounding box center [665, 369] width 11 height 9
radio input "true"
click at [782, 441] on input "False" at bounding box center [787, 445] width 11 height 9
radio input "true"
click at [785, 538] on input "False" at bounding box center [787, 542] width 11 height 9
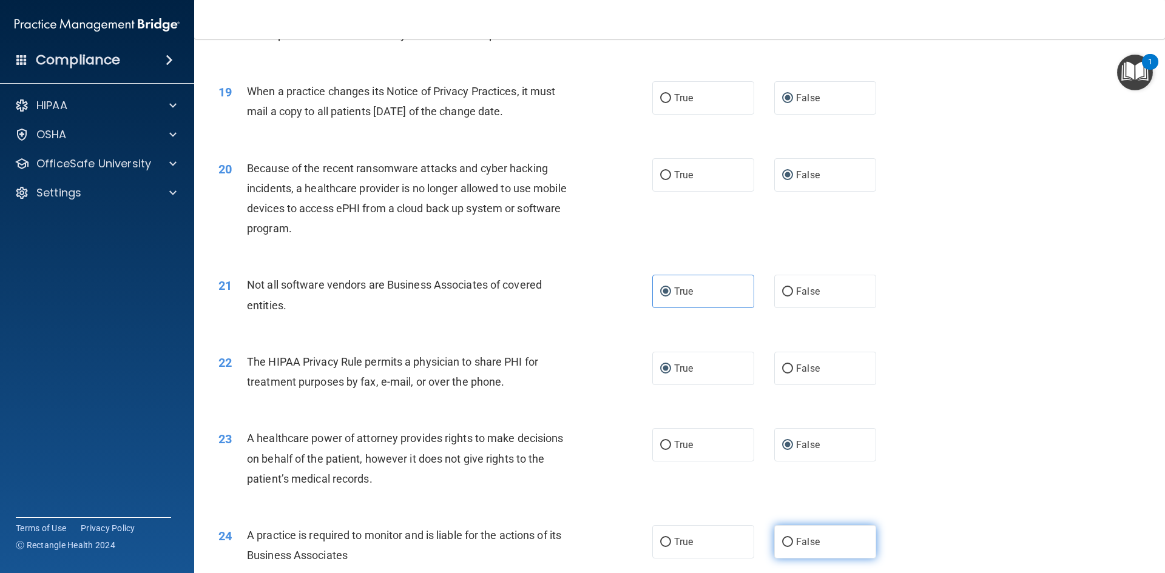
radio input "true"
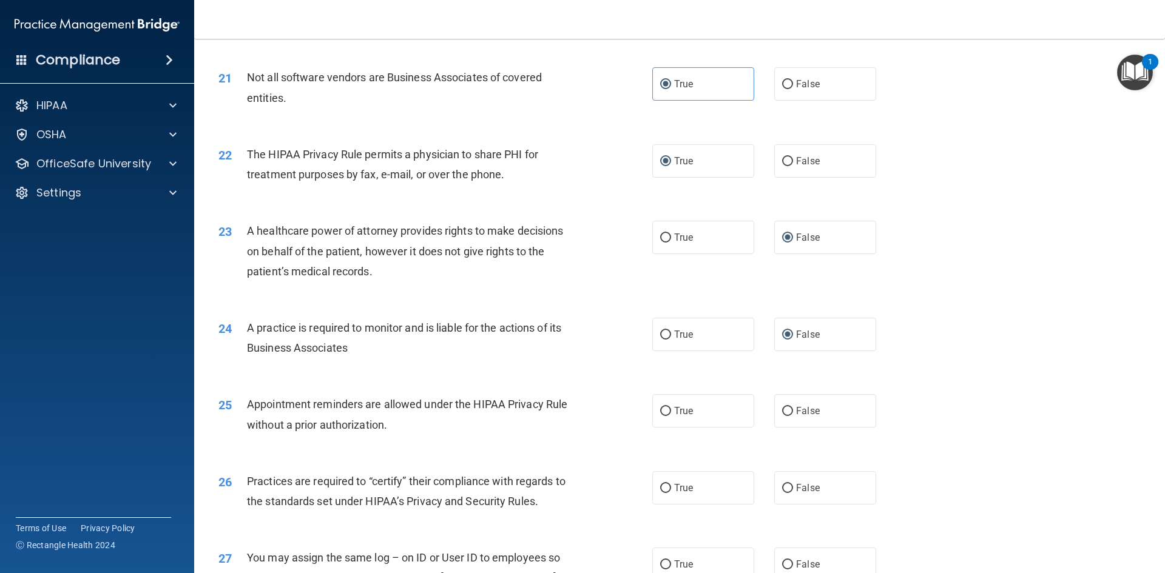
scroll to position [1875, 0]
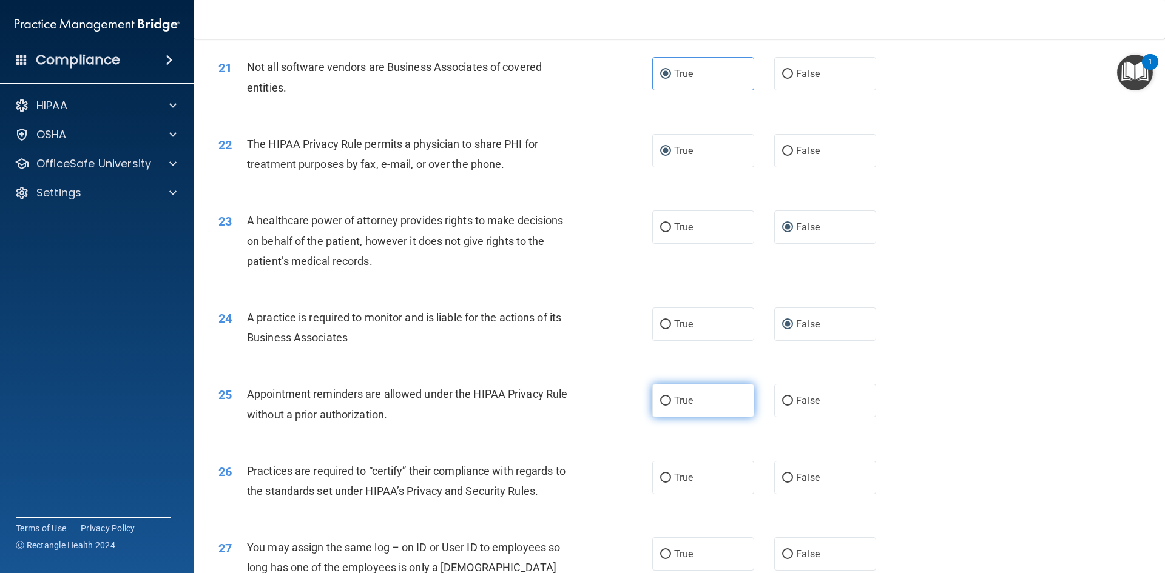
click at [666, 404] on input "True" at bounding box center [665, 401] width 11 height 9
radio input "true"
click at [782, 476] on input "False" at bounding box center [787, 478] width 11 height 9
radio input "true"
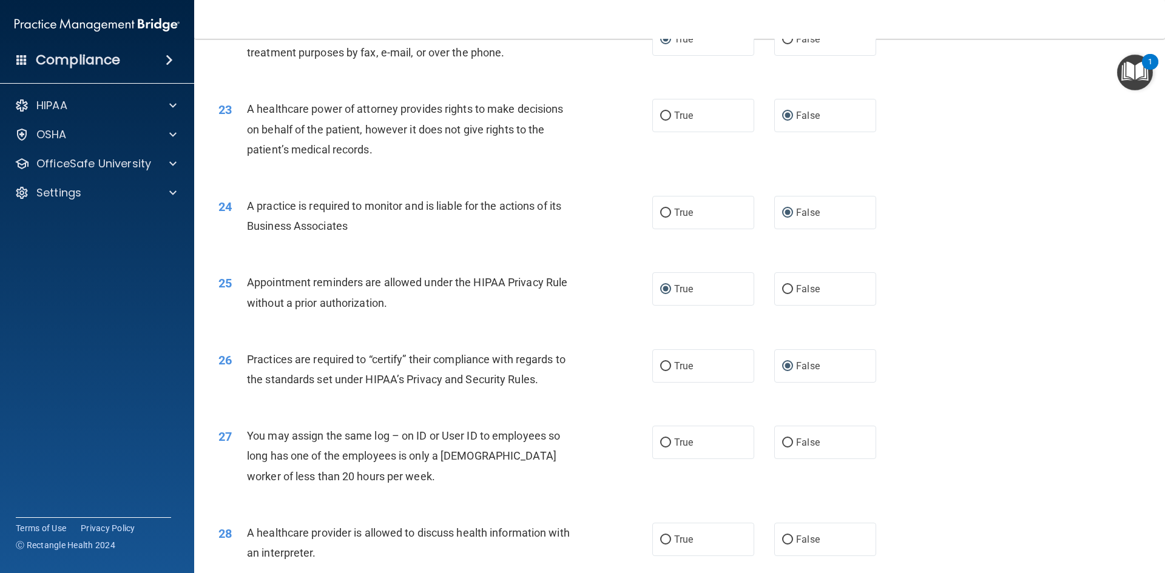
scroll to position [2000, 0]
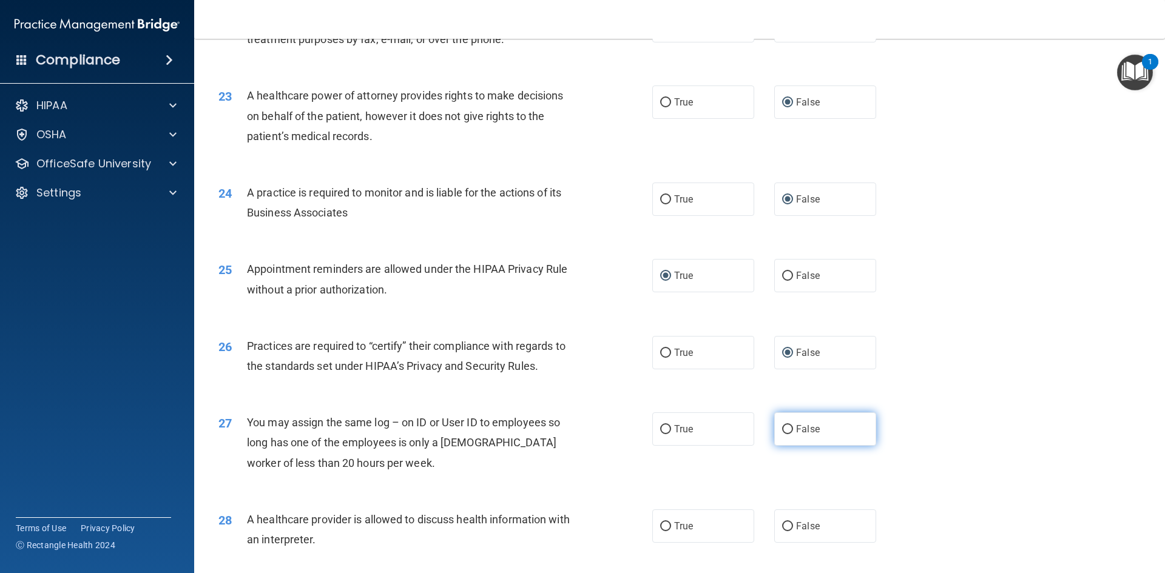
click at [787, 428] on input "False" at bounding box center [787, 429] width 11 height 9
radio input "true"
click at [660, 526] on input "True" at bounding box center [665, 526] width 11 height 9
radio input "true"
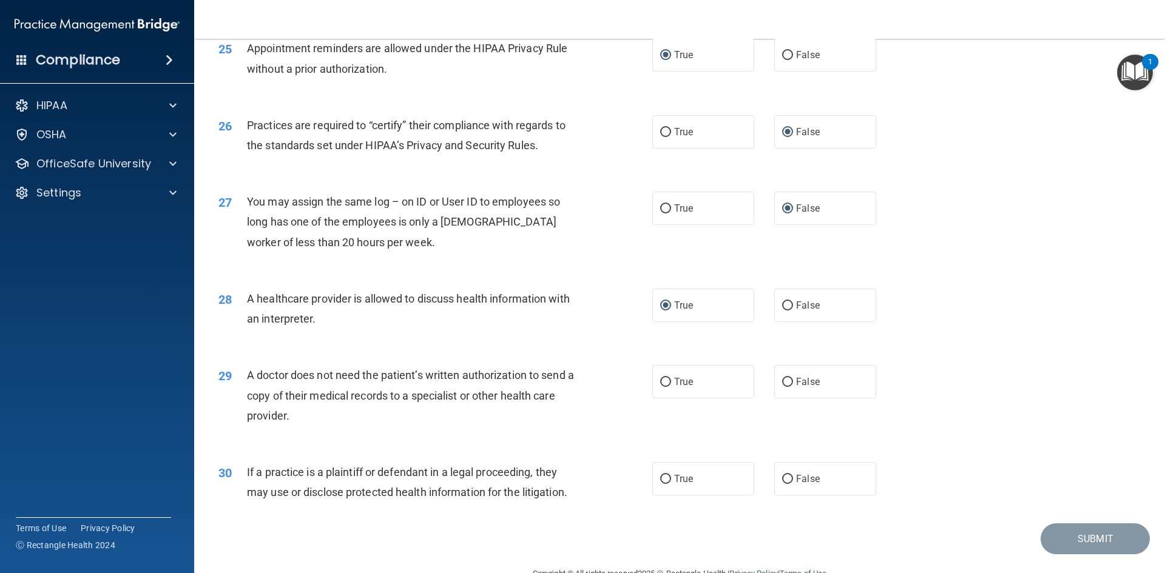
scroll to position [2251, 0]
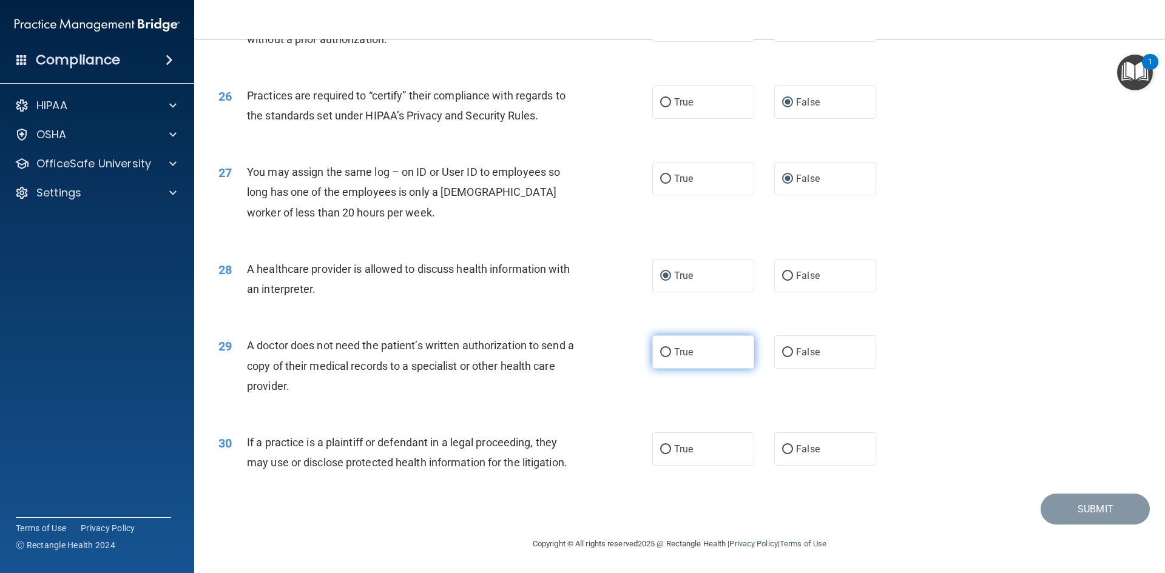
click at [664, 349] on input "True" at bounding box center [665, 352] width 11 height 9
radio input "true"
click at [662, 447] on input "True" at bounding box center [665, 449] width 11 height 9
radio input "true"
click at [1068, 502] on button "Submit" at bounding box center [1094, 509] width 109 height 31
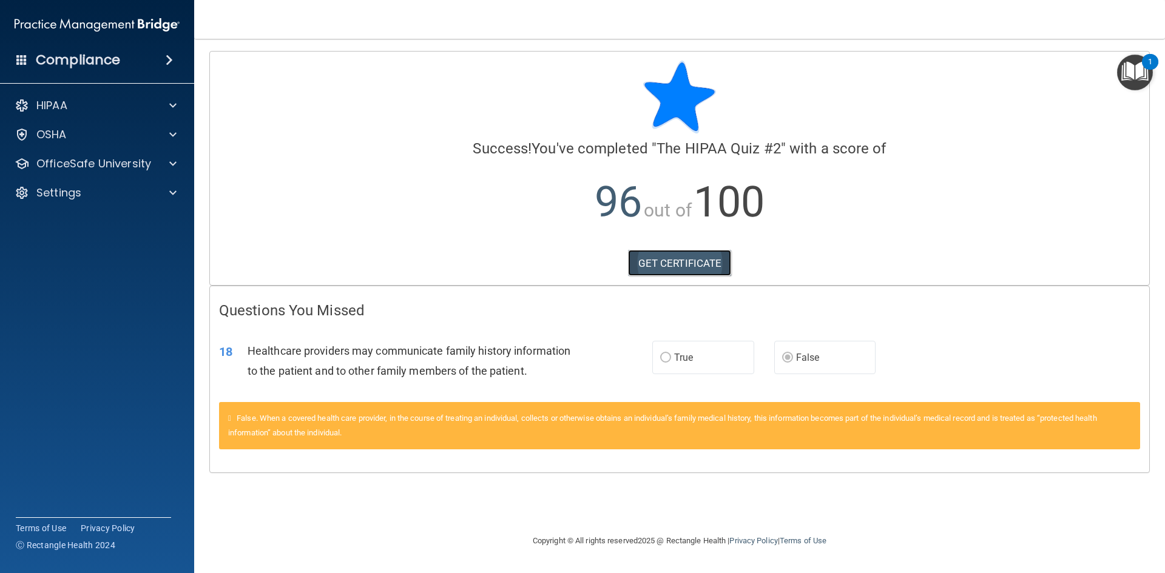
click at [663, 264] on link "GET CERTIFICATE" at bounding box center [680, 263] width 104 height 27
click at [175, 160] on span at bounding box center [172, 164] width 7 height 15
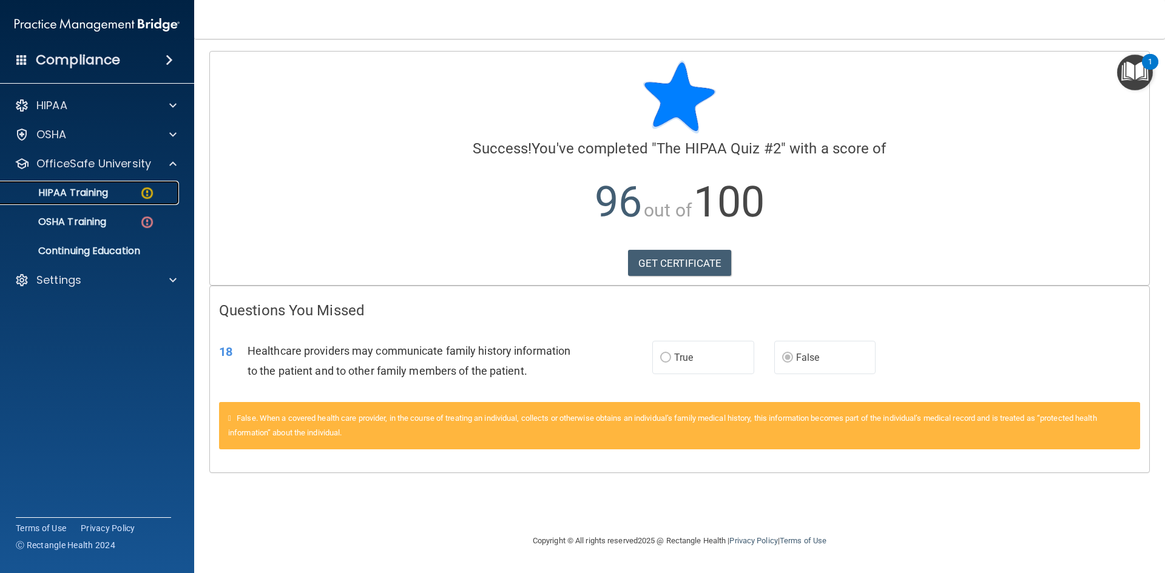
click at [164, 204] on link "HIPAA Training" at bounding box center [83, 193] width 191 height 24
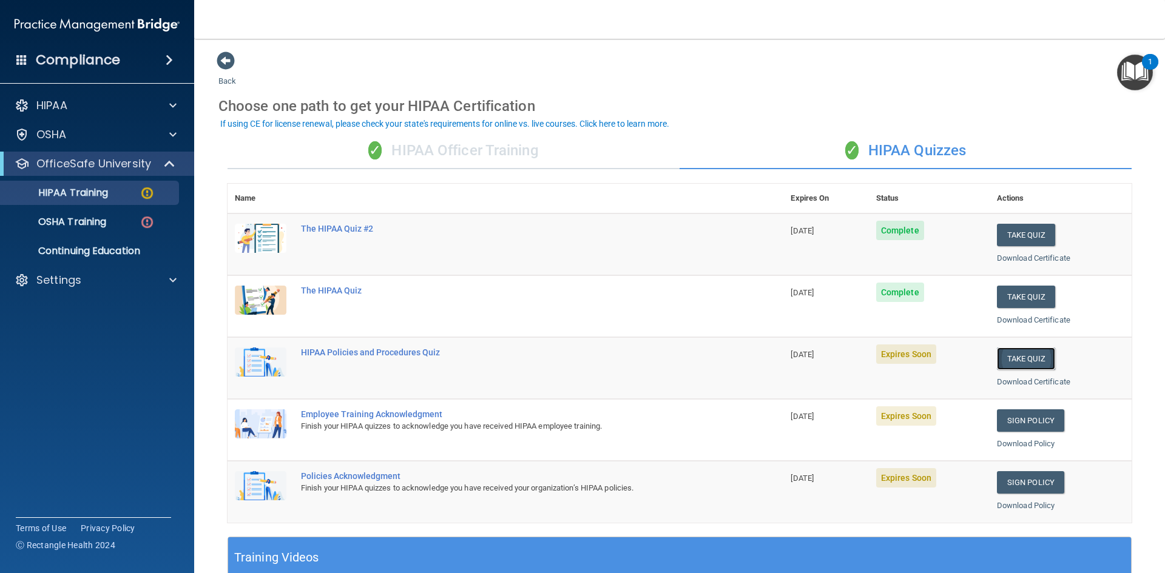
click at [1008, 364] on button "Take Quiz" at bounding box center [1026, 359] width 58 height 22
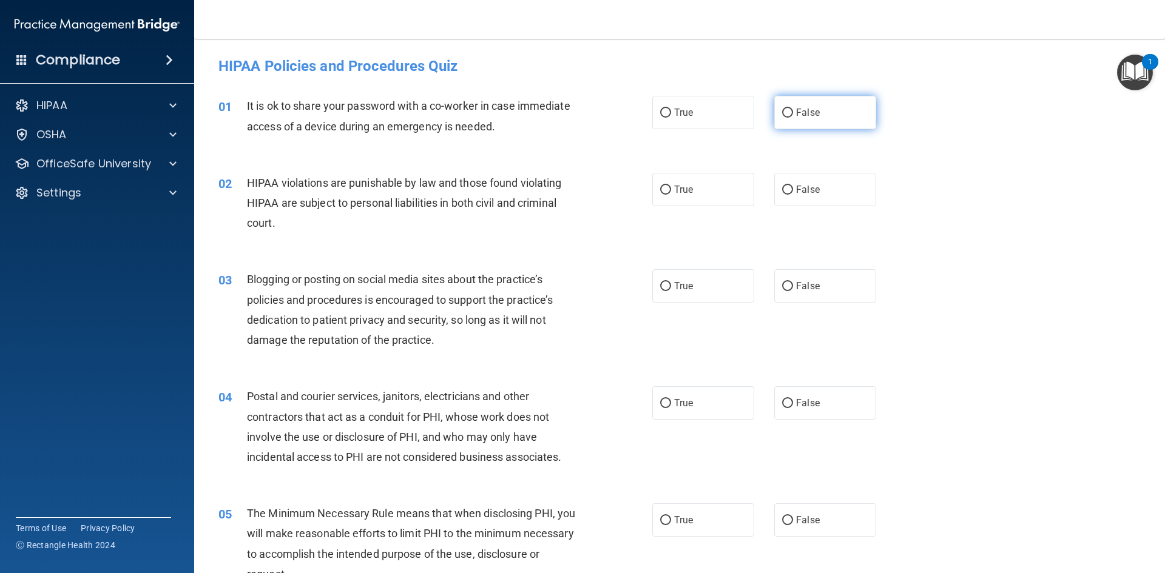
click at [782, 110] on input "False" at bounding box center [787, 113] width 11 height 9
radio input "true"
click at [660, 186] on input "True" at bounding box center [665, 190] width 11 height 9
radio input "true"
click at [785, 285] on input "False" at bounding box center [787, 286] width 11 height 9
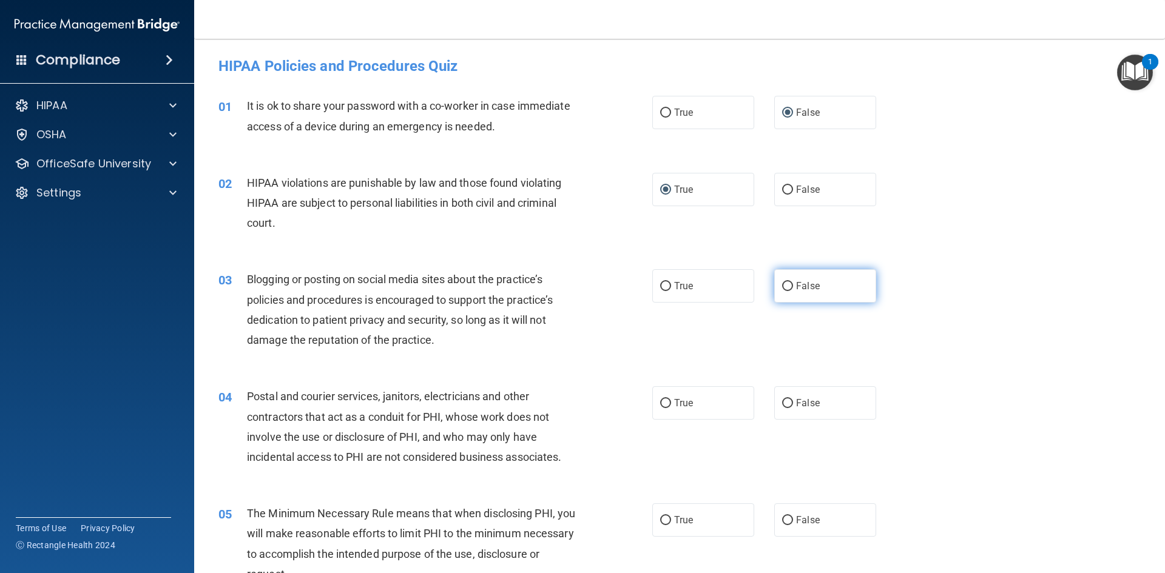
radio input "true"
click at [660, 401] on input "True" at bounding box center [665, 403] width 11 height 9
radio input "true"
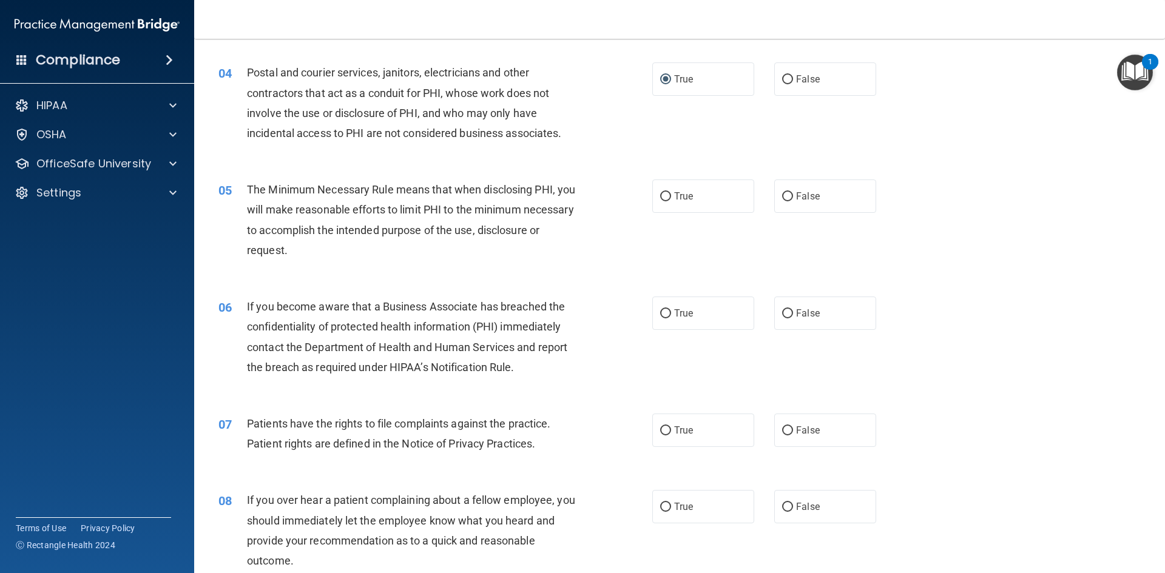
scroll to position [334, 0]
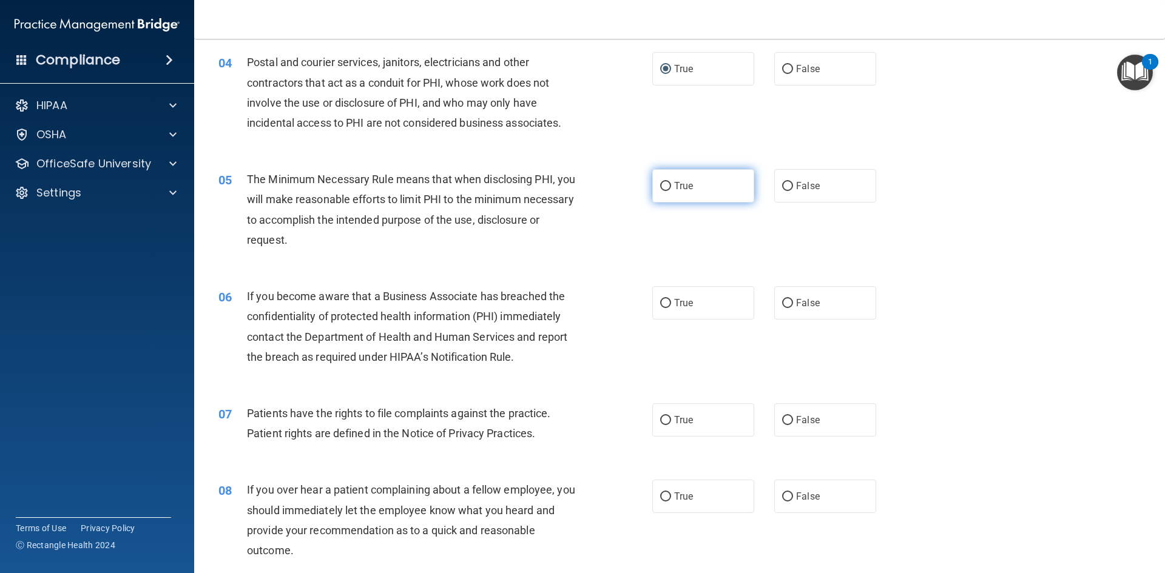
click at [654, 189] on label "True" at bounding box center [703, 185] width 102 height 33
click at [660, 189] on input "True" at bounding box center [665, 186] width 11 height 9
radio input "true"
click at [787, 64] on label "False" at bounding box center [825, 68] width 102 height 33
click at [787, 65] on input "False" at bounding box center [787, 69] width 11 height 9
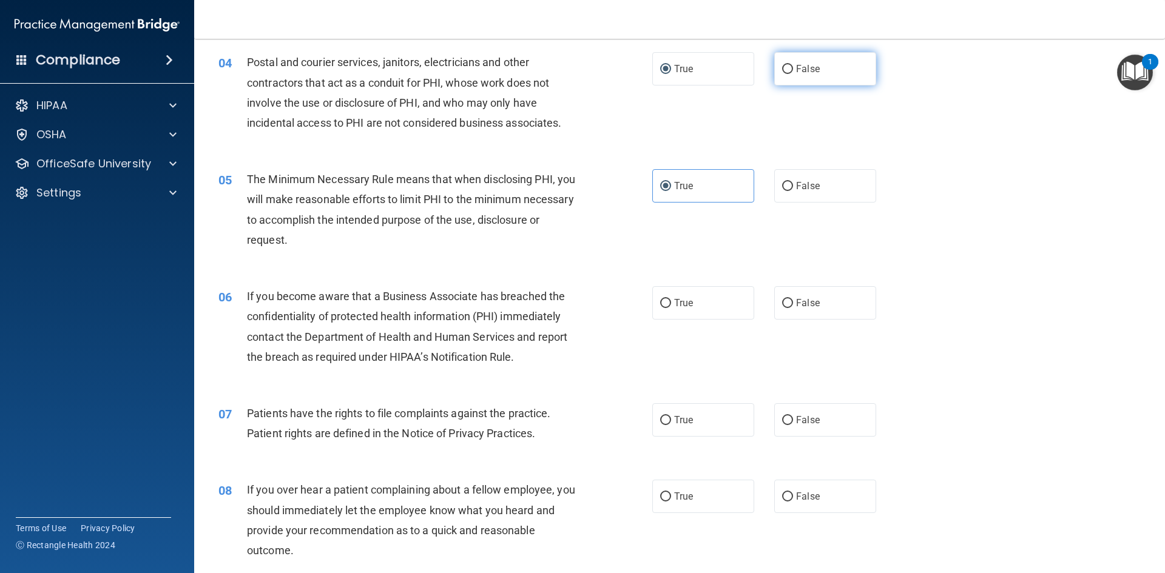
radio input "true"
radio input "false"
click at [659, 309] on label "True" at bounding box center [703, 302] width 102 height 33
click at [660, 308] on input "True" at bounding box center [665, 303] width 11 height 9
radio input "true"
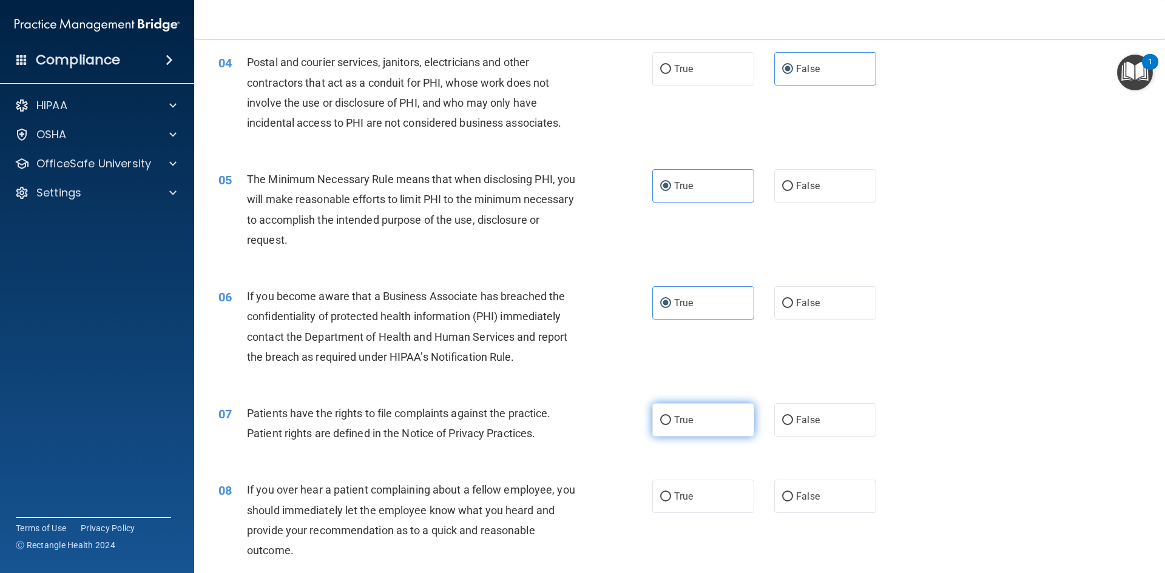
click at [660, 413] on label "True" at bounding box center [703, 419] width 102 height 33
click at [660, 416] on input "True" at bounding box center [665, 420] width 11 height 9
radio input "true"
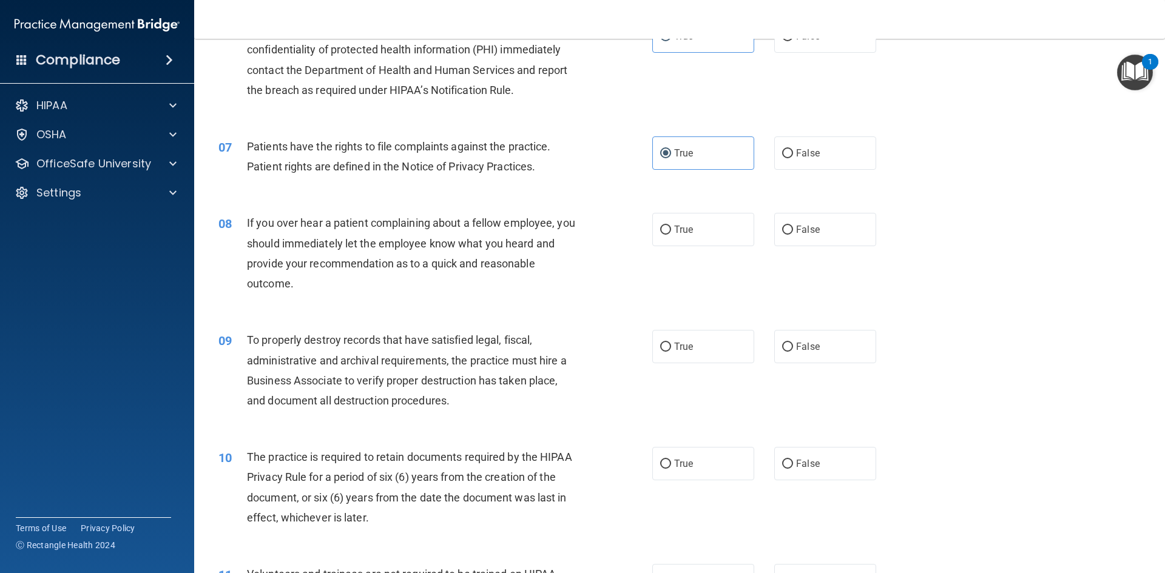
scroll to position [672, 0]
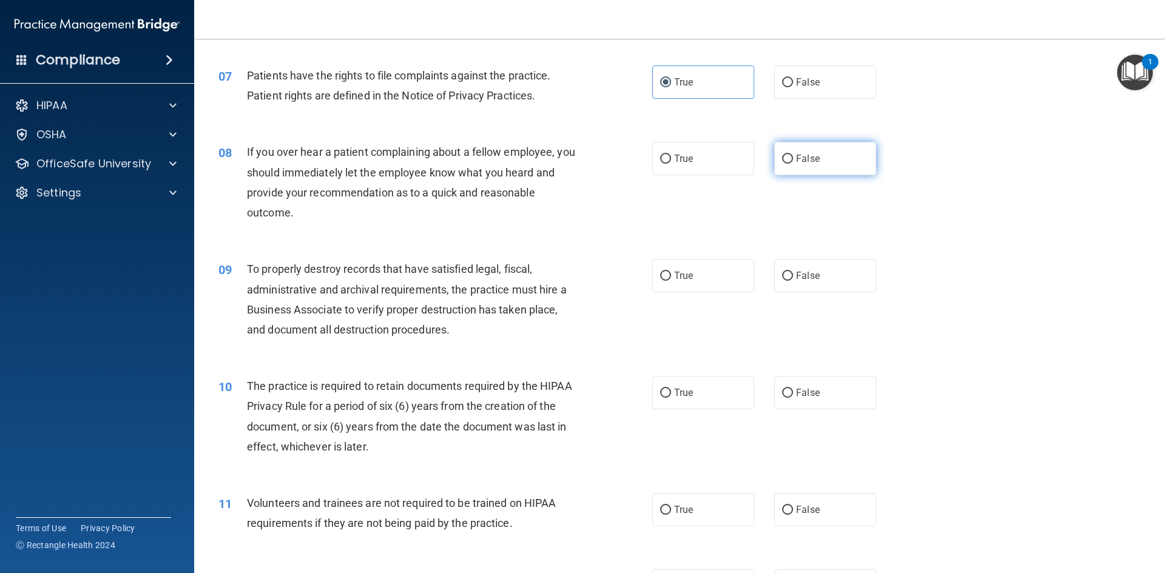
click at [784, 160] on input "False" at bounding box center [787, 159] width 11 height 9
radio input "true"
click at [786, 274] on input "False" at bounding box center [787, 276] width 11 height 9
radio input "true"
click at [784, 396] on input "False" at bounding box center [787, 393] width 11 height 9
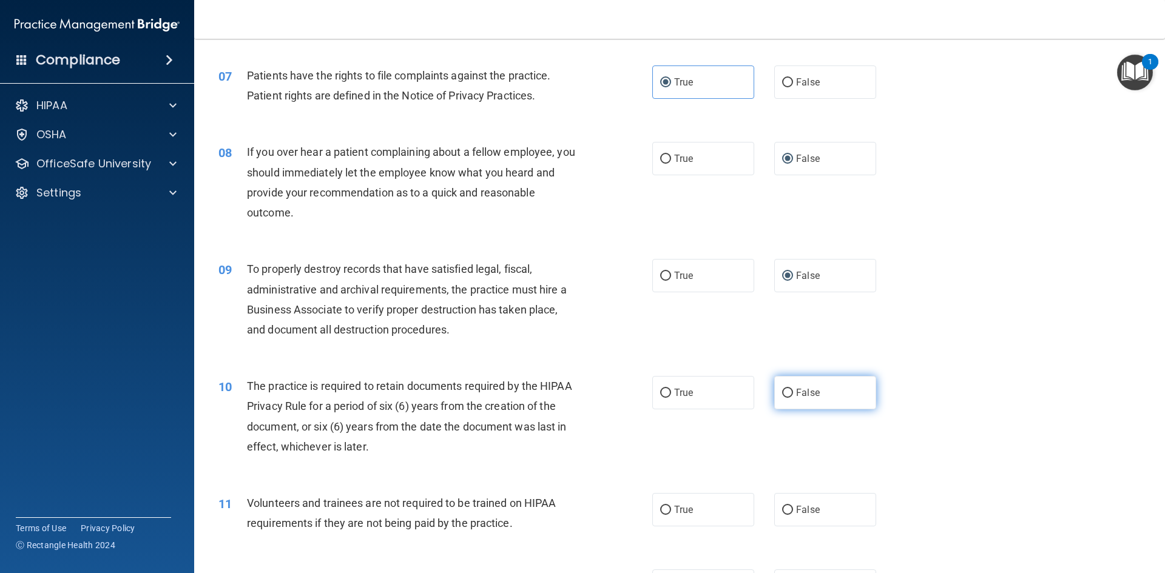
radio input "true"
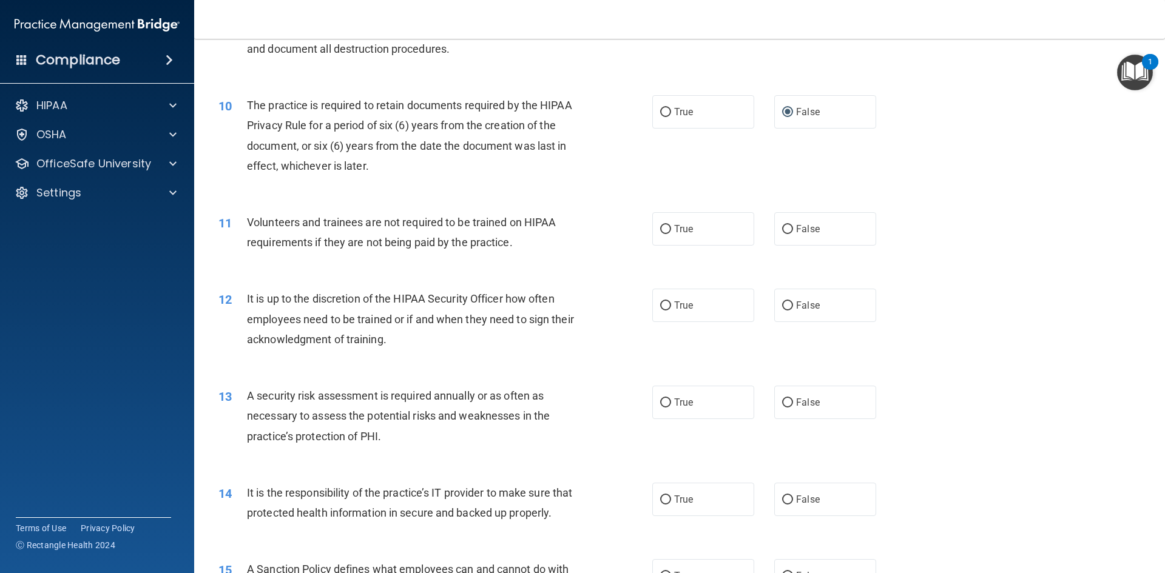
scroll to position [982, 0]
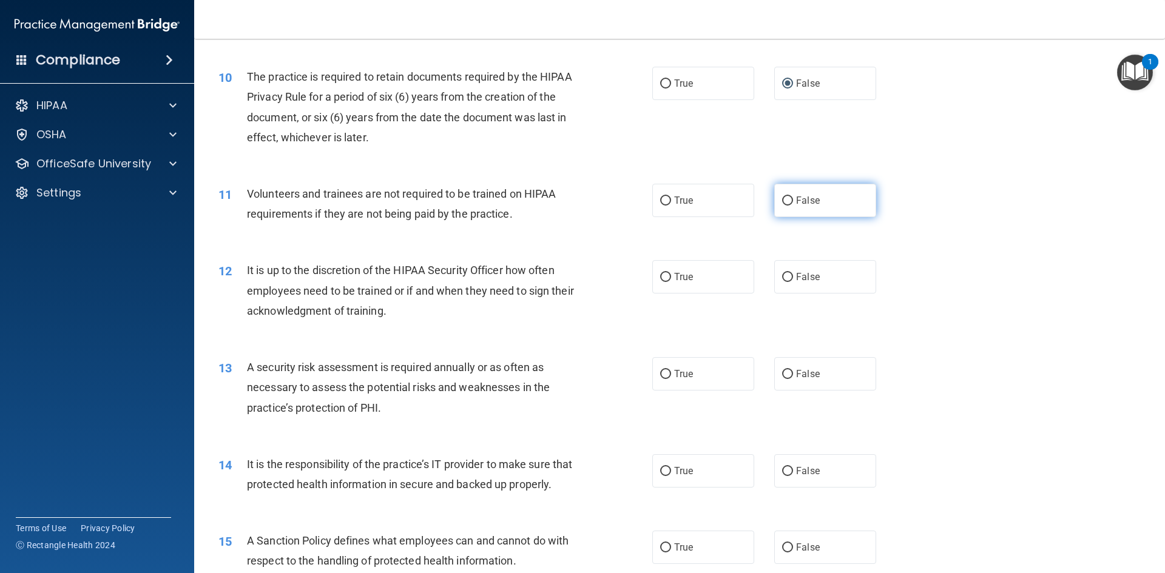
click at [782, 200] on input "False" at bounding box center [787, 201] width 11 height 9
radio input "true"
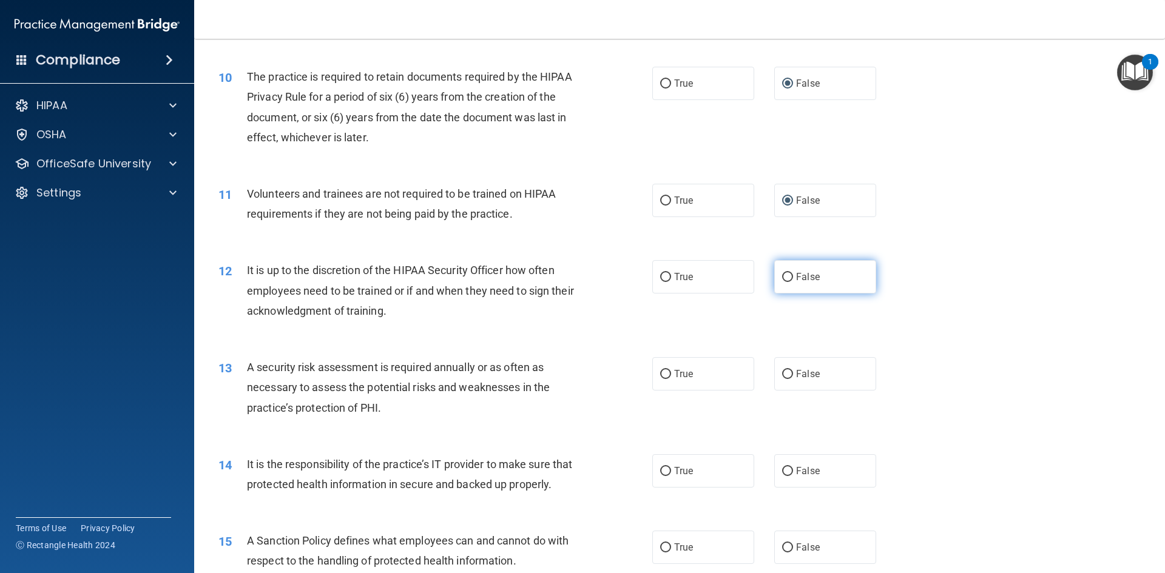
click at [782, 275] on input "False" at bounding box center [787, 277] width 11 height 9
radio input "true"
click at [664, 374] on input "True" at bounding box center [665, 374] width 11 height 9
radio input "true"
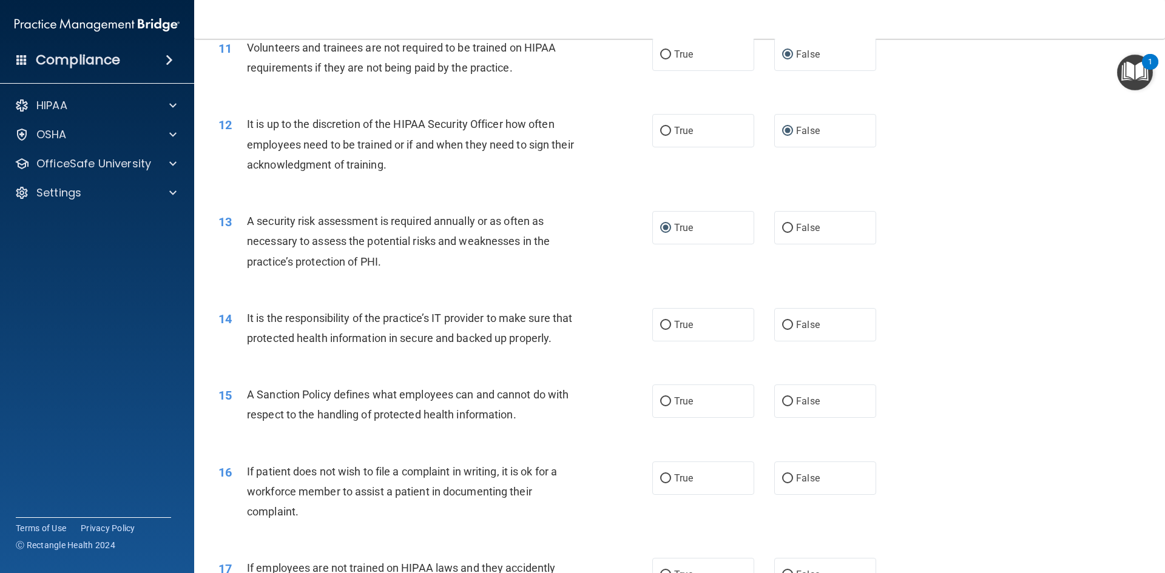
scroll to position [1135, 0]
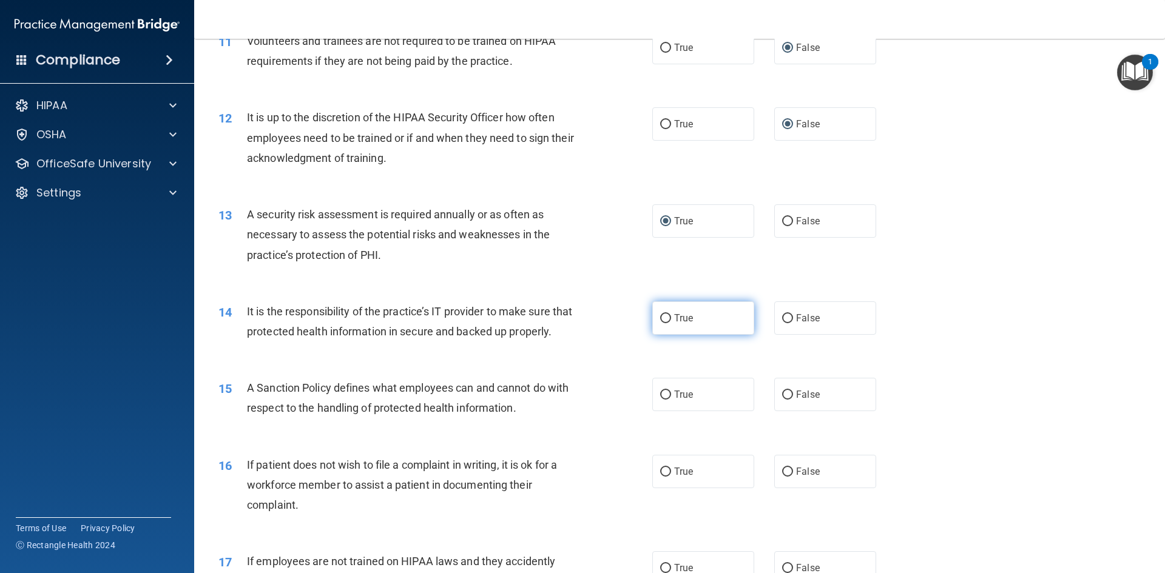
click at [660, 317] on input "True" at bounding box center [665, 318] width 11 height 9
radio input "true"
click at [663, 400] on input "True" at bounding box center [665, 395] width 11 height 9
radio input "true"
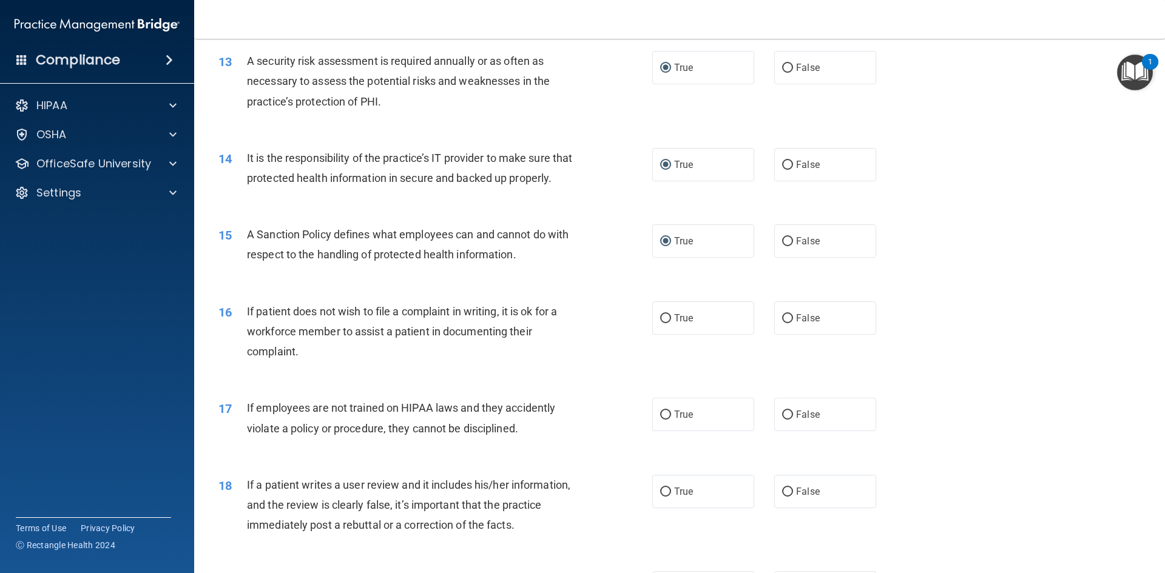
scroll to position [1359, 0]
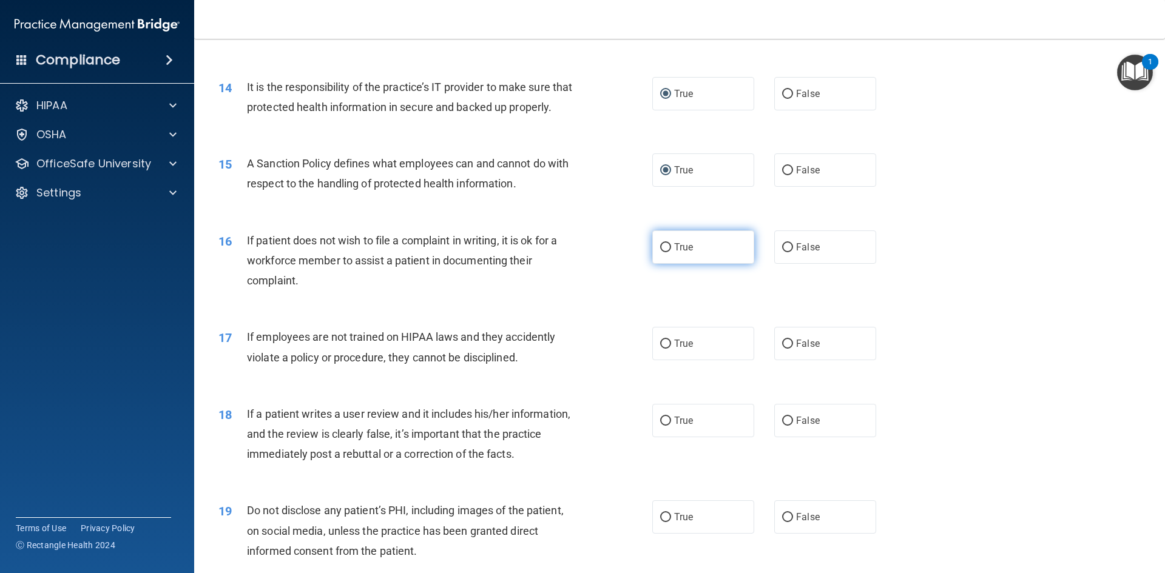
click at [660, 252] on input "True" at bounding box center [665, 247] width 11 height 9
radio input "true"
click at [782, 349] on input "False" at bounding box center [787, 344] width 11 height 9
radio input "true"
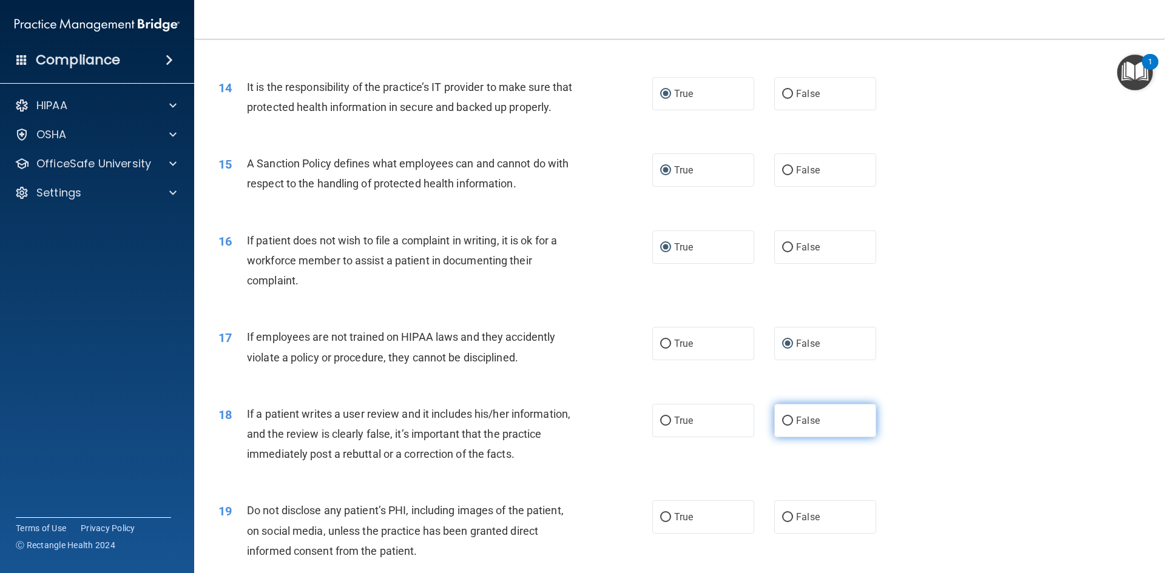
click at [782, 426] on input "False" at bounding box center [787, 421] width 11 height 9
radio input "true"
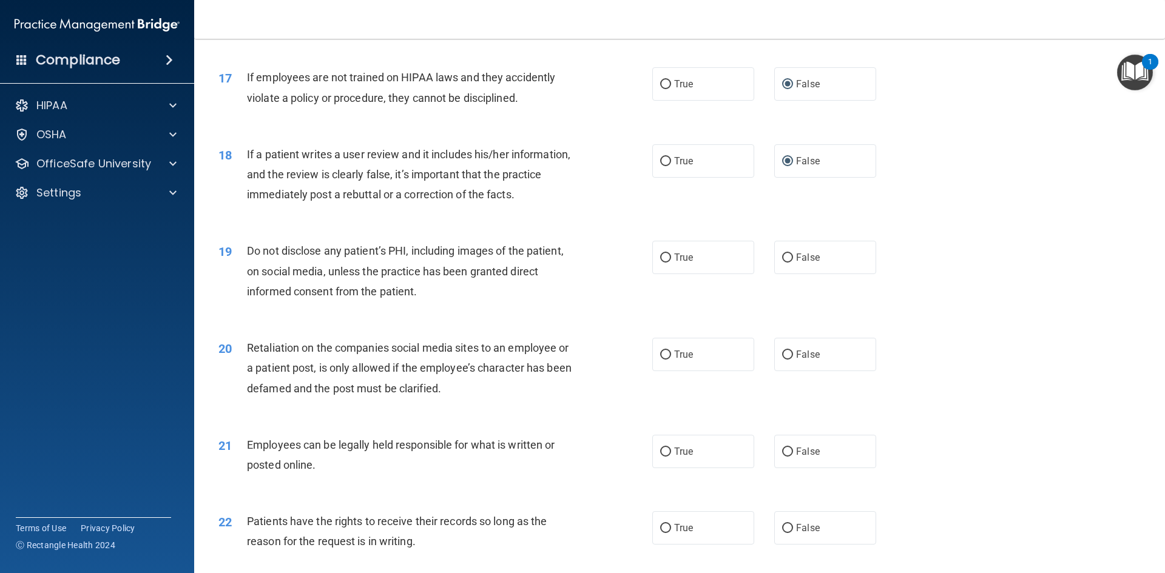
scroll to position [1622, 0]
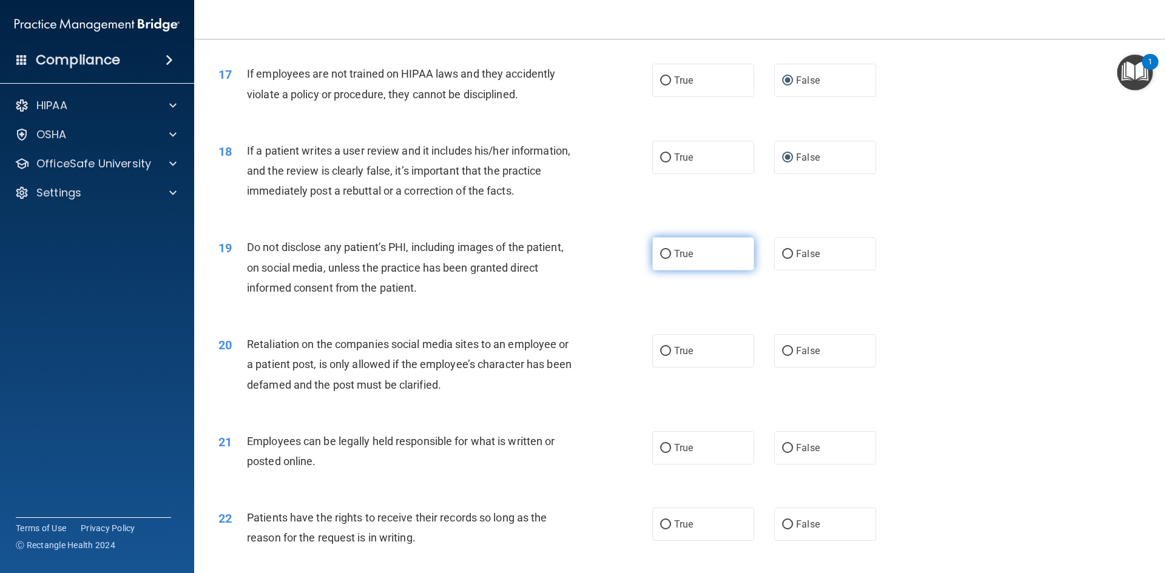
click at [666, 259] on input "True" at bounding box center [665, 254] width 11 height 9
radio input "true"
click at [787, 356] on input "False" at bounding box center [787, 351] width 11 height 9
radio input "true"
click at [667, 465] on label "True" at bounding box center [703, 447] width 102 height 33
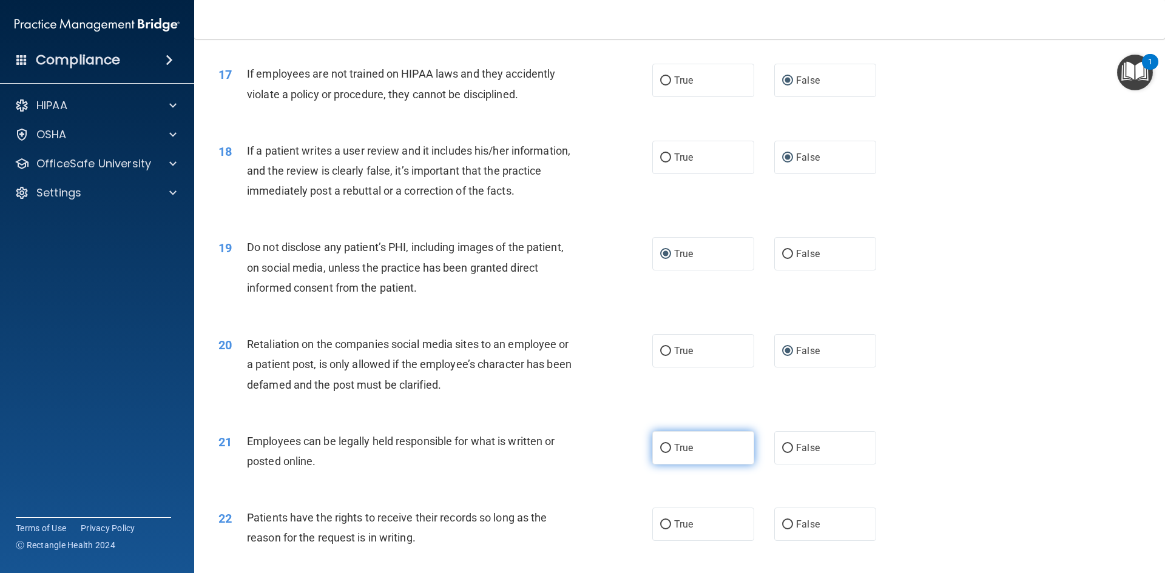
click at [667, 453] on input "True" at bounding box center [665, 448] width 11 height 9
radio input "true"
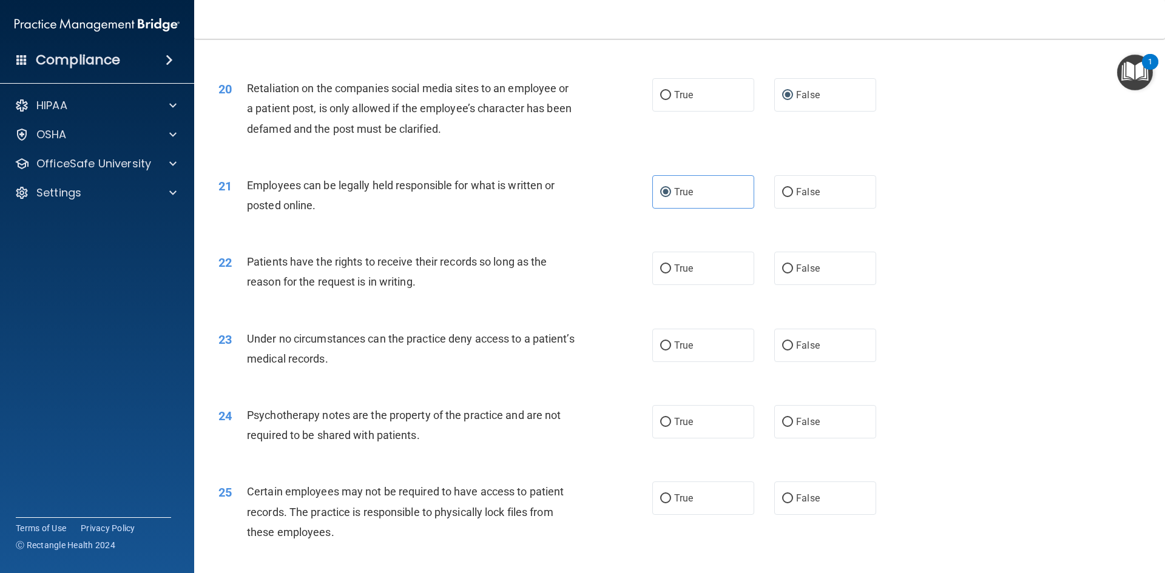
scroll to position [1917, 0]
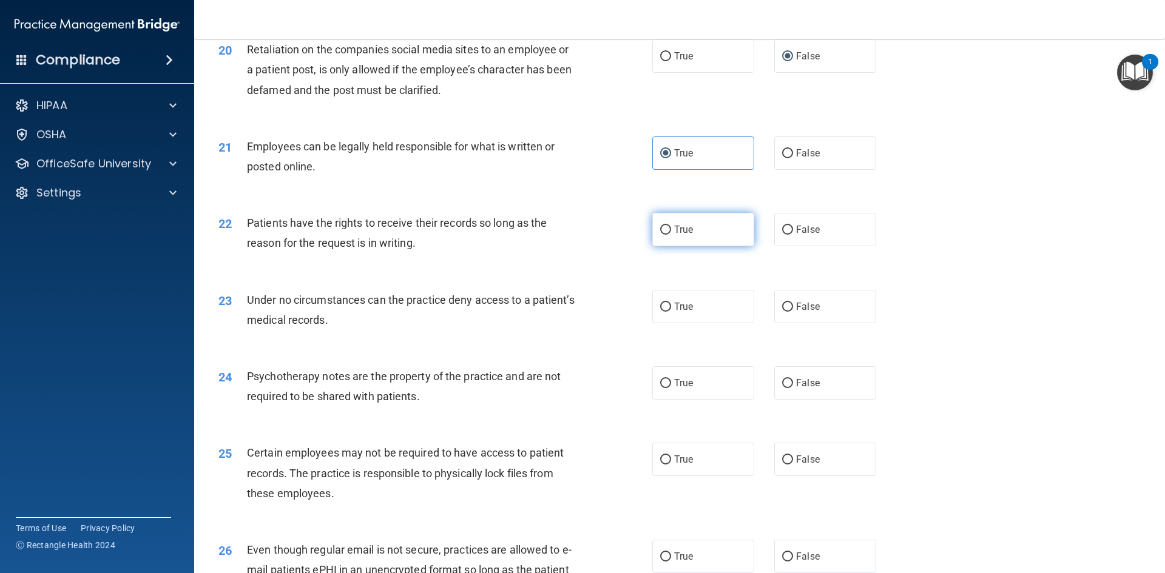
click at [663, 235] on input "True" at bounding box center [665, 230] width 11 height 9
radio input "true"
click at [782, 312] on input "False" at bounding box center [787, 307] width 11 height 9
radio input "true"
click at [660, 388] on input "True" at bounding box center [665, 383] width 11 height 9
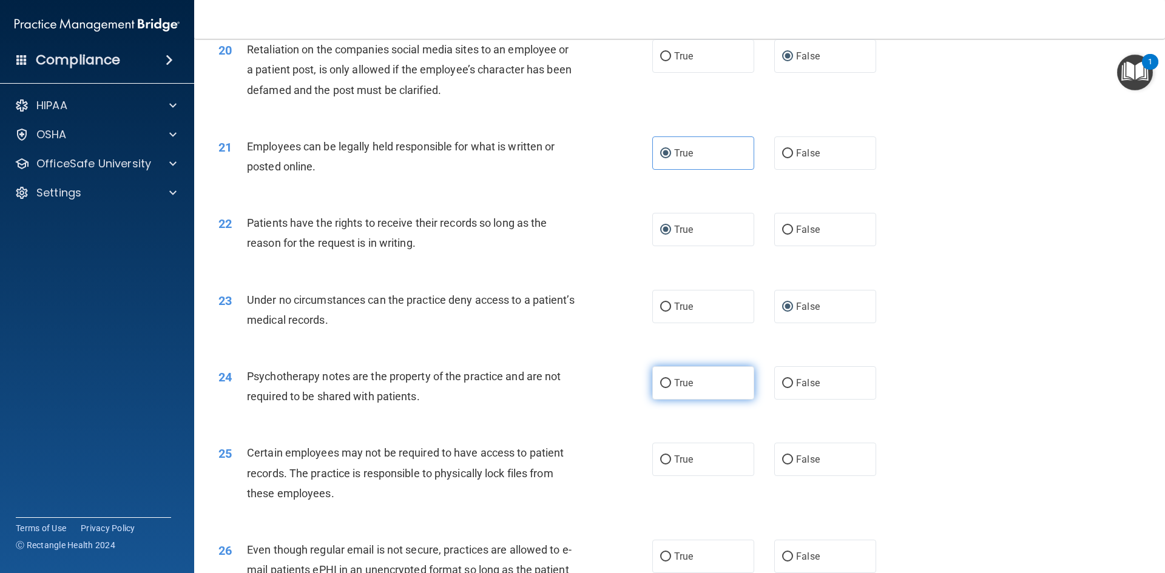
radio input "true"
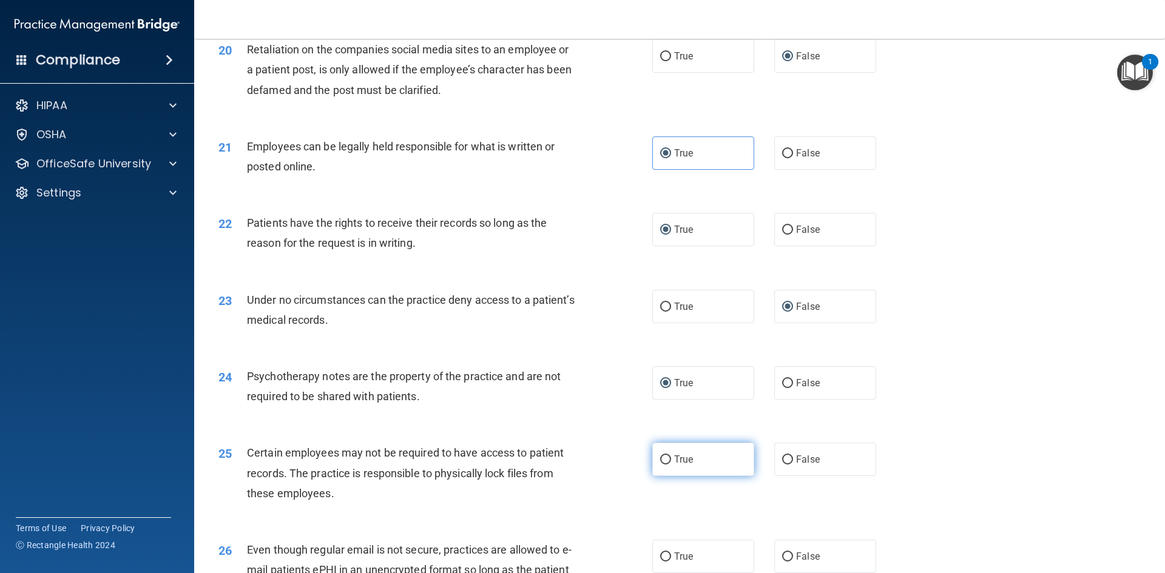
click at [664, 465] on input "True" at bounding box center [665, 460] width 11 height 9
radio input "true"
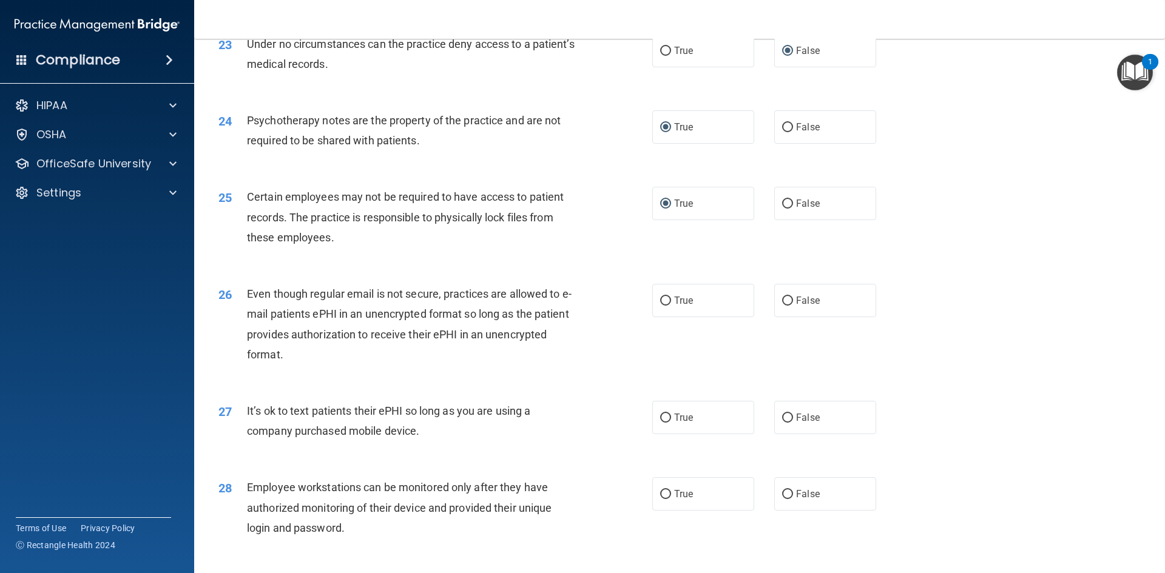
scroll to position [2220, 0]
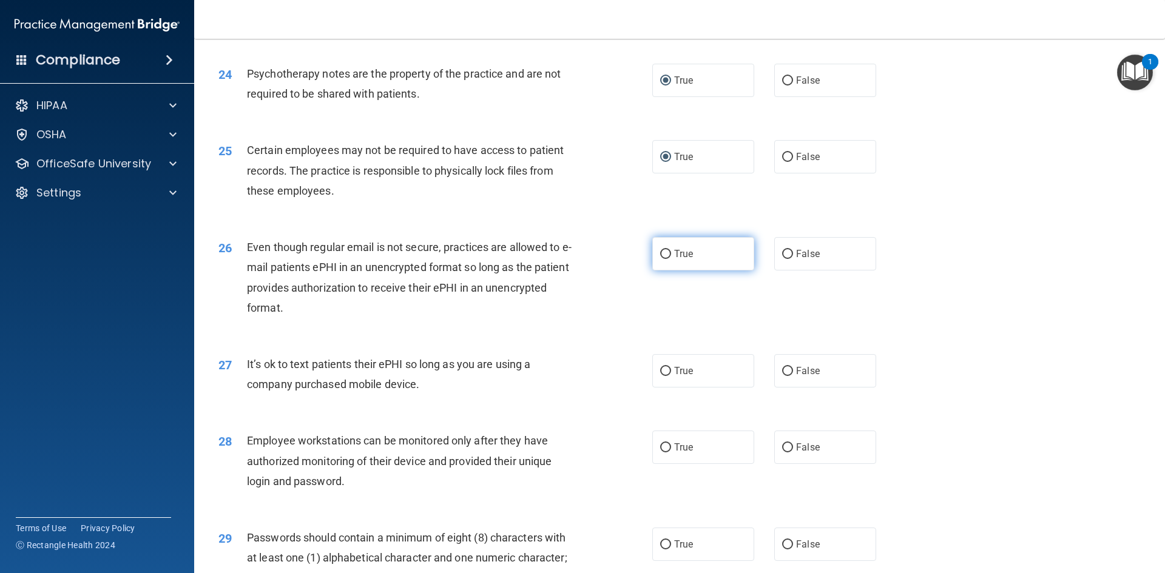
click at [661, 268] on label "True" at bounding box center [703, 253] width 102 height 33
click at [661, 259] on input "True" at bounding box center [665, 254] width 11 height 9
radio input "true"
click at [782, 376] on input "False" at bounding box center [787, 371] width 11 height 9
radio input "true"
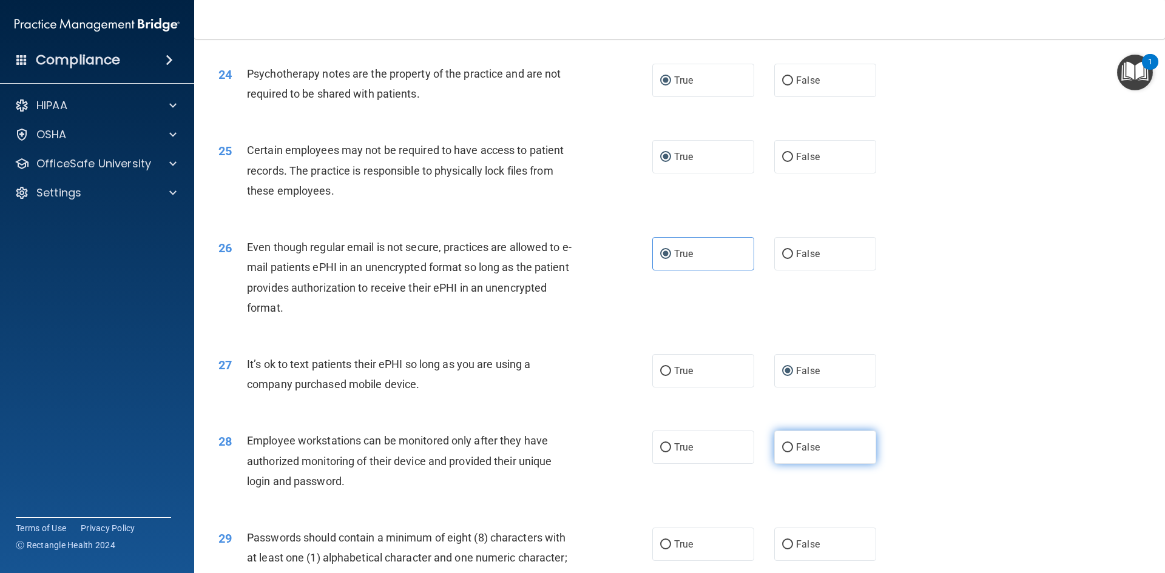
click at [782, 453] on input "False" at bounding box center [787, 447] width 11 height 9
radio input "true"
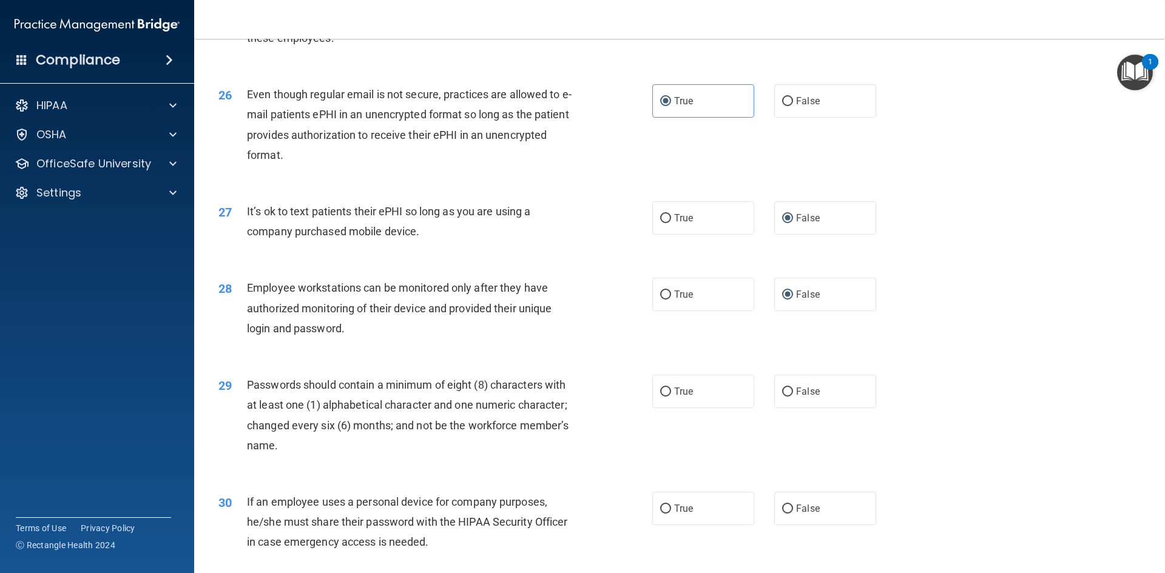
scroll to position [2458, 0]
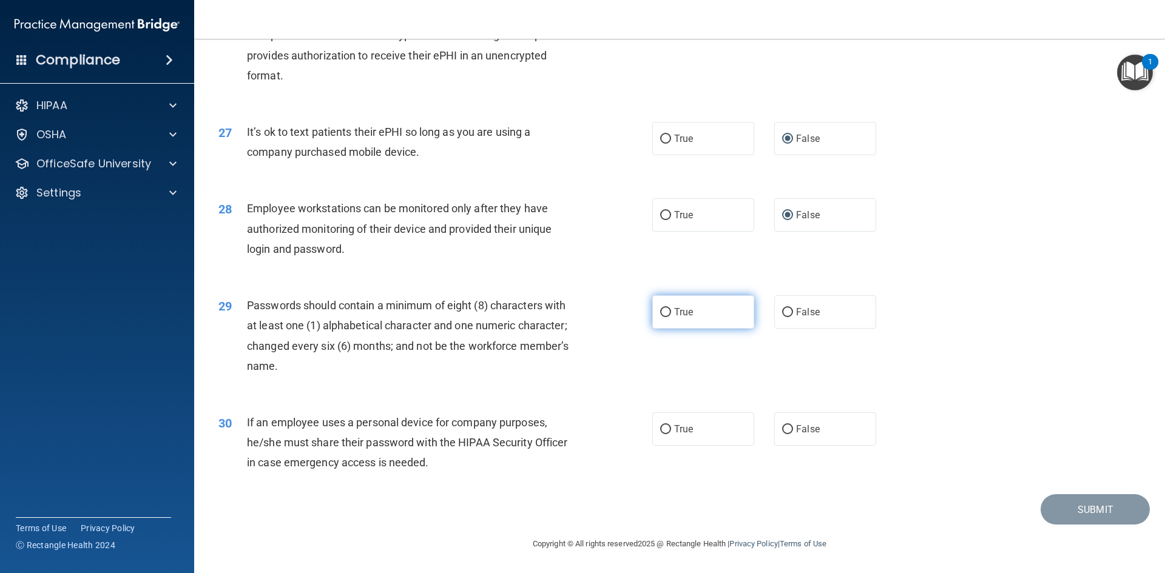
click at [663, 317] on input "True" at bounding box center [665, 312] width 11 height 9
radio input "true"
click at [784, 434] on input "False" at bounding box center [787, 429] width 11 height 9
radio input "true"
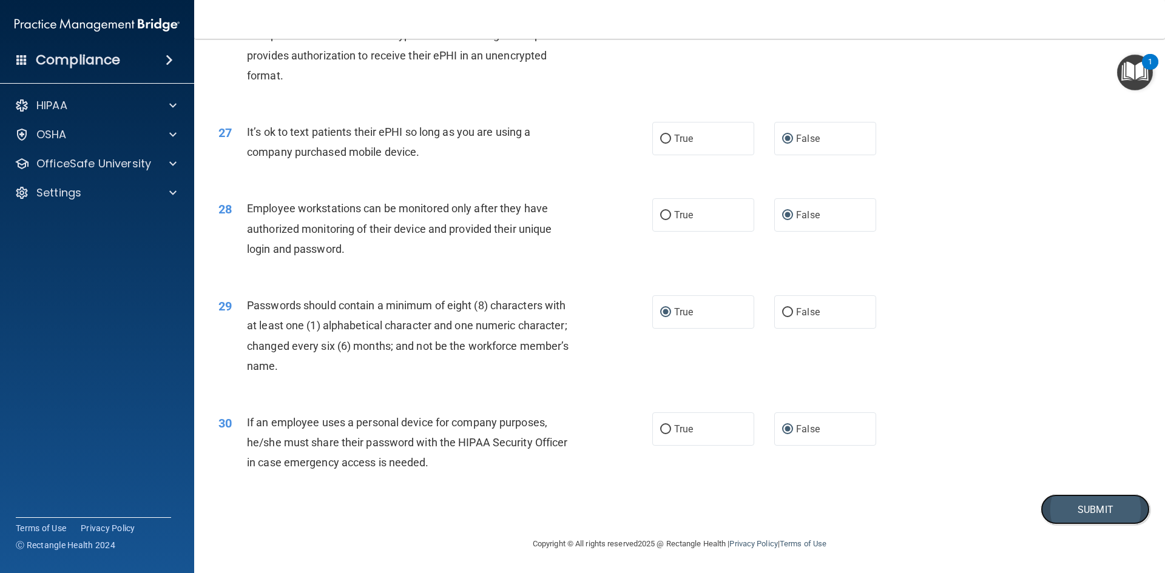
click at [1064, 523] on button "Submit" at bounding box center [1094, 509] width 109 height 31
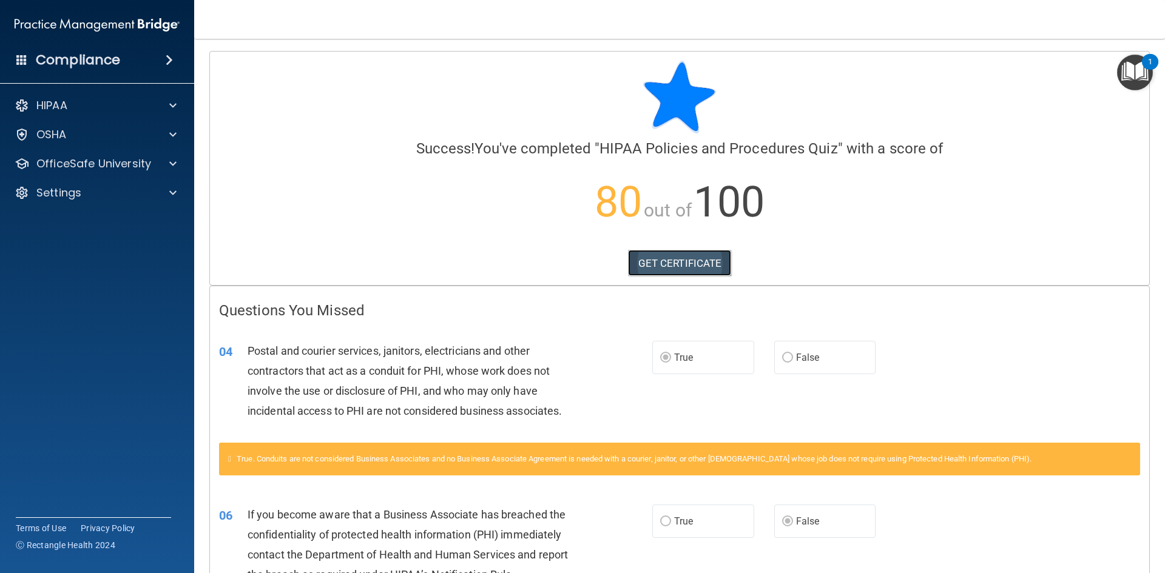
click at [666, 268] on link "GET CERTIFICATE" at bounding box center [680, 263] width 104 height 27
click at [171, 162] on span at bounding box center [172, 164] width 7 height 15
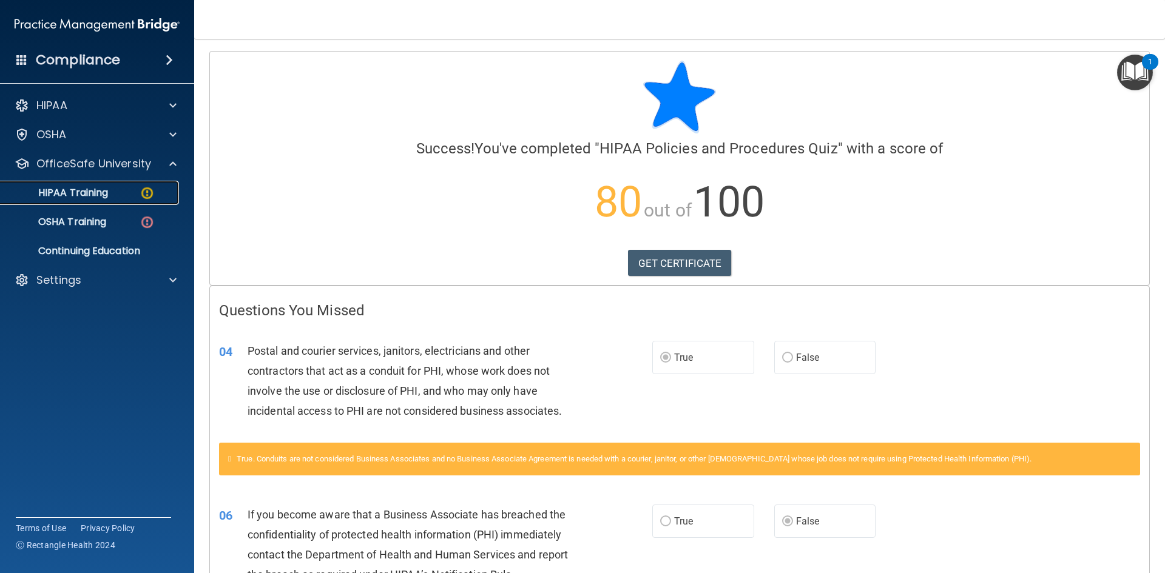
click at [156, 195] on div "HIPAA Training" at bounding box center [91, 193] width 166 height 12
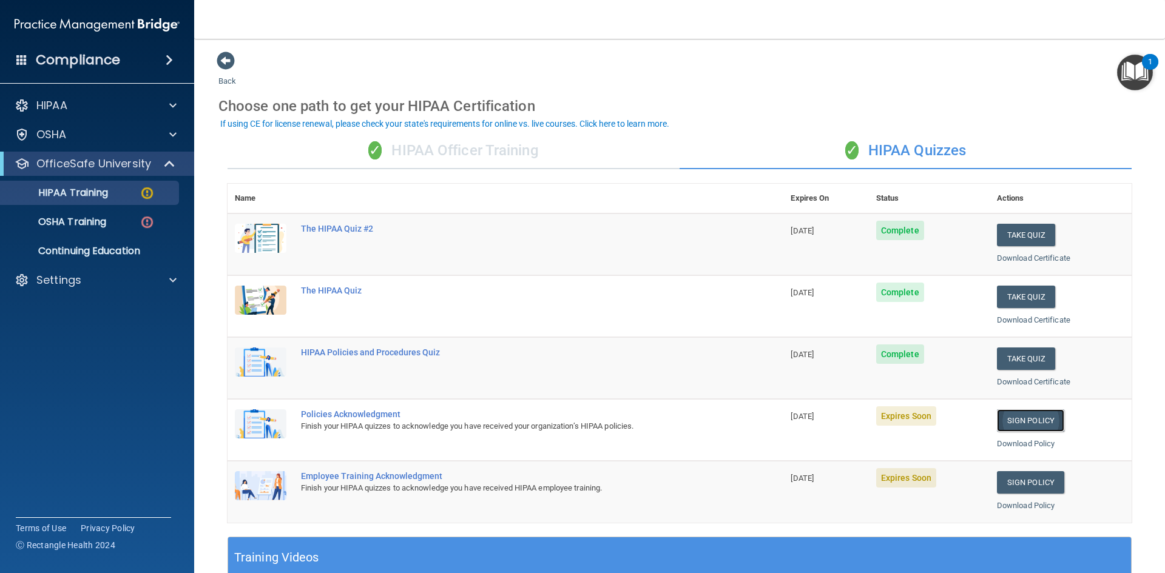
click at [1009, 425] on link "Sign Policy" at bounding box center [1030, 421] width 67 height 22
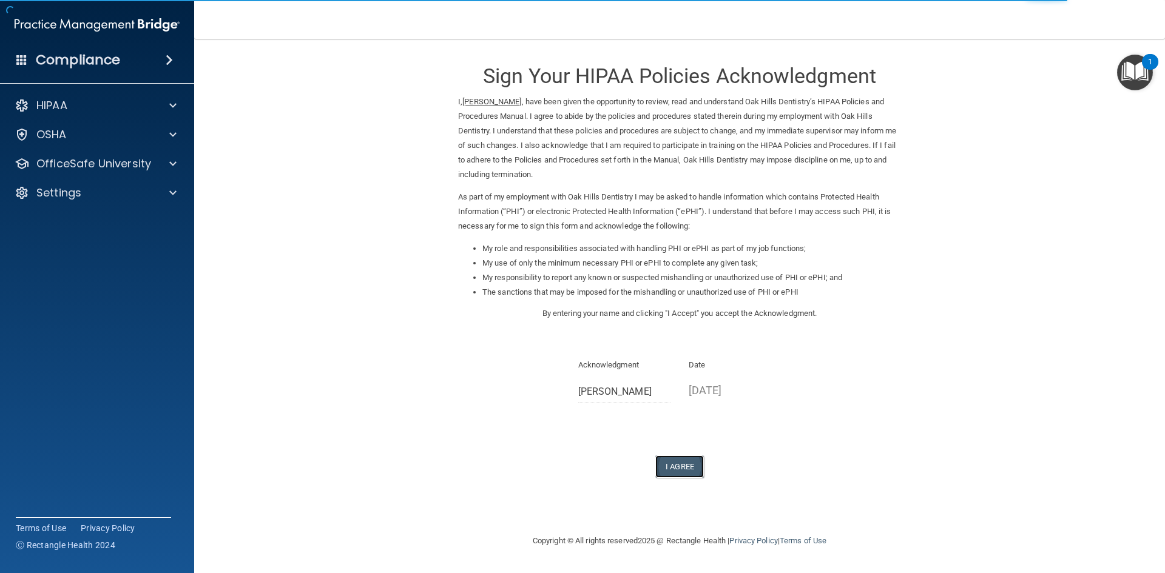
click at [681, 469] on button "I Agree" at bounding box center [679, 467] width 49 height 22
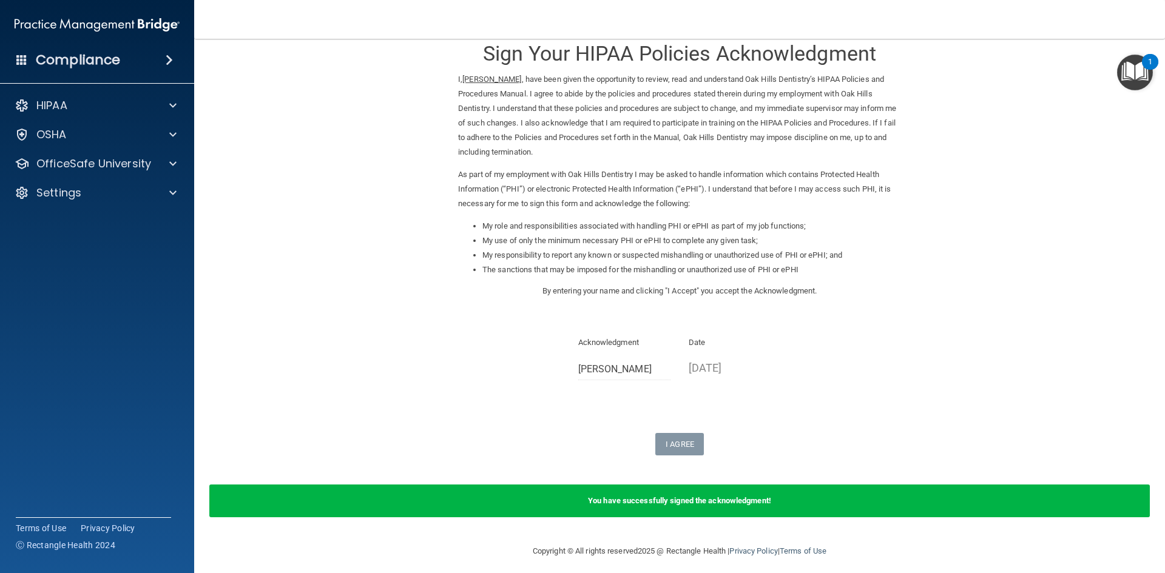
scroll to position [30, 0]
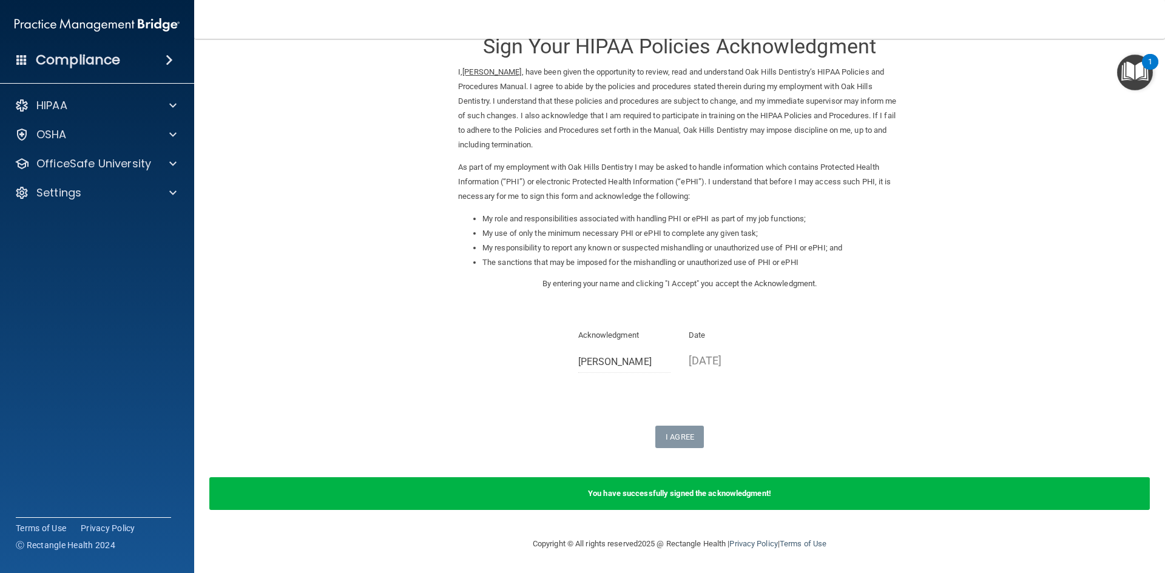
click at [575, 496] on div "You have successfully signed the acknowledgment!" at bounding box center [679, 493] width 940 height 33
click at [166, 161] on div at bounding box center [171, 164] width 30 height 15
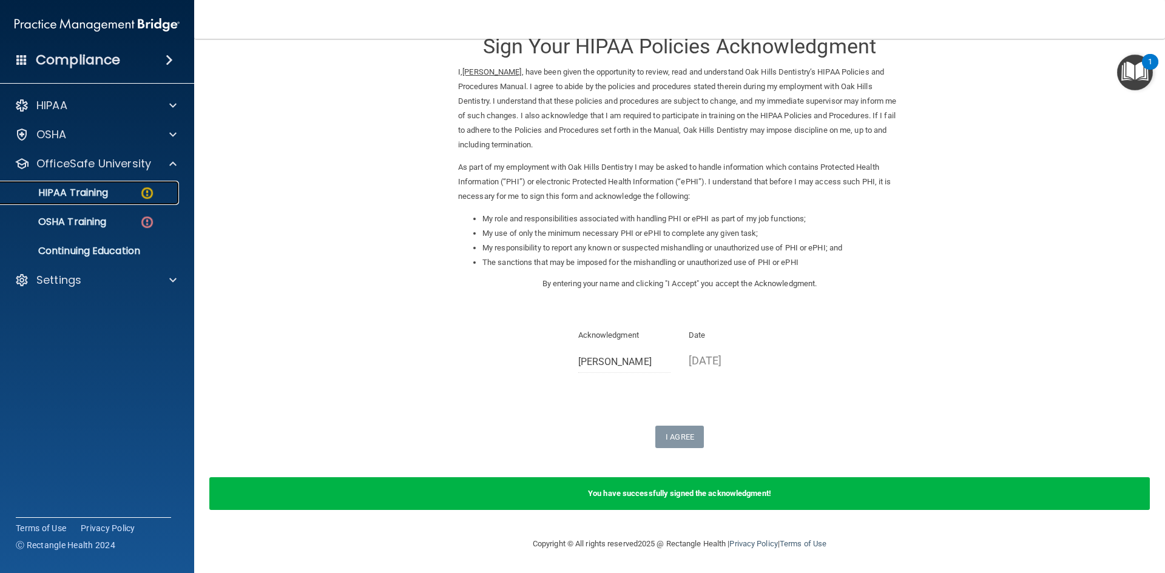
click at [161, 201] on link "HIPAA Training" at bounding box center [83, 193] width 191 height 24
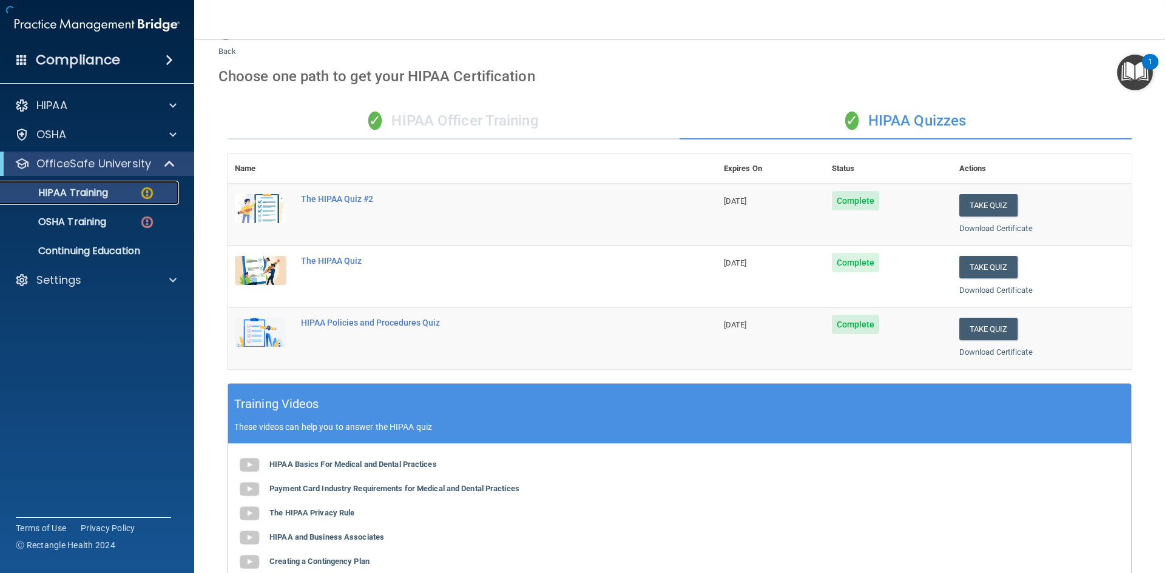
scroll to position [340, 0]
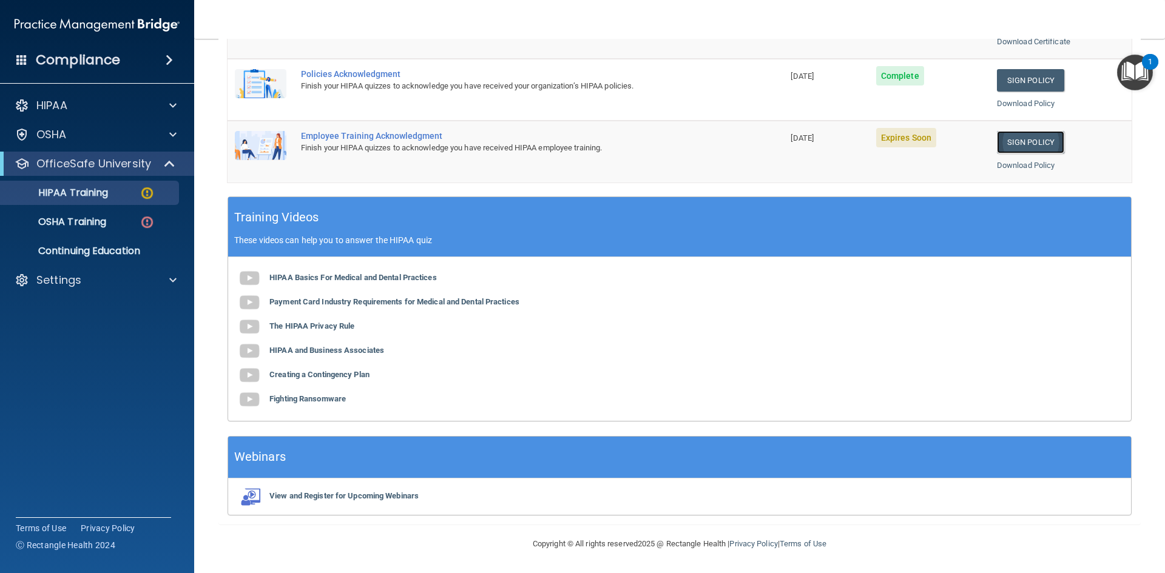
click at [1013, 144] on link "Sign Policy" at bounding box center [1030, 142] width 67 height 22
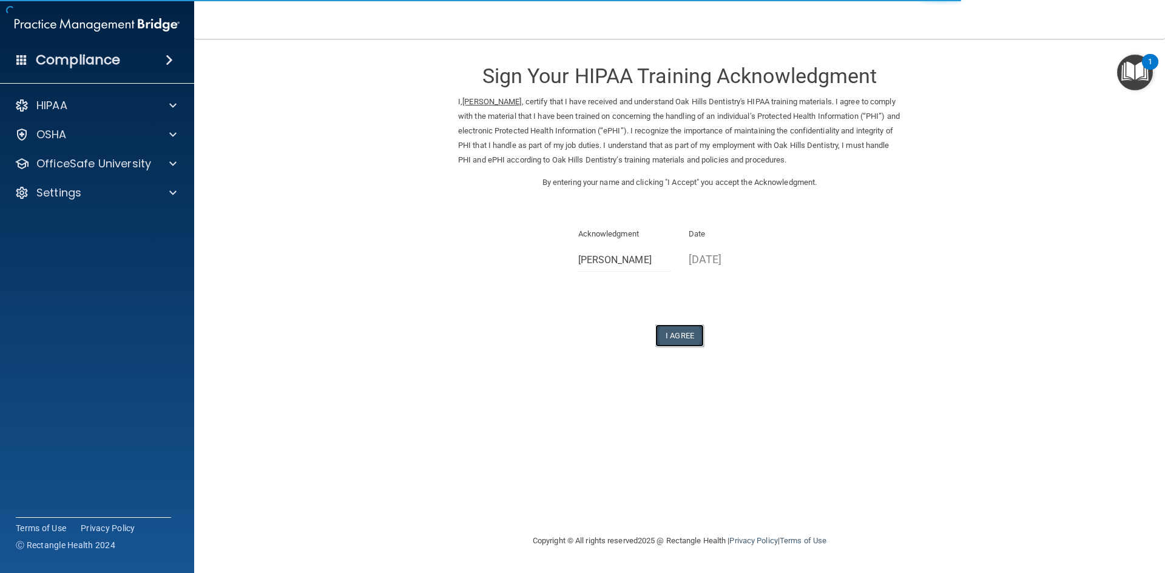
click at [663, 334] on button "I Agree" at bounding box center [679, 336] width 49 height 22
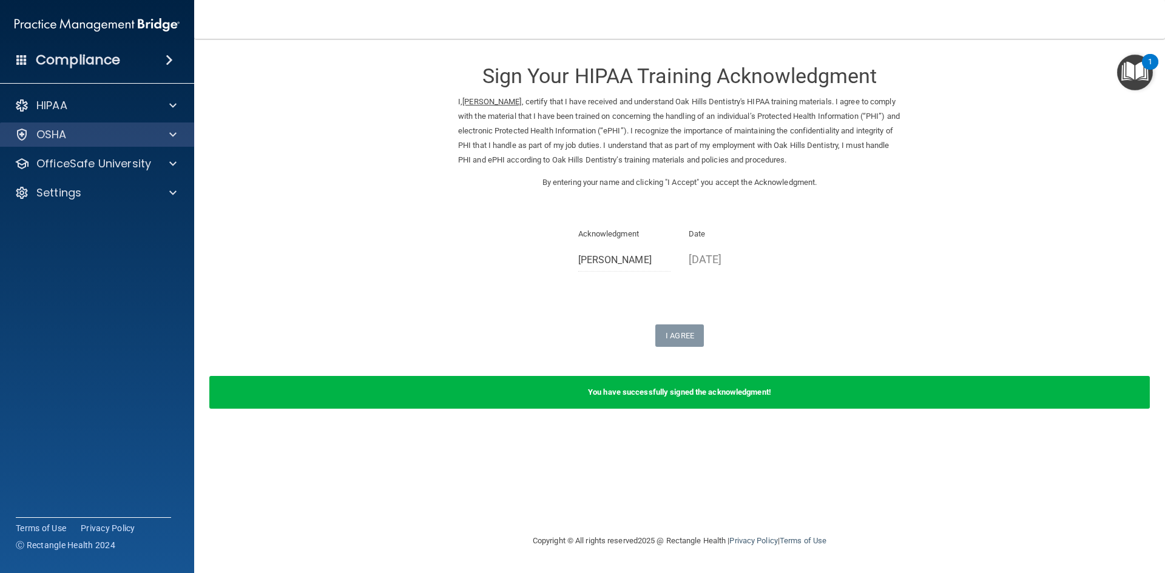
click at [173, 127] on div "OSHA" at bounding box center [97, 135] width 195 height 24
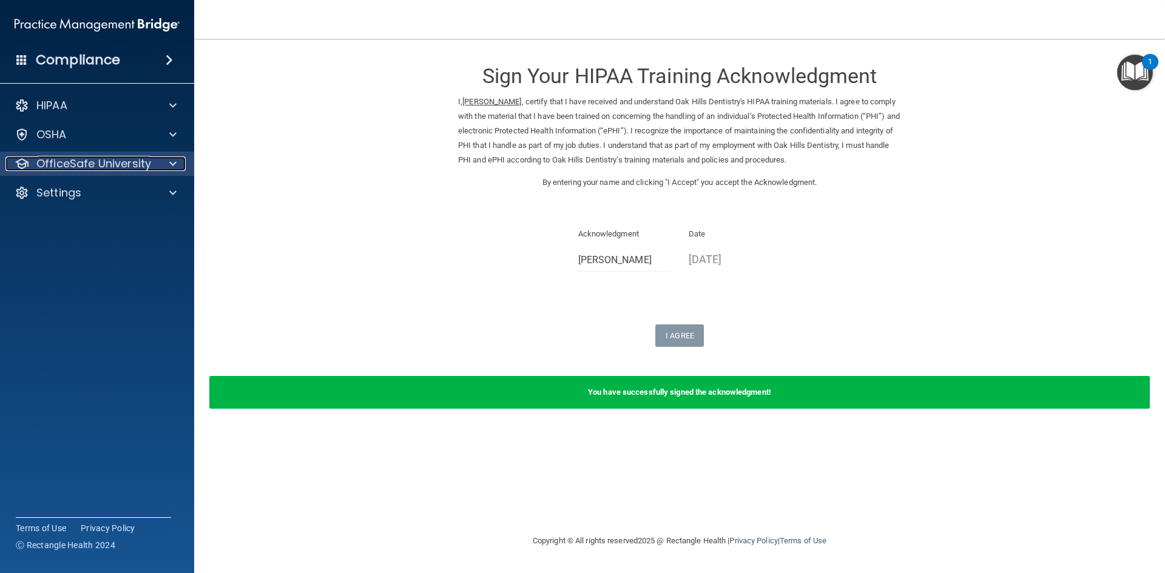
click at [172, 165] on span at bounding box center [172, 164] width 7 height 15
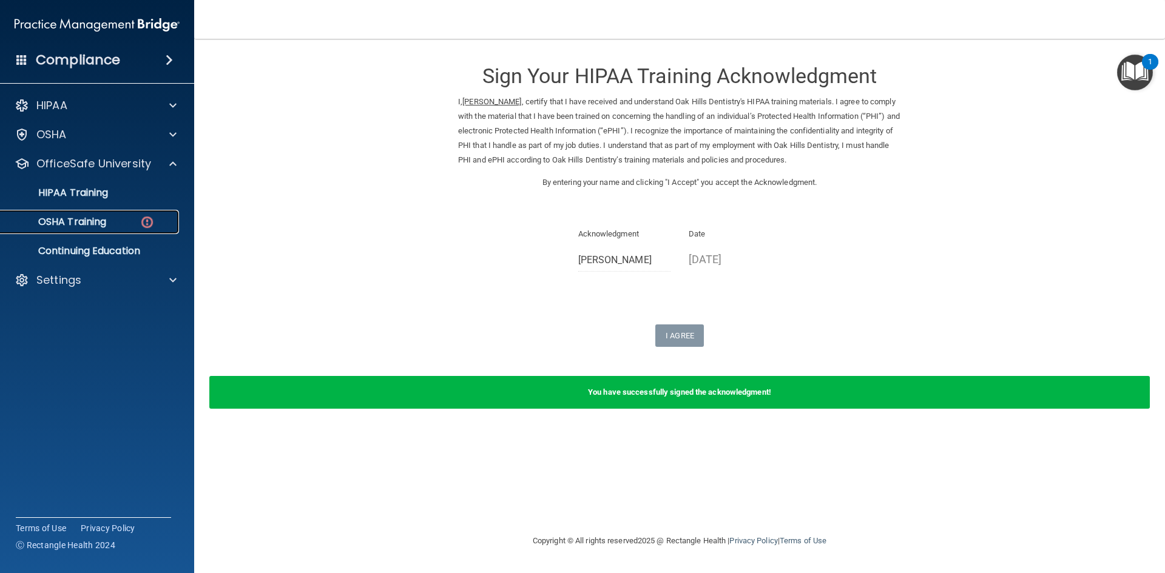
click at [150, 224] on img at bounding box center [147, 222] width 15 height 15
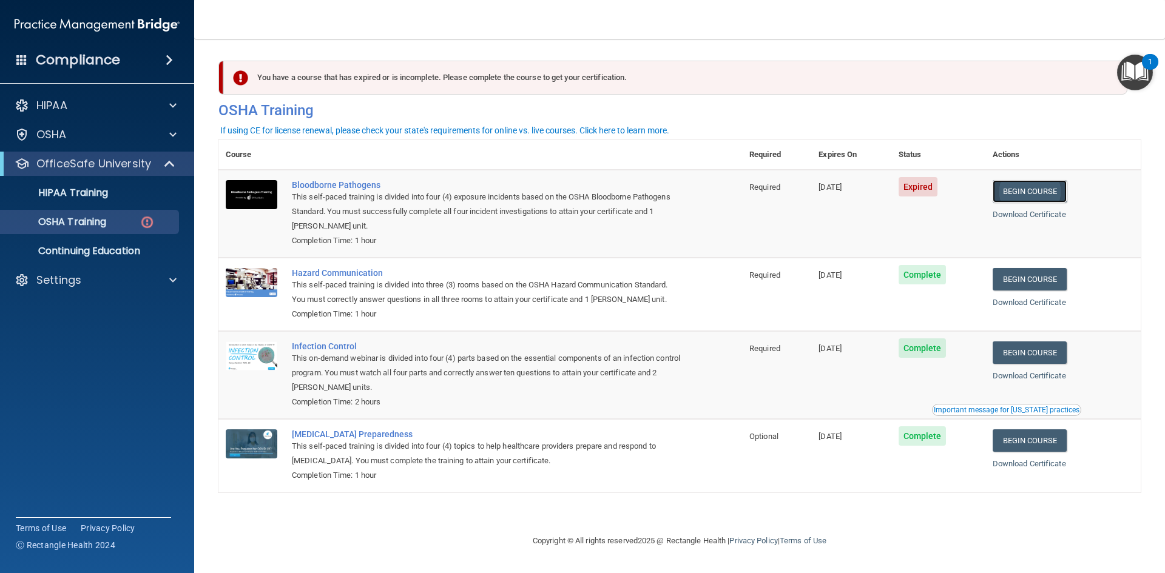
click at [1017, 194] on link "Begin Course" at bounding box center [1030, 191] width 74 height 22
click at [153, 224] on img at bounding box center [147, 222] width 15 height 15
click at [170, 162] on span at bounding box center [171, 164] width 10 height 15
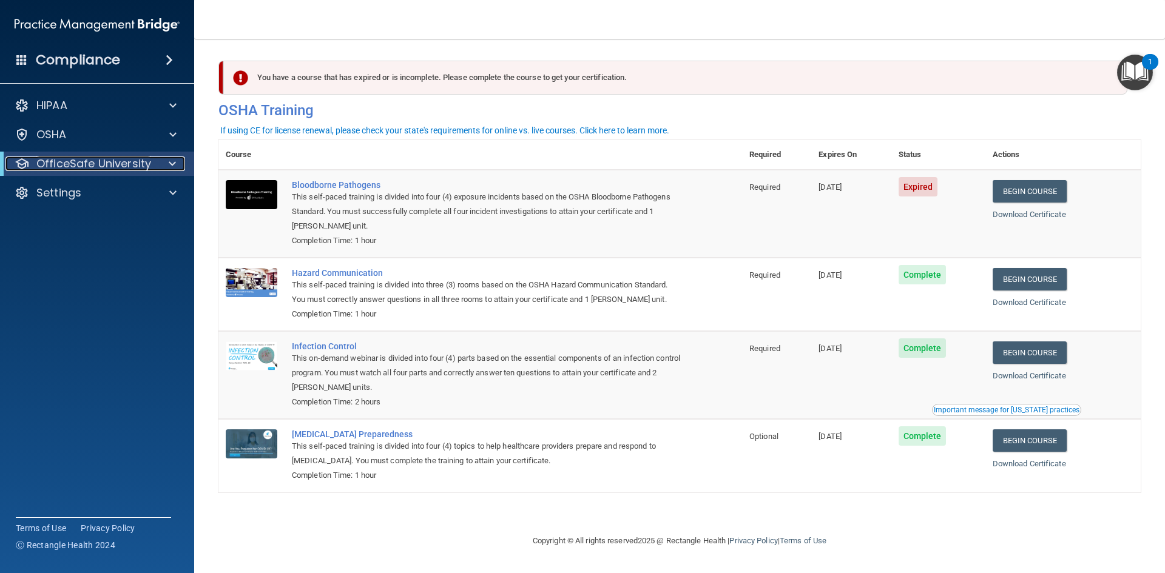
click at [170, 162] on span at bounding box center [172, 164] width 7 height 15
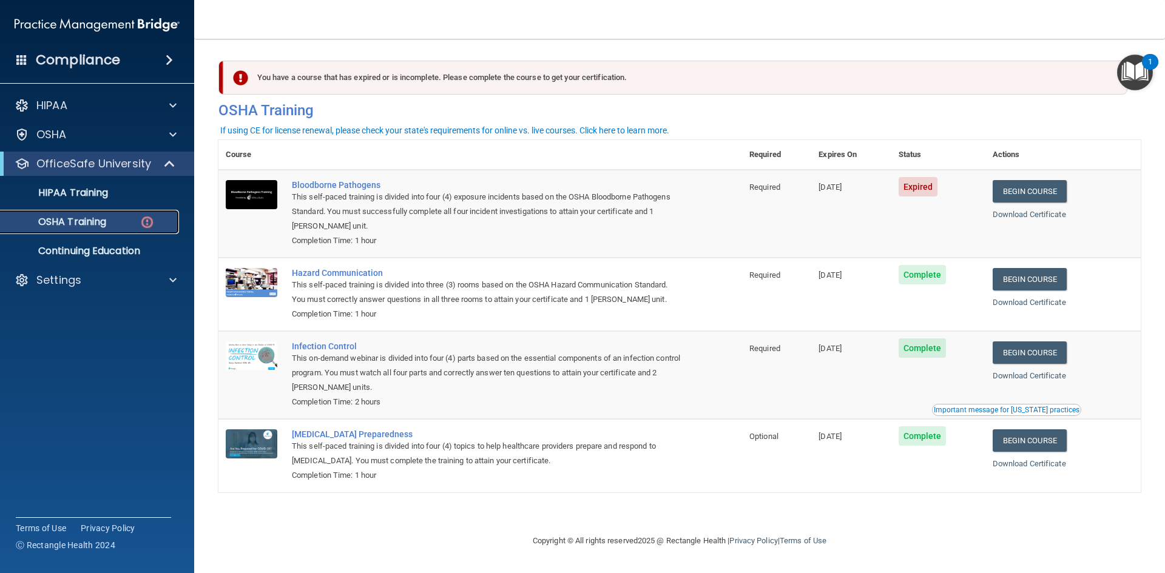
click at [141, 225] on img at bounding box center [147, 222] width 15 height 15
click at [1035, 187] on link "Begin Course" at bounding box center [1030, 191] width 74 height 22
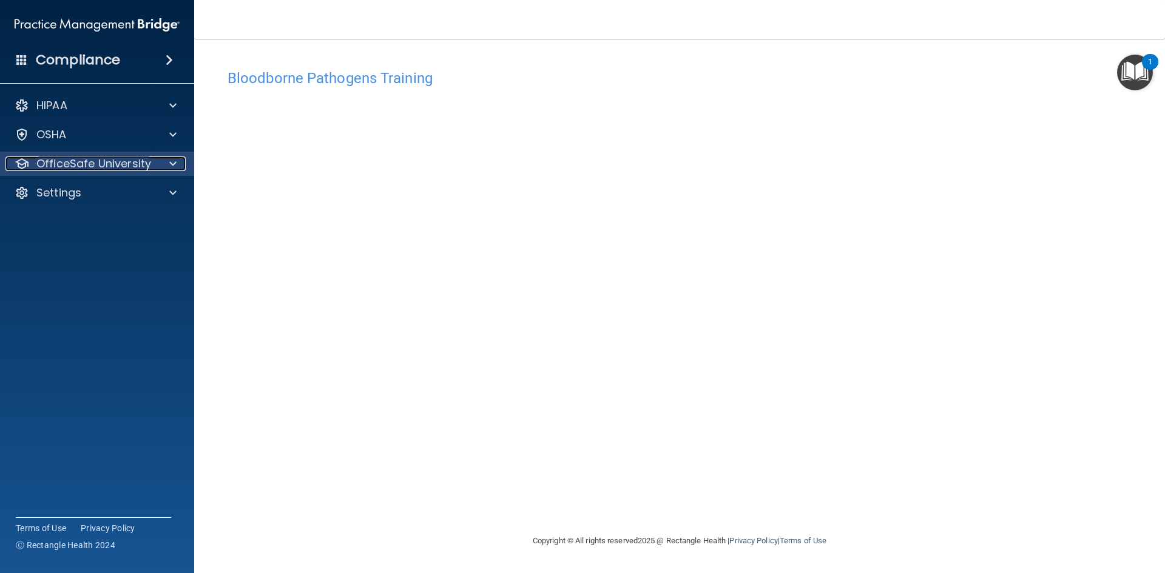
click at [170, 161] on span at bounding box center [172, 164] width 7 height 15
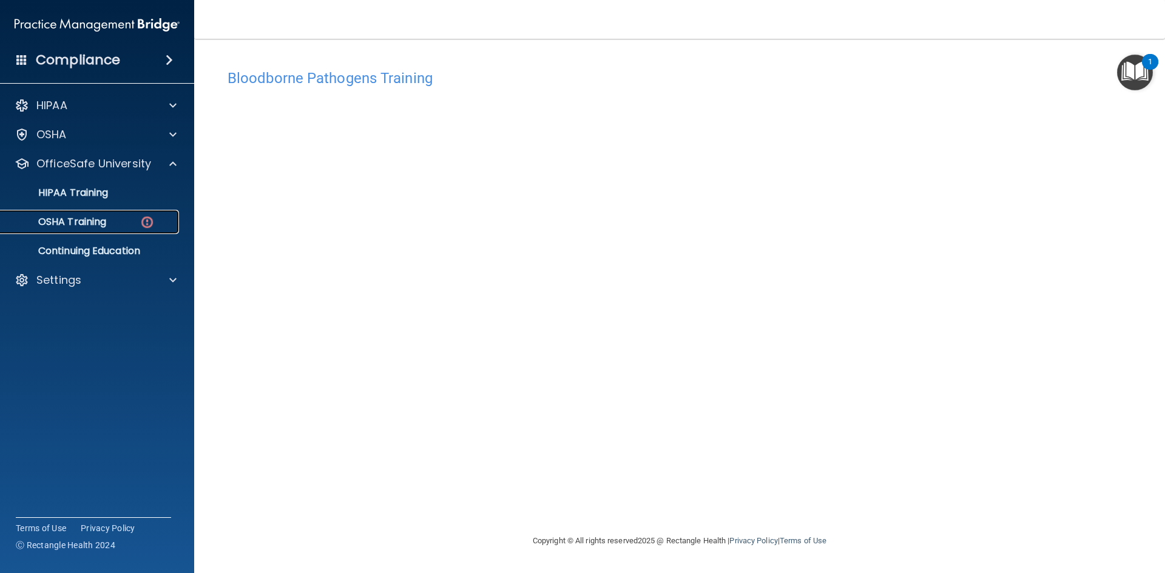
click at [110, 225] on div "OSHA Training" at bounding box center [91, 222] width 166 height 12
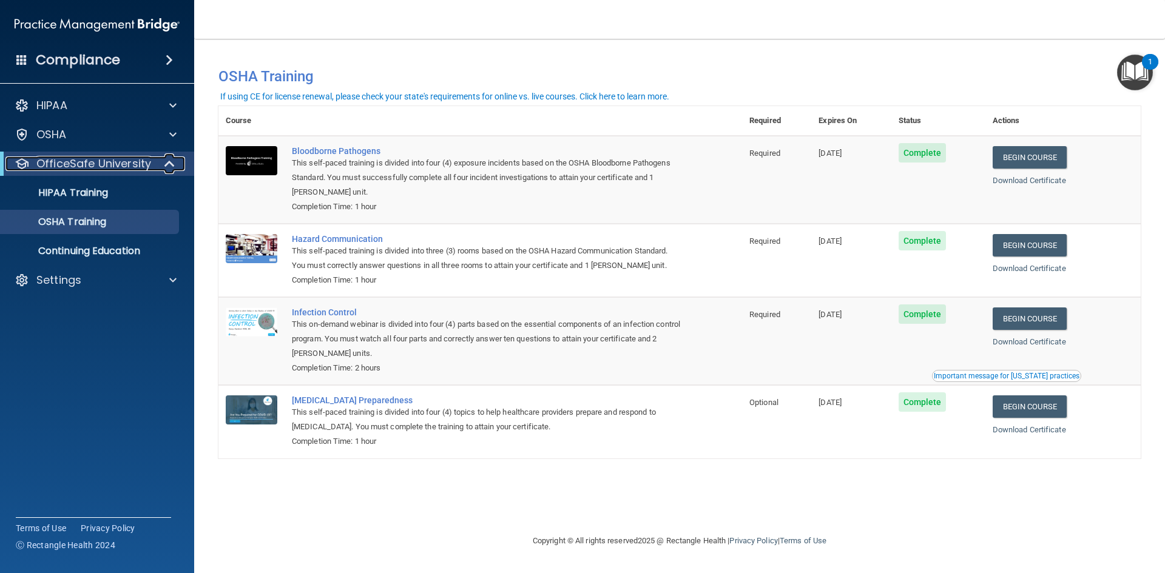
click at [175, 164] on span at bounding box center [171, 164] width 10 height 15
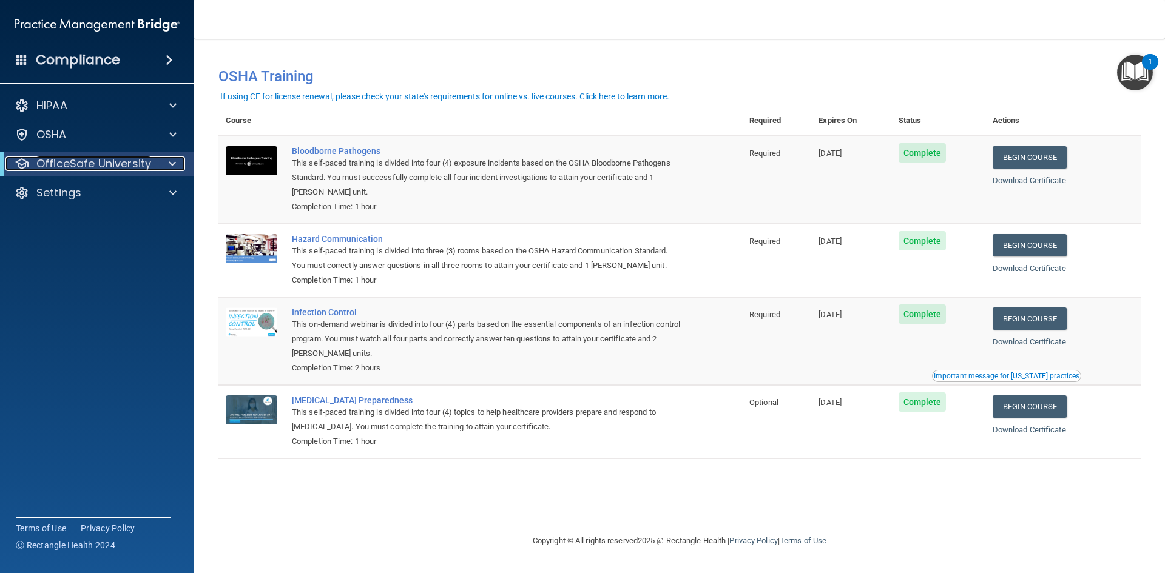
click at [175, 164] on span at bounding box center [172, 164] width 7 height 15
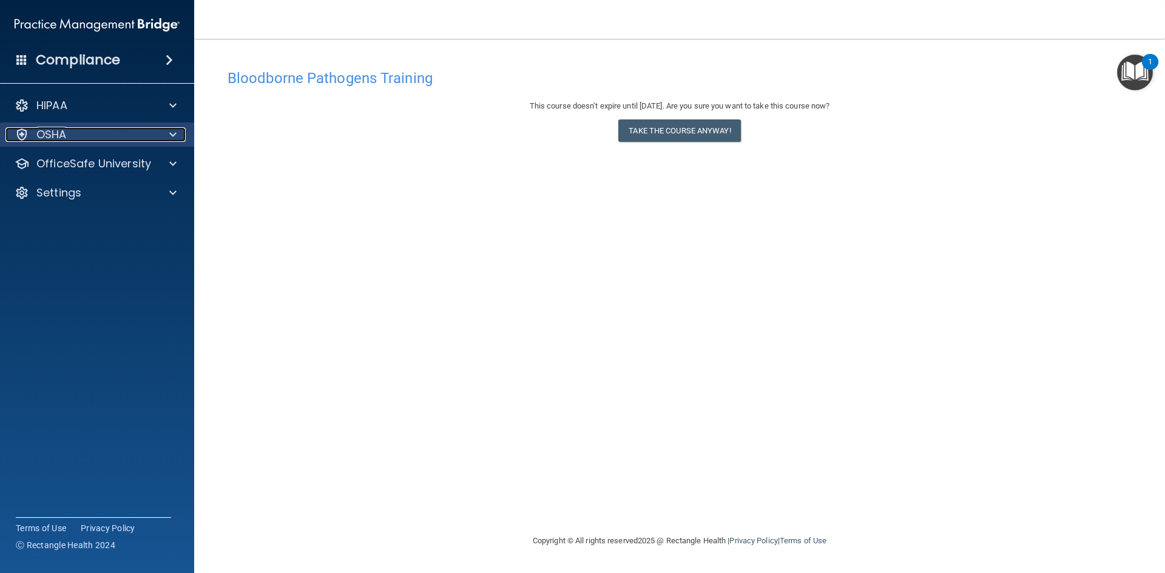
click at [164, 131] on div at bounding box center [171, 134] width 30 height 15
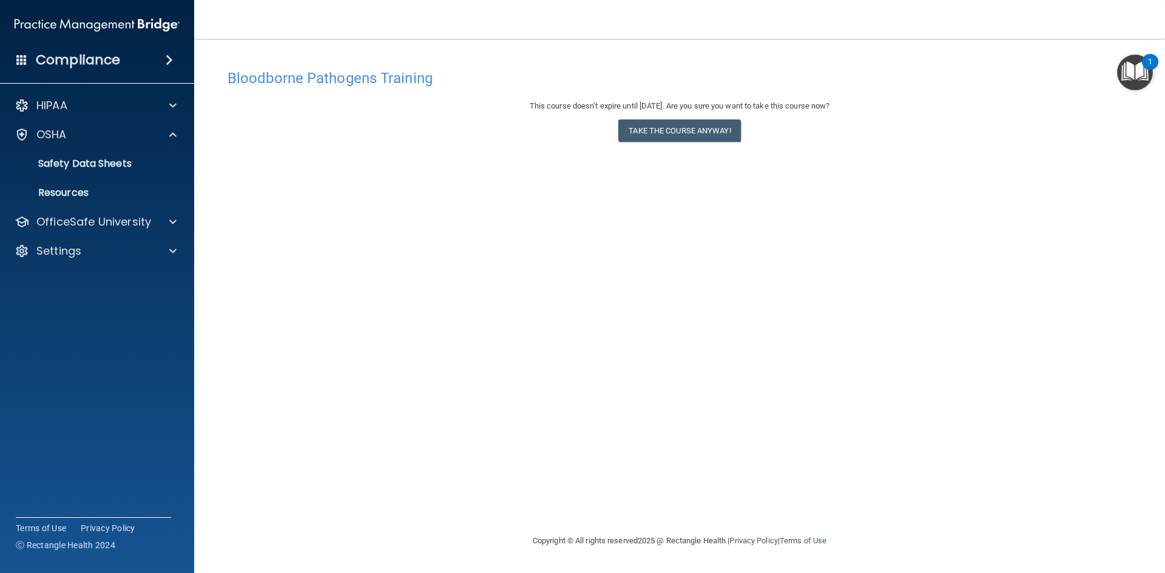
click at [460, 58] on div "Bloodborne Pathogens Training This course doesn’t expire until [DATE]. Are you …" at bounding box center [679, 286] width 922 height 471
